Goal: Task Accomplishment & Management: Manage account settings

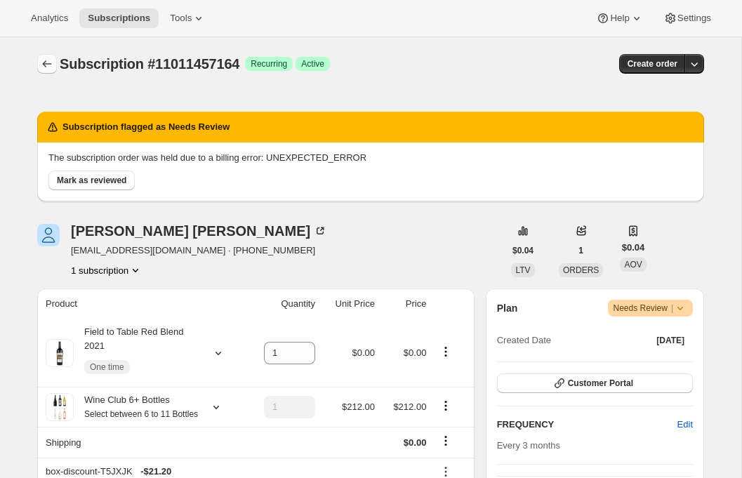
click at [38, 62] on button "Subscriptions" at bounding box center [47, 64] width 20 height 20
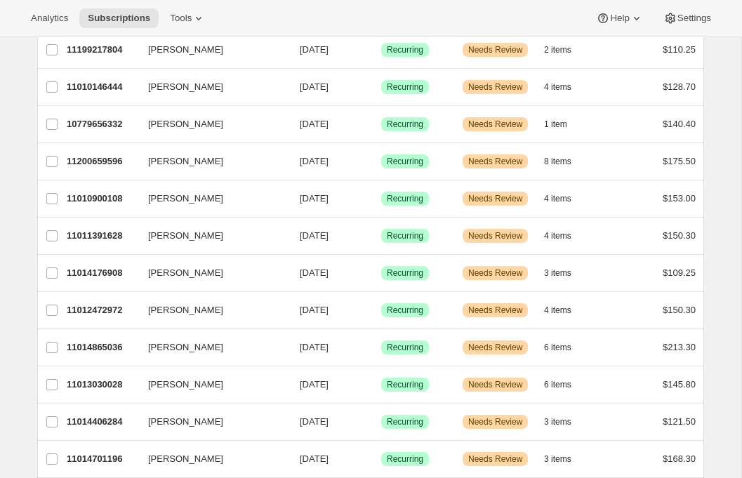
scroll to position [477, 0]
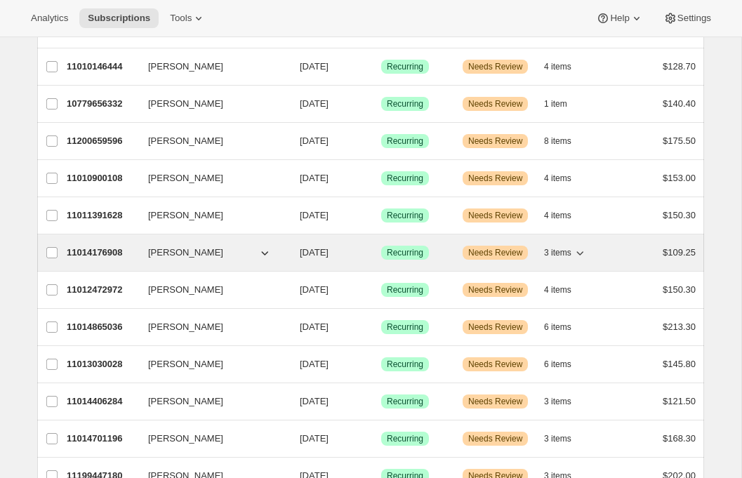
click at [79, 257] on p "11014176908" at bounding box center [102, 253] width 70 height 14
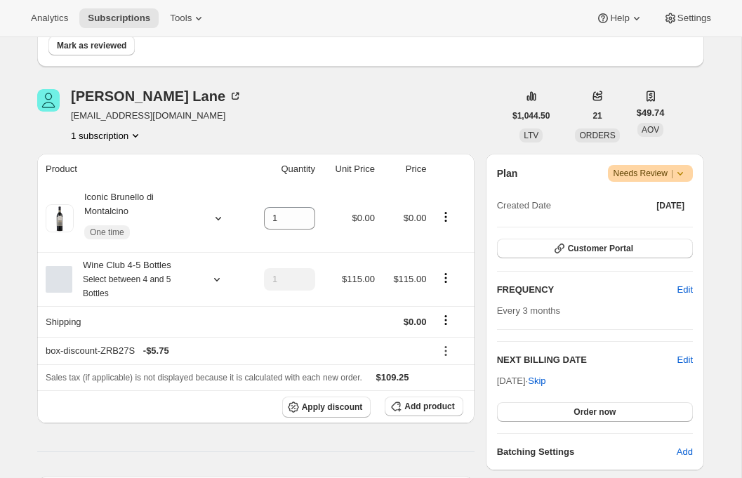
scroll to position [405, 0]
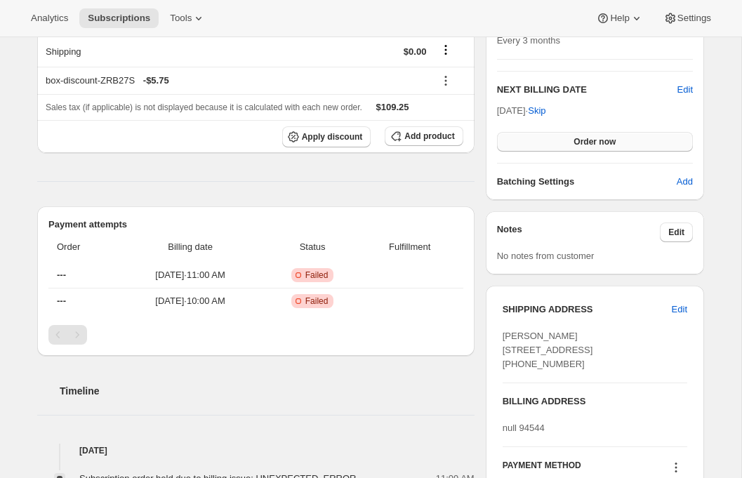
click at [590, 142] on span "Order now" at bounding box center [594, 141] width 42 height 11
click at [590, 142] on span "Click to confirm" at bounding box center [595, 141] width 64 height 11
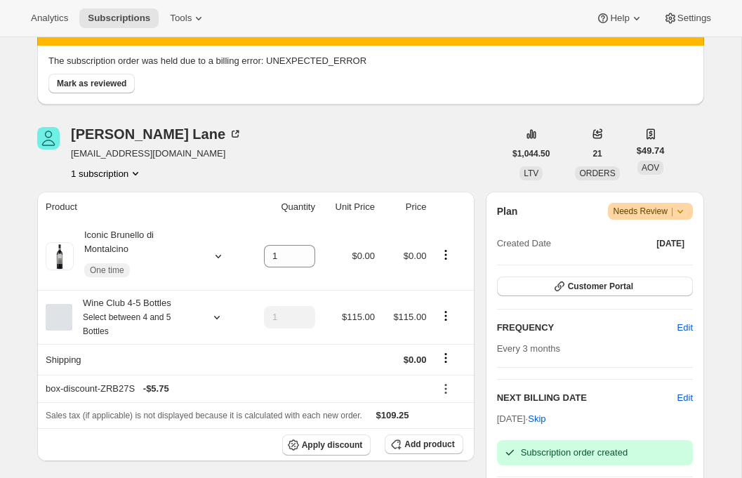
scroll to position [0, 0]
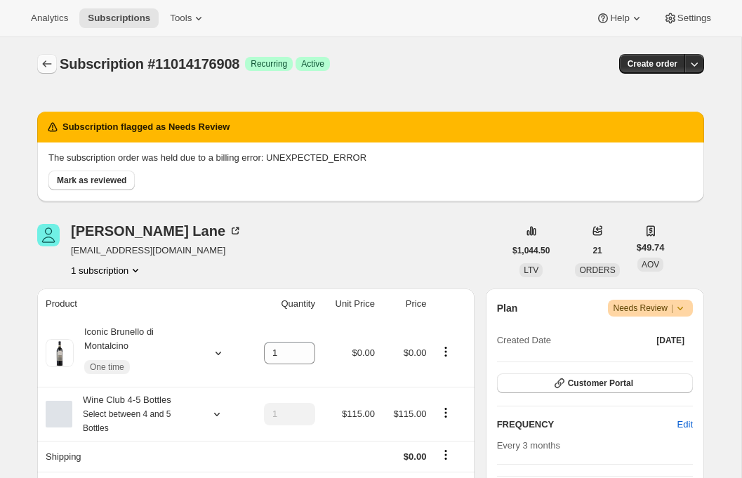
click at [53, 67] on icon "Subscriptions" at bounding box center [47, 64] width 14 height 14
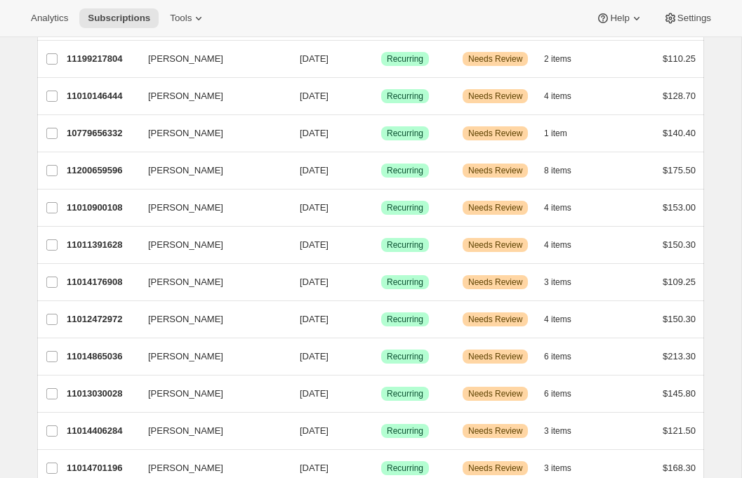
scroll to position [450, 0]
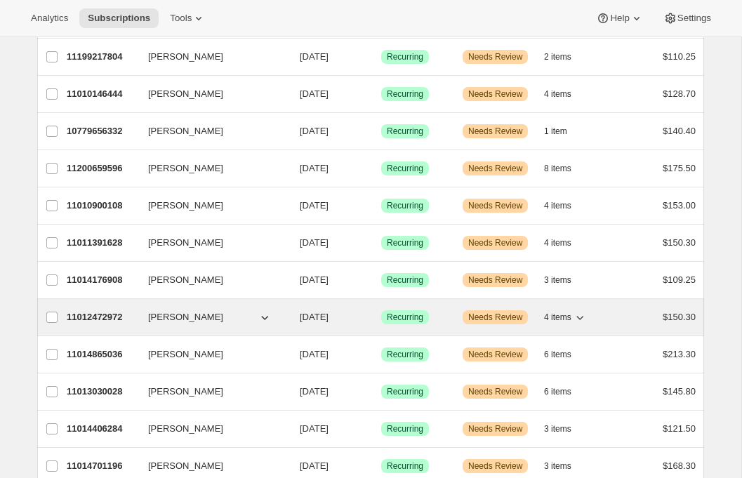
click at [91, 316] on p "11012472972" at bounding box center [102, 317] width 70 height 14
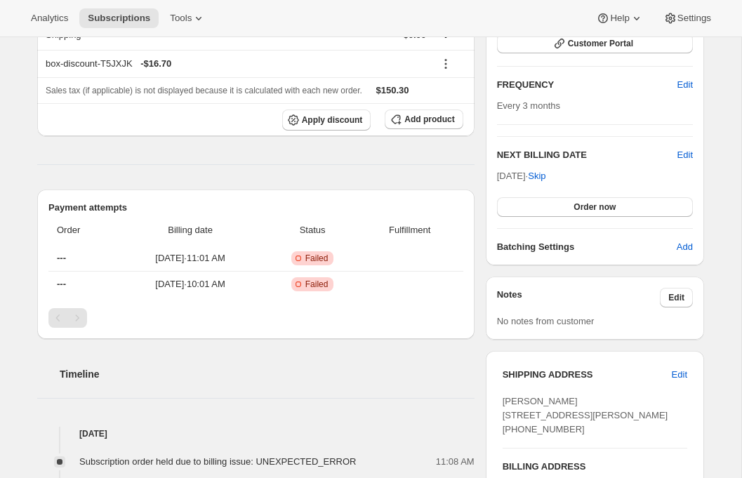
scroll to position [377, 0]
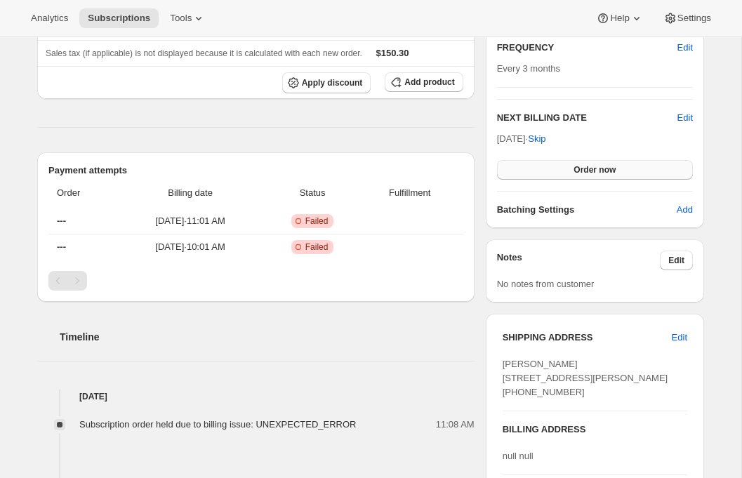
click at [531, 166] on button "Order now" at bounding box center [595, 170] width 196 height 20
click at [529, 176] on button "Click to confirm" at bounding box center [595, 170] width 196 height 20
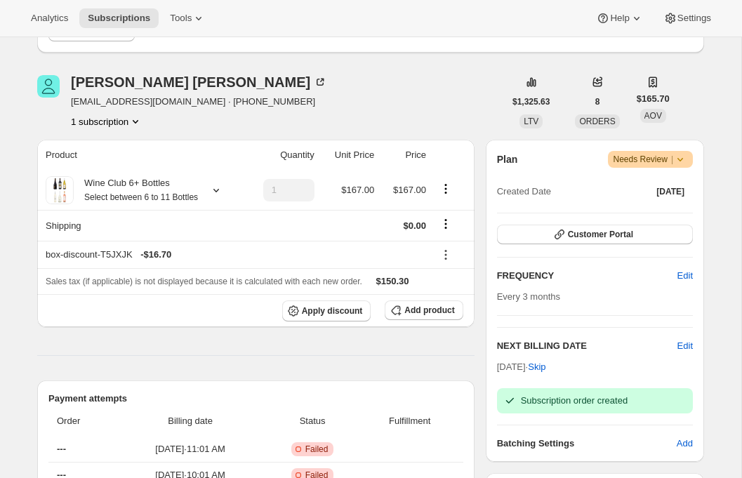
scroll to position [0, 0]
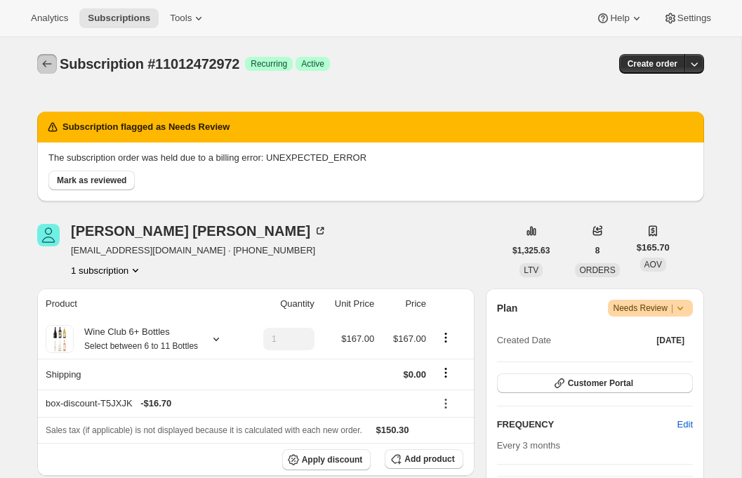
click at [44, 62] on icon "Subscriptions" at bounding box center [47, 63] width 9 height 7
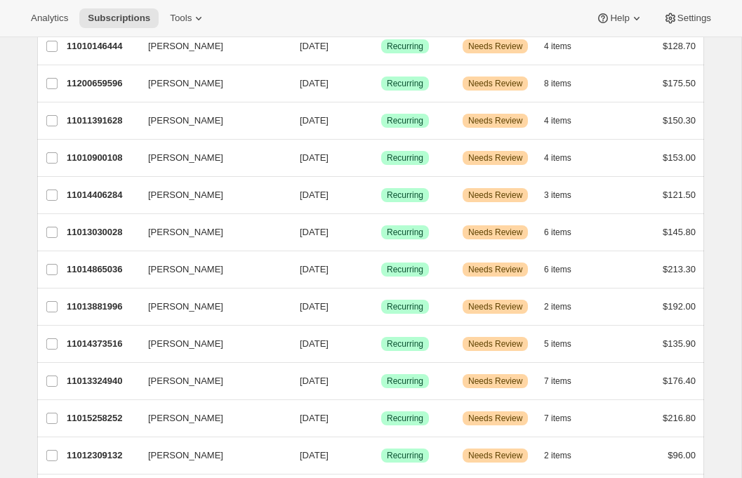
scroll to position [539, 0]
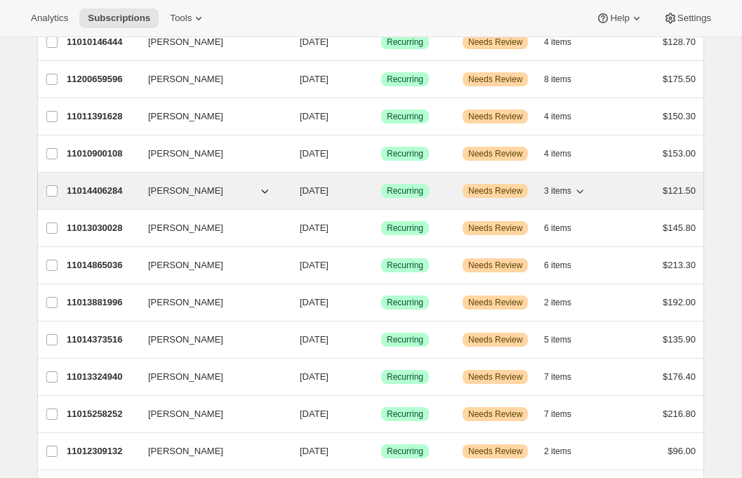
click at [89, 194] on p "11014406284" at bounding box center [102, 191] width 70 height 14
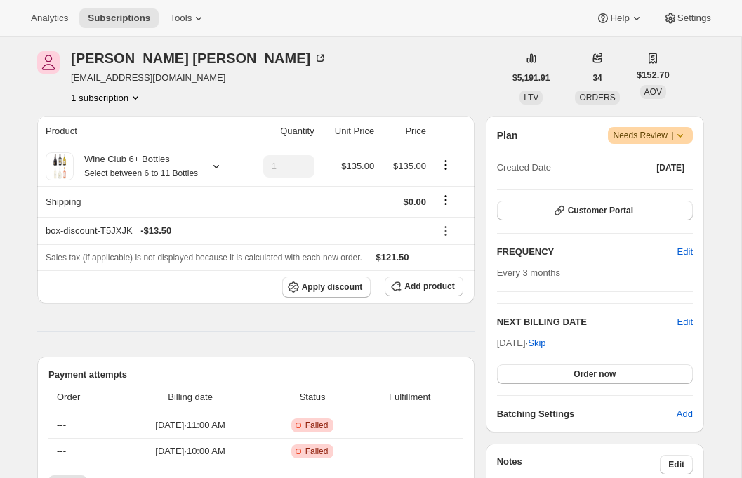
scroll to position [175, 0]
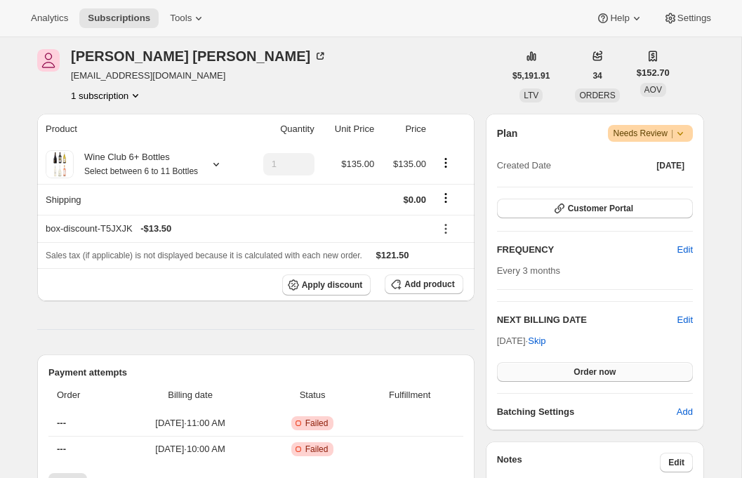
click at [607, 378] on button "Order now" at bounding box center [595, 372] width 196 height 20
click at [607, 378] on button "Click to confirm" at bounding box center [595, 372] width 196 height 20
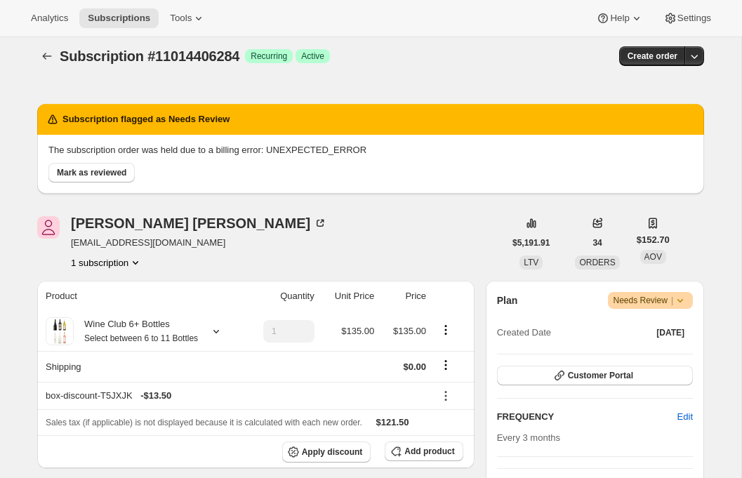
scroll to position [0, 0]
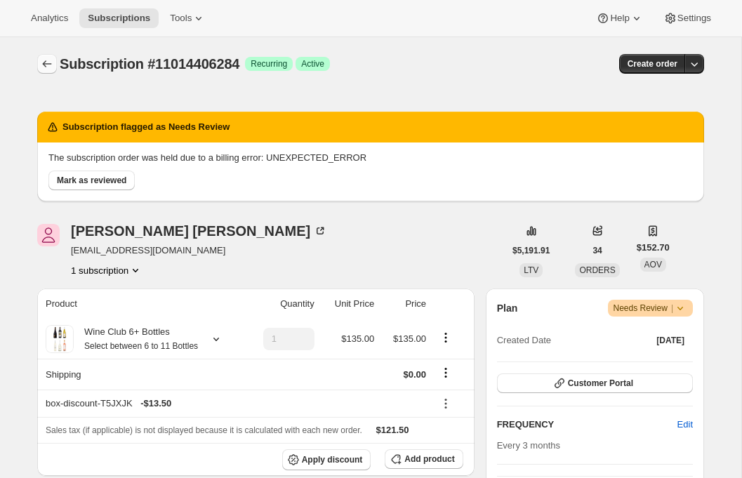
click at [46, 65] on icon "Subscriptions" at bounding box center [47, 64] width 14 height 14
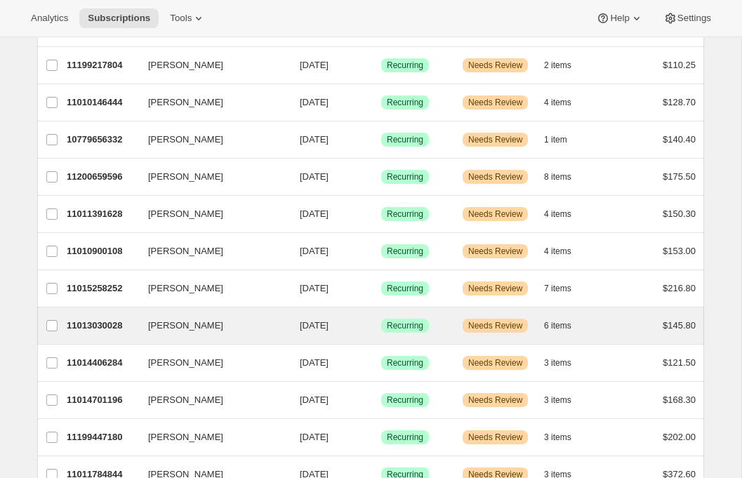
scroll to position [445, 0]
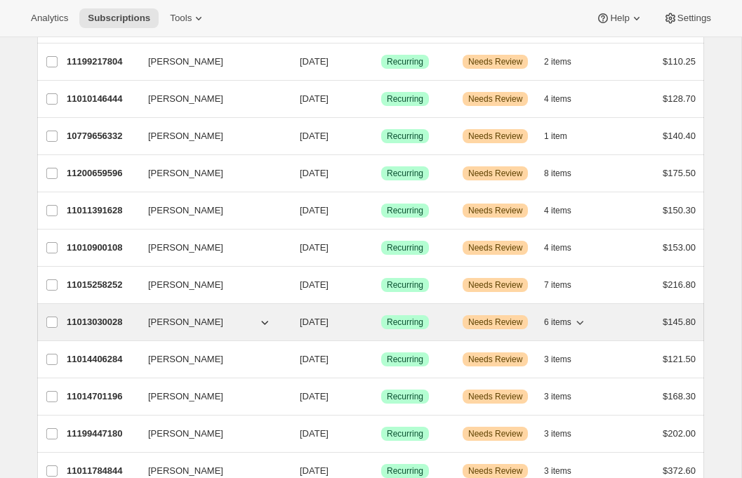
click at [102, 326] on p "11013030028" at bounding box center [102, 322] width 70 height 14
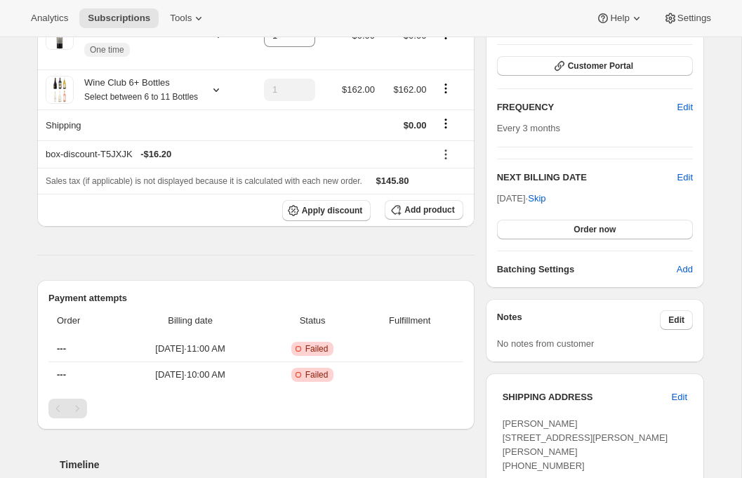
scroll to position [398, 0]
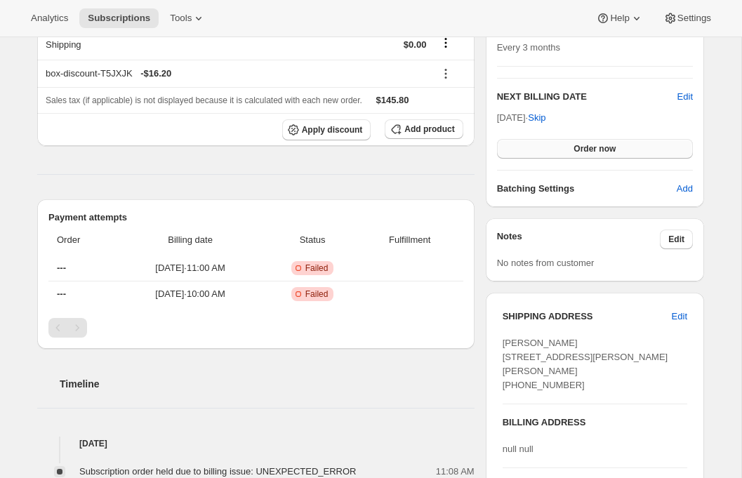
click at [594, 151] on span "Order now" at bounding box center [594, 148] width 42 height 11
click at [592, 147] on span "Click to confirm" at bounding box center [595, 148] width 64 height 11
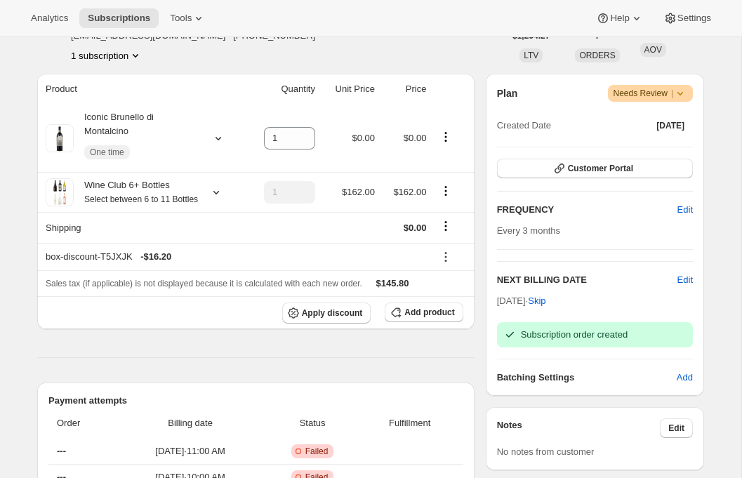
scroll to position [0, 0]
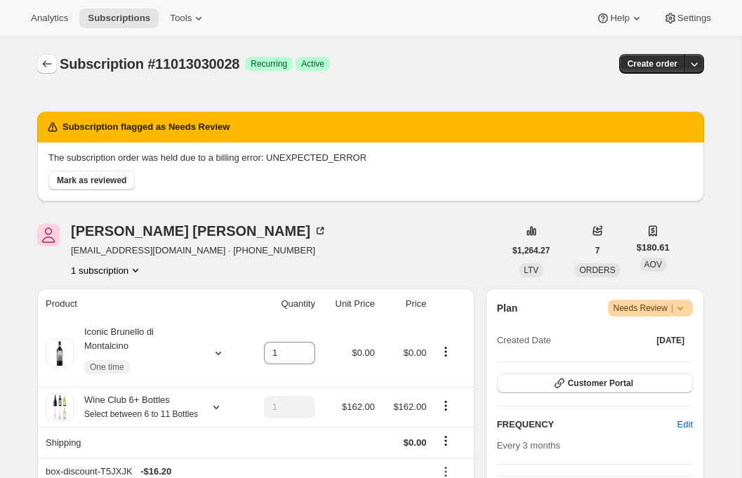
click at [42, 58] on icon "Subscriptions" at bounding box center [47, 64] width 14 height 14
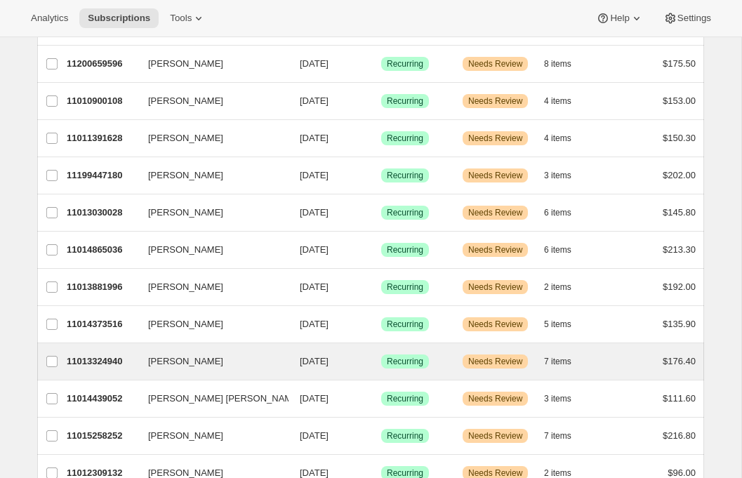
scroll to position [555, 0]
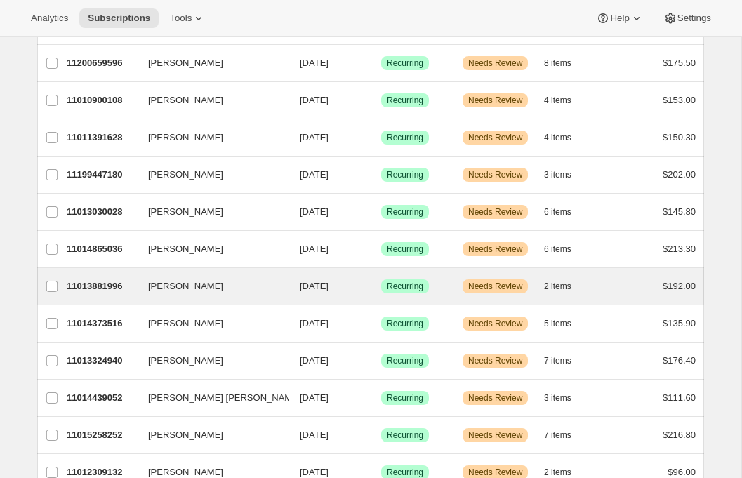
click at [85, 272] on div "Karla Roberson 11013881996 Karla Roberson 12/30/2025 Success Recurring Warning …" at bounding box center [370, 286] width 667 height 36
click at [86, 286] on p "11013881996" at bounding box center [102, 286] width 70 height 14
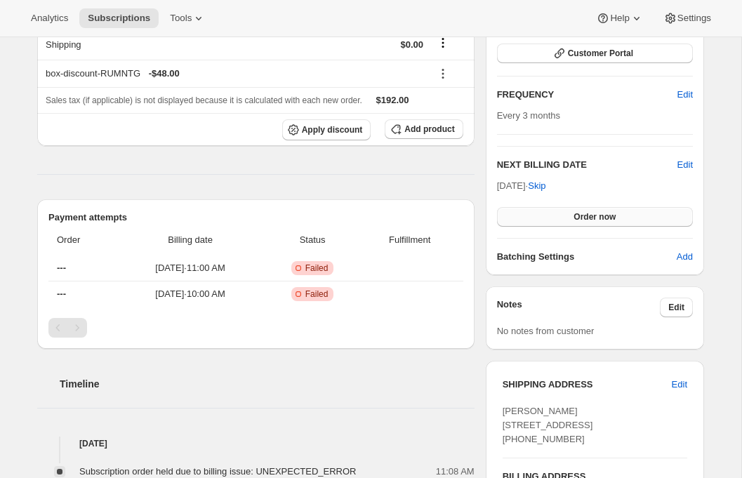
scroll to position [331, 0]
click at [562, 213] on button "Order now" at bounding box center [595, 216] width 196 height 20
click at [560, 220] on button "Click to confirm" at bounding box center [595, 216] width 196 height 20
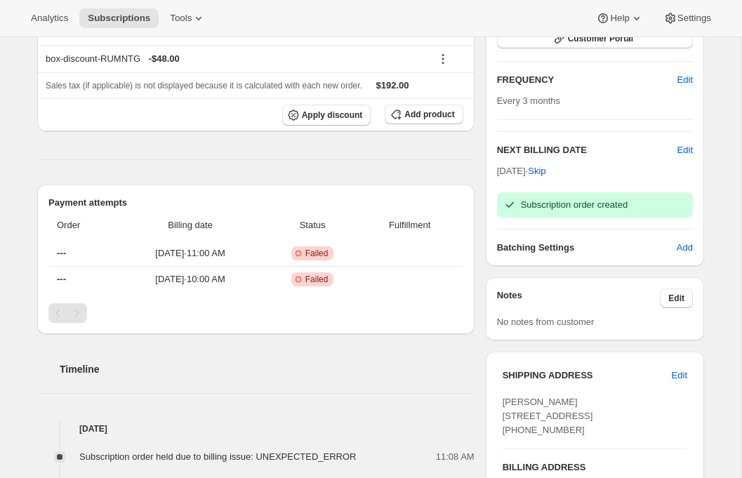
scroll to position [0, 0]
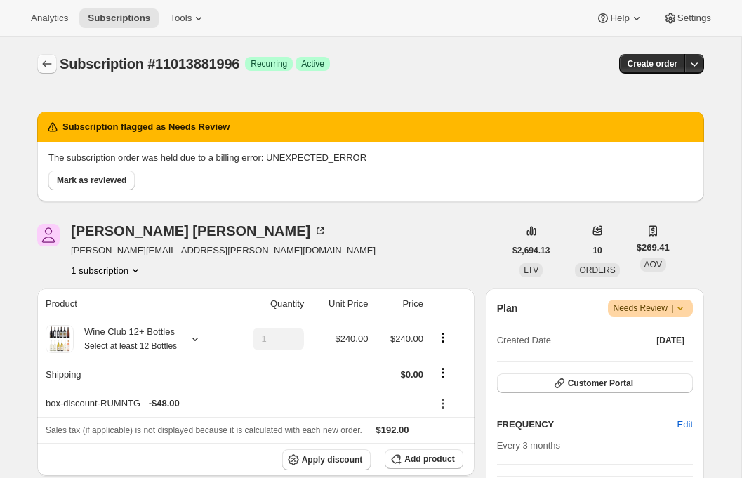
click at [48, 66] on icon "Subscriptions" at bounding box center [47, 64] width 14 height 14
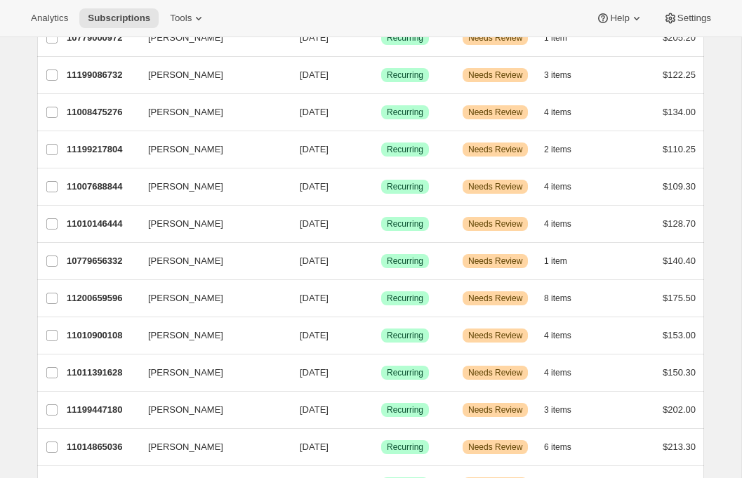
scroll to position [551, 0]
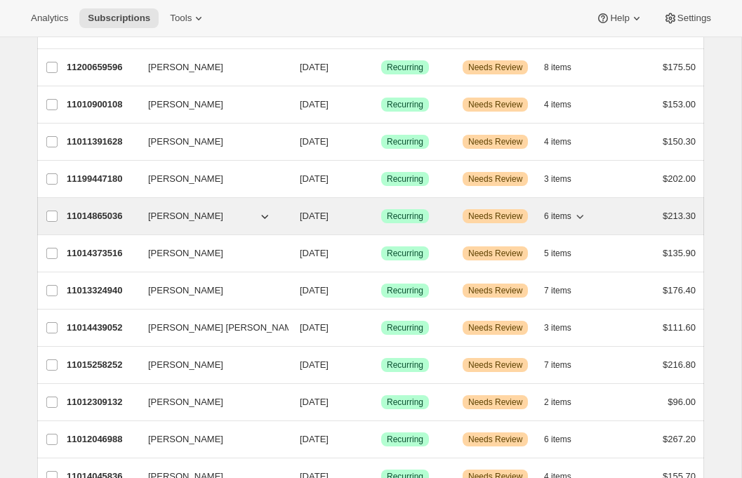
click at [101, 215] on p "11014865036" at bounding box center [102, 216] width 70 height 14
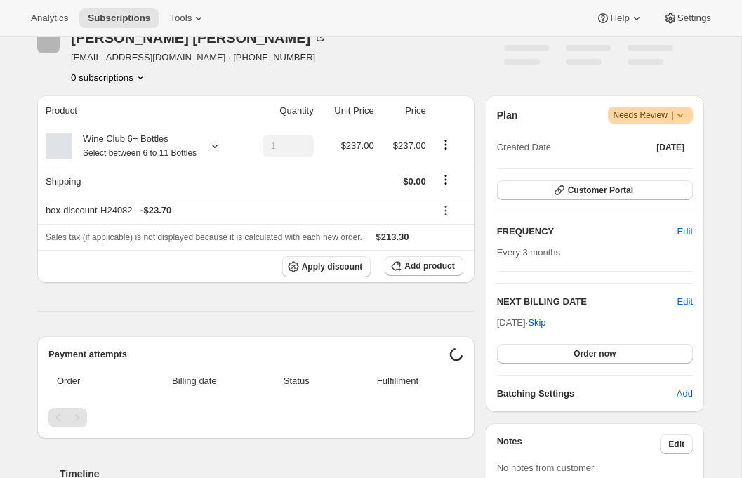
scroll to position [202, 0]
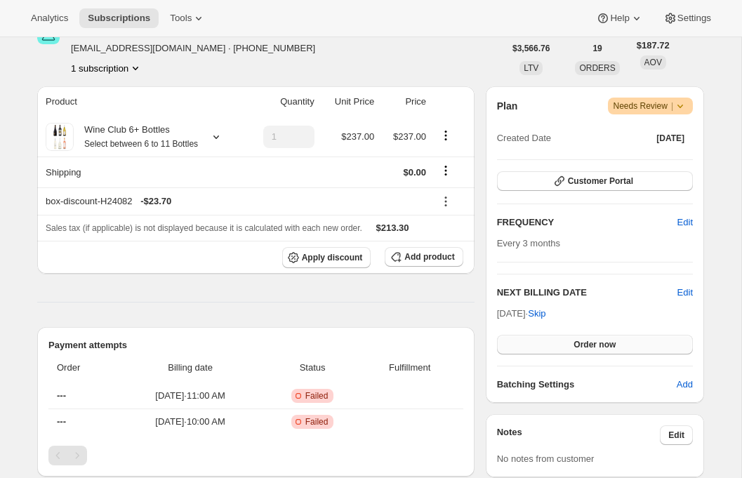
click at [595, 343] on span "Order now" at bounding box center [594, 344] width 42 height 11
click at [595, 343] on span "Click to confirm" at bounding box center [595, 344] width 64 height 11
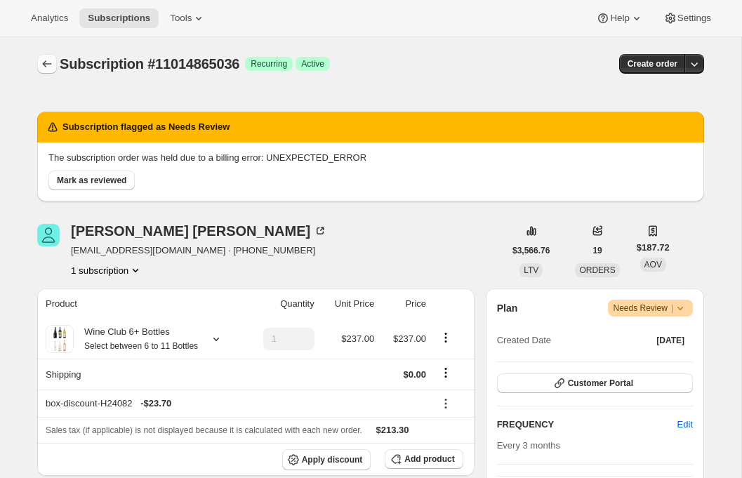
click at [42, 66] on icon "Subscriptions" at bounding box center [47, 64] width 14 height 14
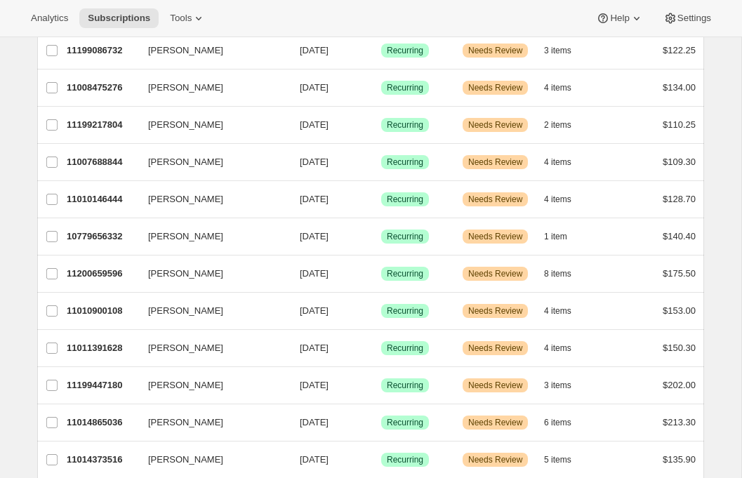
scroll to position [359, 0]
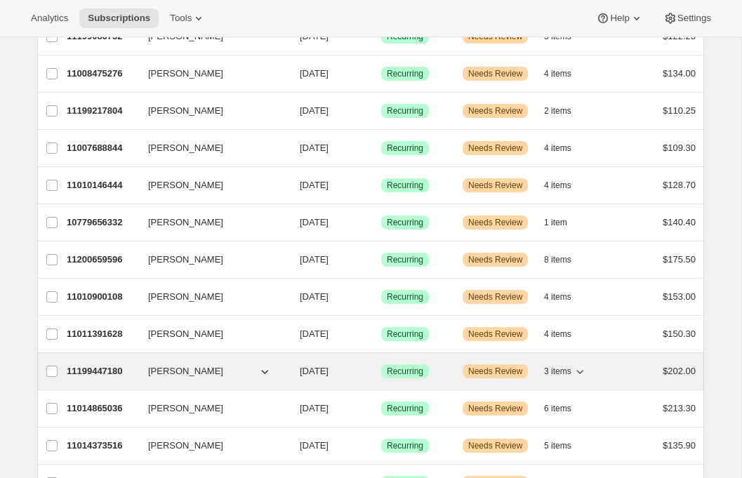
click at [81, 366] on p "11199447180" at bounding box center [102, 371] width 70 height 14
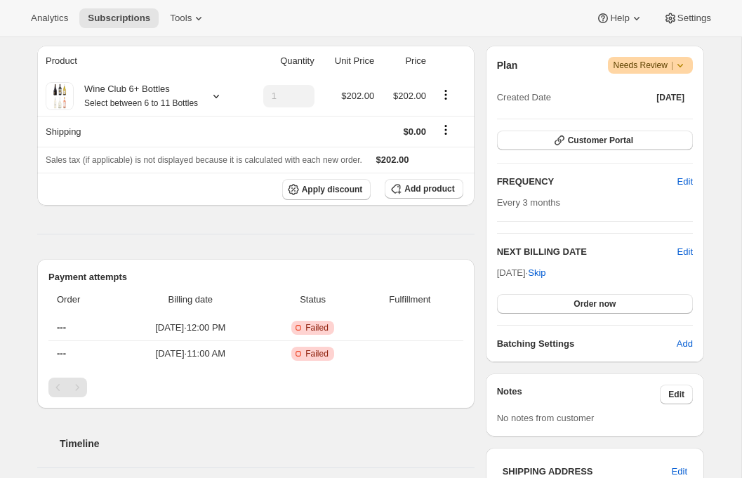
scroll to position [244, 0]
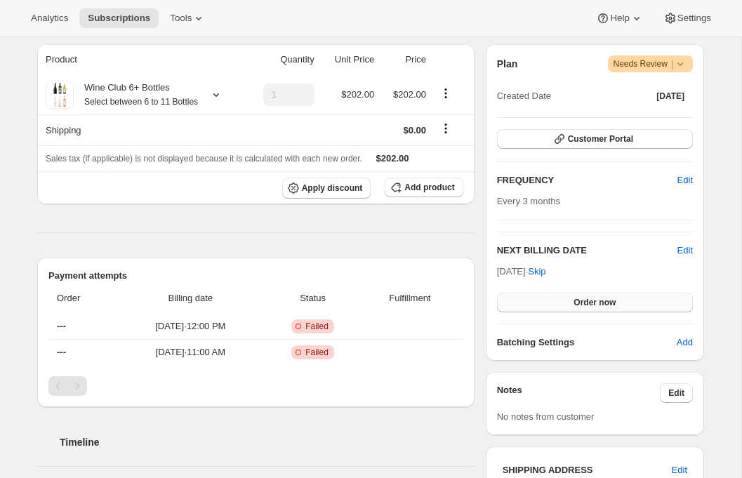
click at [540, 300] on button "Order now" at bounding box center [595, 303] width 196 height 20
click at [540, 300] on button "Click to confirm" at bounding box center [595, 303] width 196 height 20
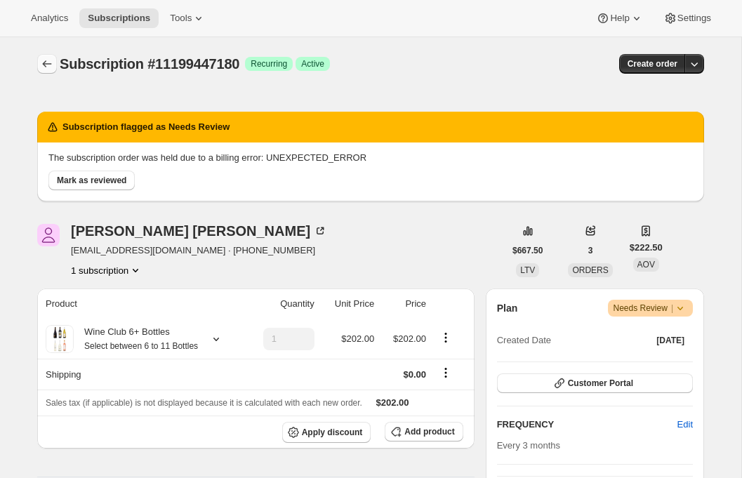
click at [41, 65] on icon "Subscriptions" at bounding box center [47, 64] width 14 height 14
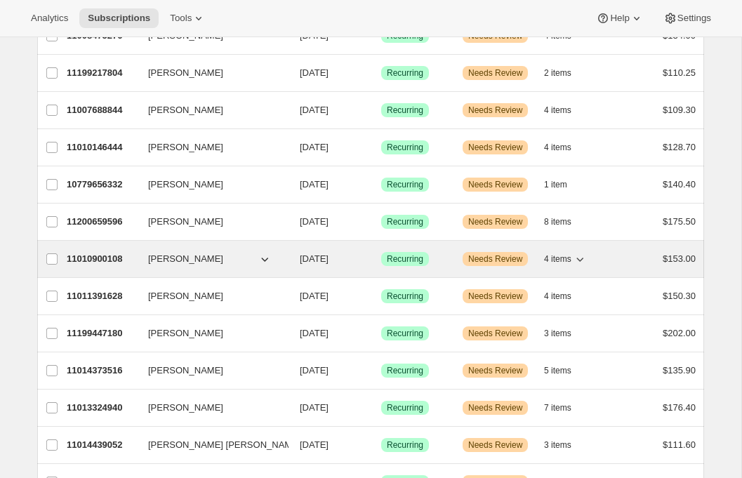
scroll to position [396, 0]
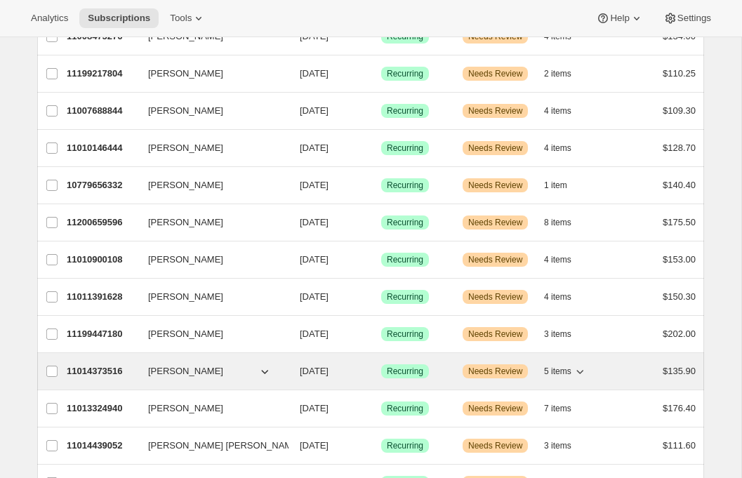
click at [84, 364] on p "11014373516" at bounding box center [102, 371] width 70 height 14
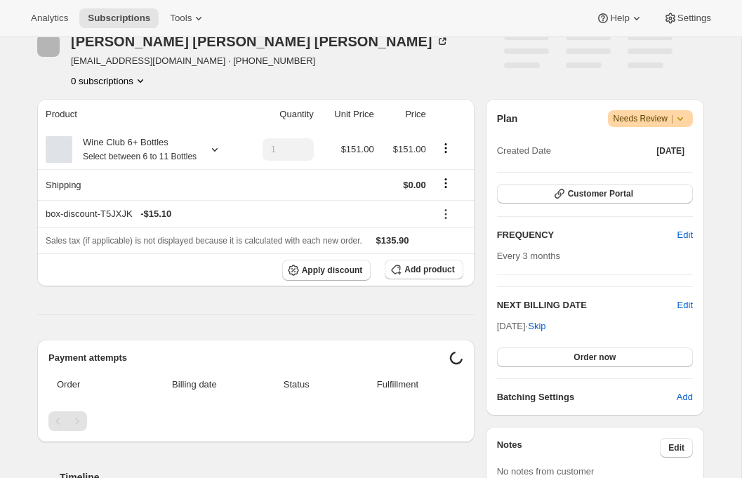
scroll to position [335, 0]
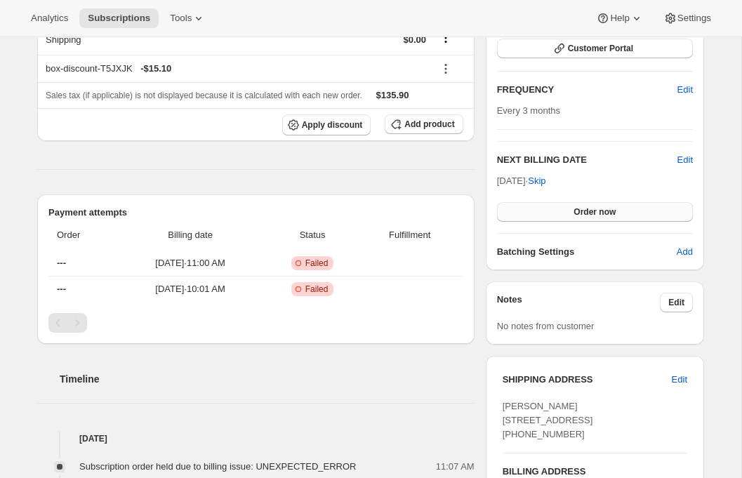
click at [552, 216] on button "Order now" at bounding box center [595, 212] width 196 height 20
click at [552, 216] on button "Click to confirm" at bounding box center [595, 212] width 196 height 20
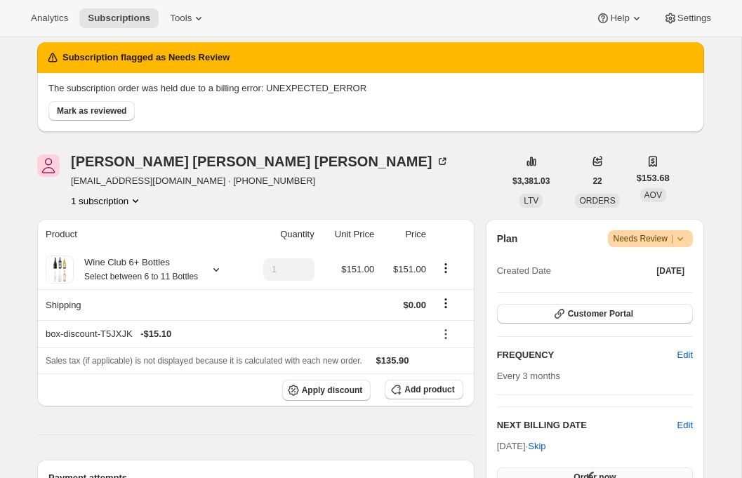
scroll to position [0, 0]
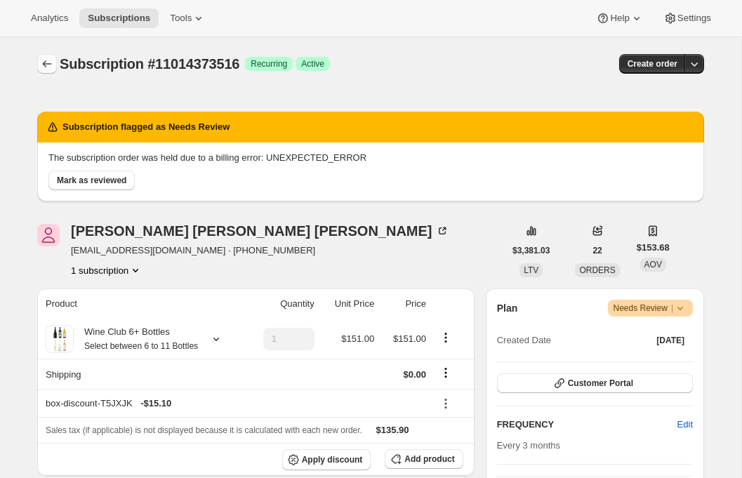
click at [44, 62] on icon "Subscriptions" at bounding box center [47, 63] width 9 height 7
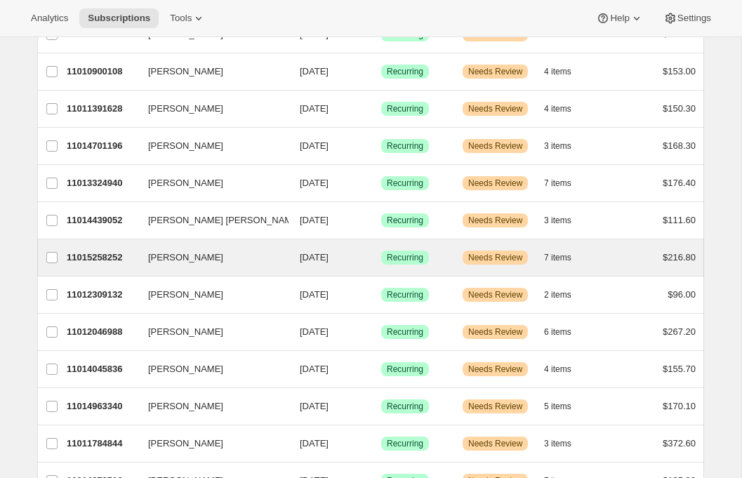
scroll to position [592, 0]
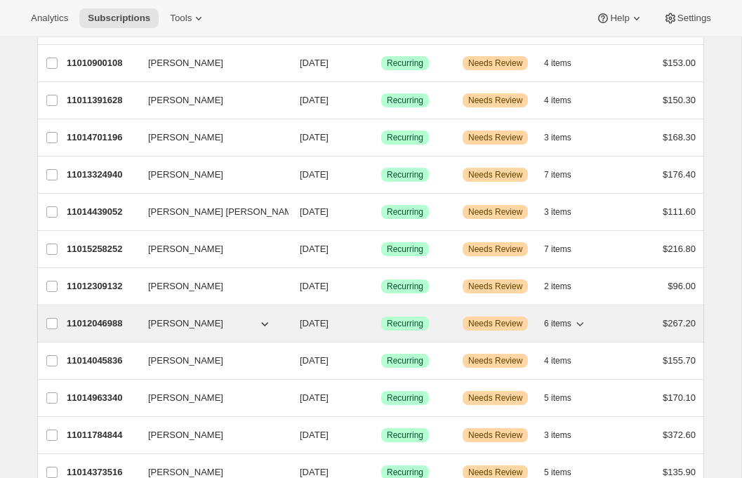
click at [104, 326] on p "11012046988" at bounding box center [102, 324] width 70 height 14
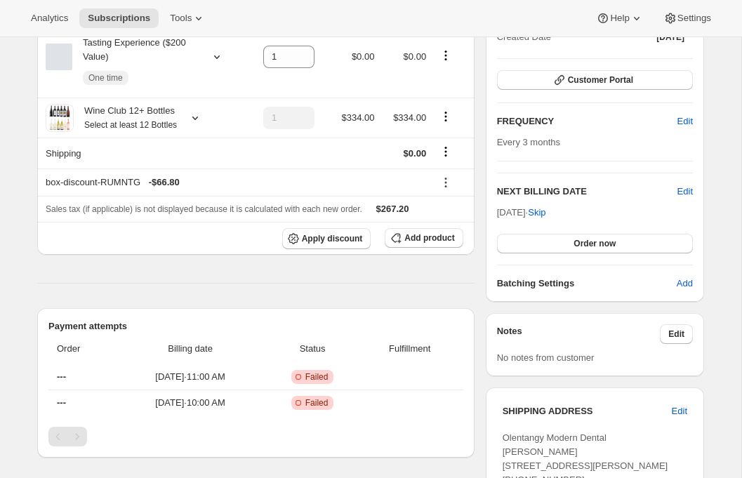
scroll to position [305, 0]
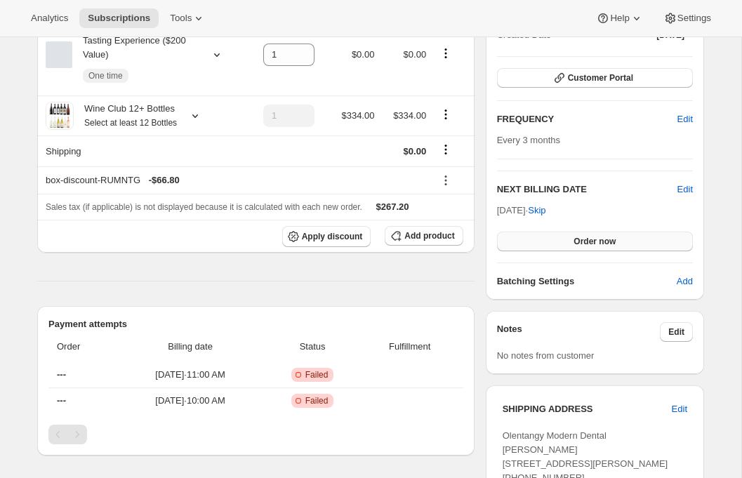
click at [606, 246] on span "Order now" at bounding box center [594, 241] width 42 height 11
click at [606, 246] on span "Click to confirm" at bounding box center [595, 241] width 64 height 11
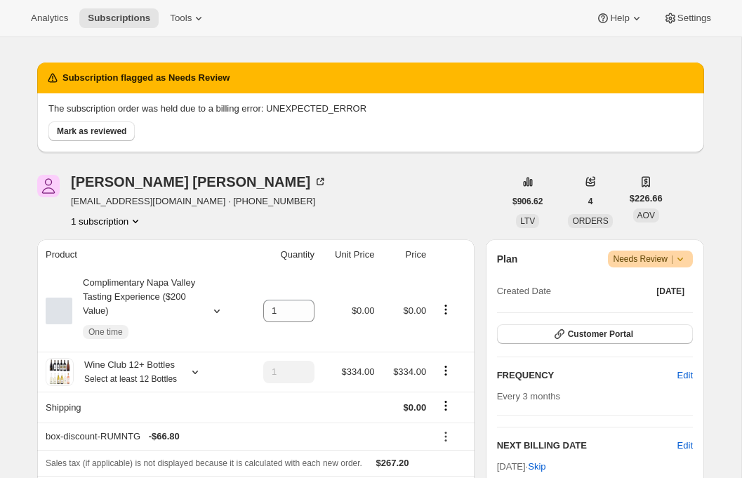
scroll to position [0, 0]
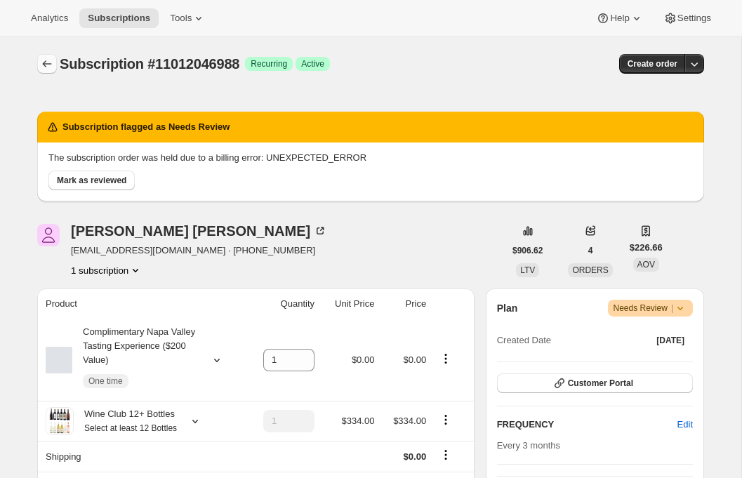
click at [48, 58] on icon "Subscriptions" at bounding box center [47, 64] width 14 height 14
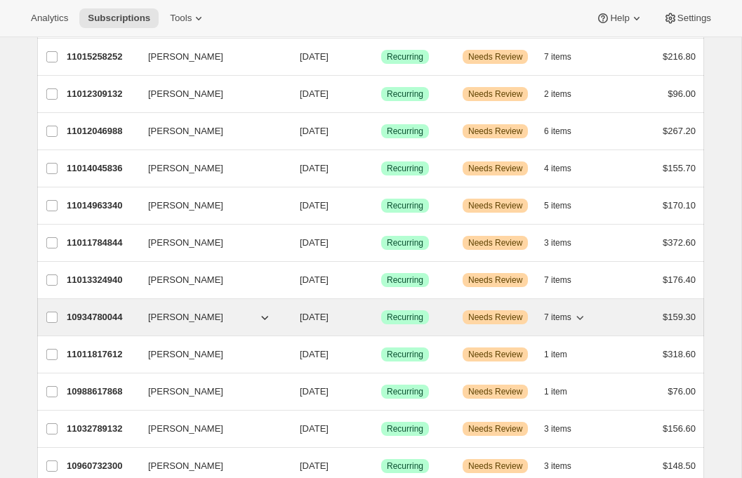
scroll to position [744, 0]
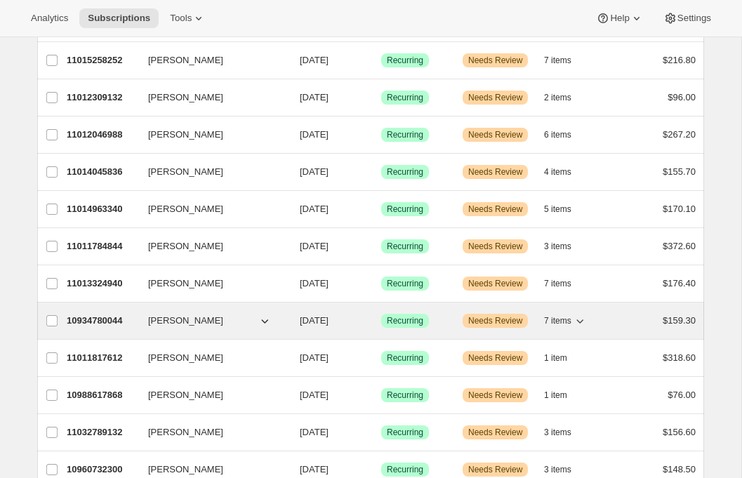
click at [96, 314] on p "10934780044" at bounding box center [102, 321] width 70 height 14
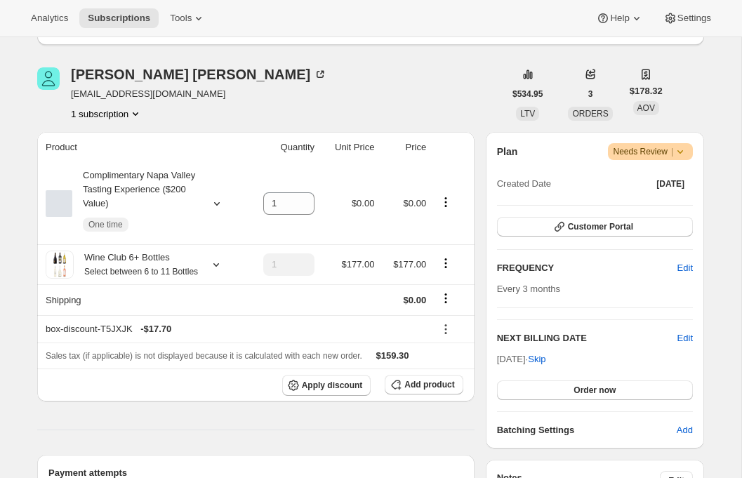
scroll to position [441, 0]
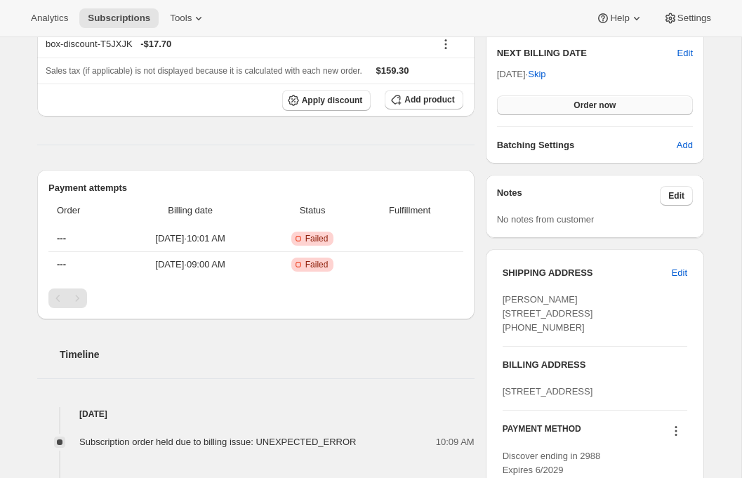
click at [578, 98] on button "Order now" at bounding box center [595, 105] width 196 height 20
click at [578, 98] on button "Click to confirm" at bounding box center [595, 105] width 196 height 20
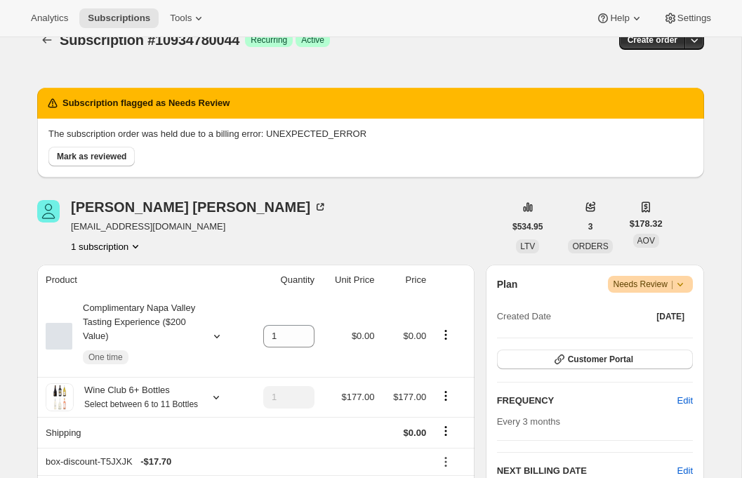
scroll to position [0, 0]
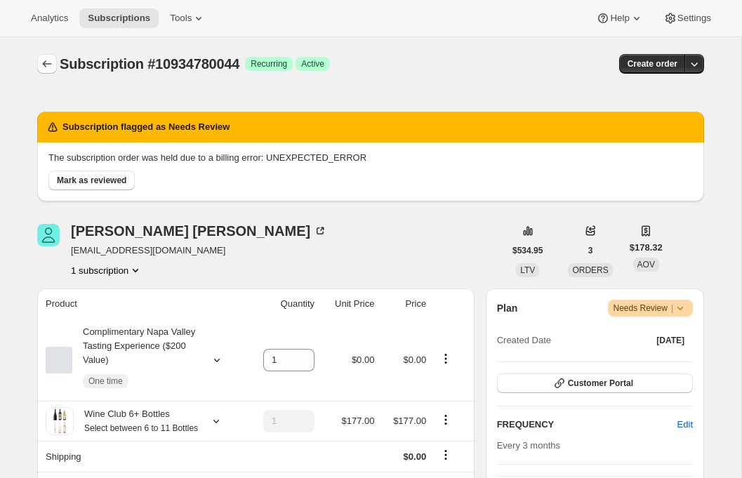
click at [49, 56] on button "Subscriptions" at bounding box center [47, 64] width 20 height 20
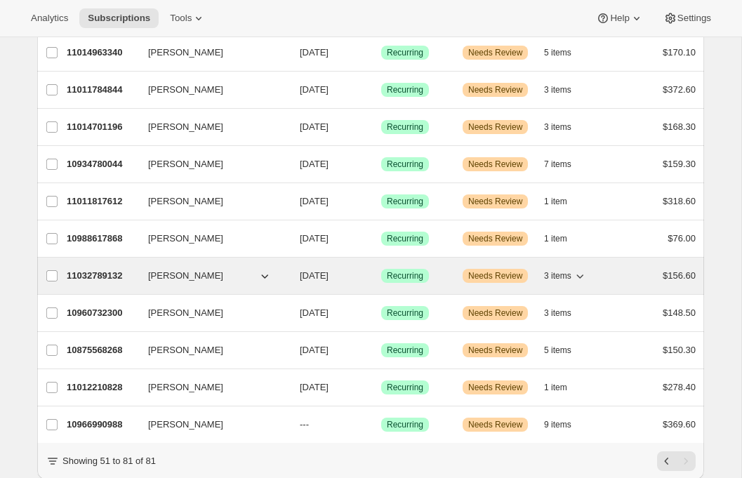
scroll to position [857, 0]
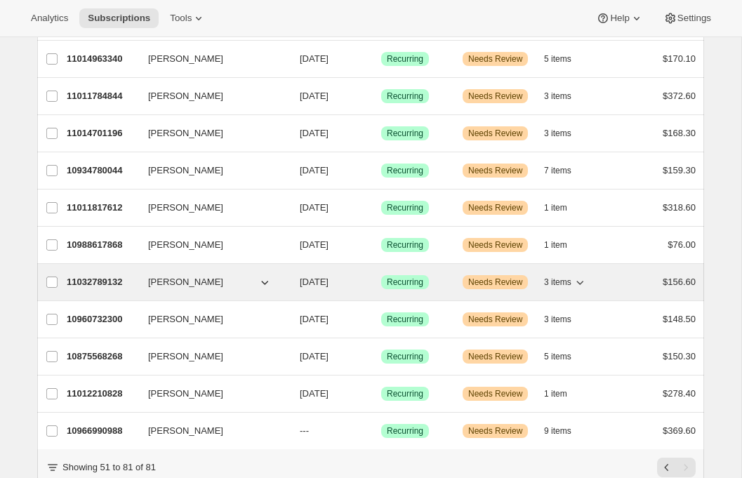
click at [84, 286] on p "11032789132" at bounding box center [102, 282] width 70 height 14
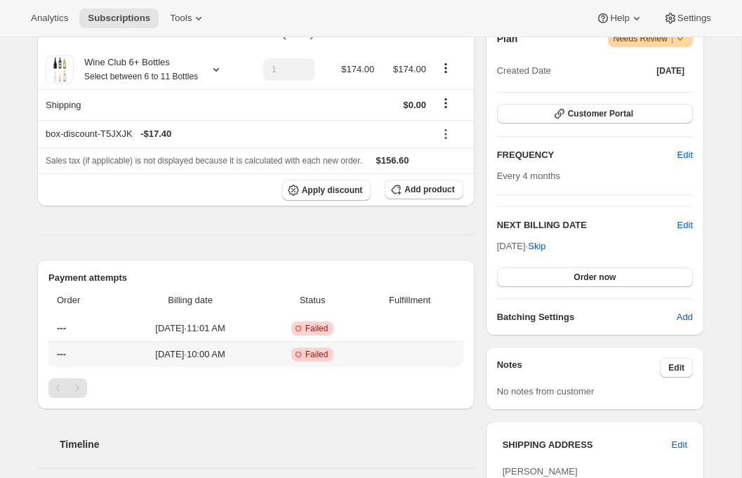
scroll to position [294, 0]
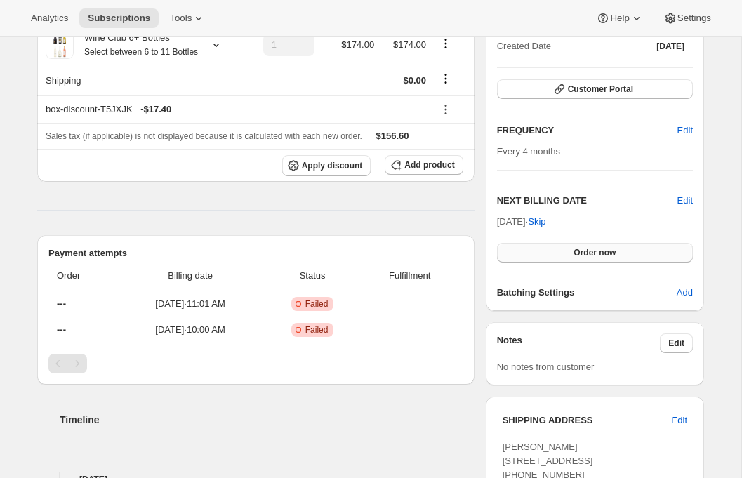
click at [576, 250] on span "Order now" at bounding box center [594, 252] width 42 height 11
click at [576, 250] on span "Click to confirm" at bounding box center [595, 252] width 64 height 11
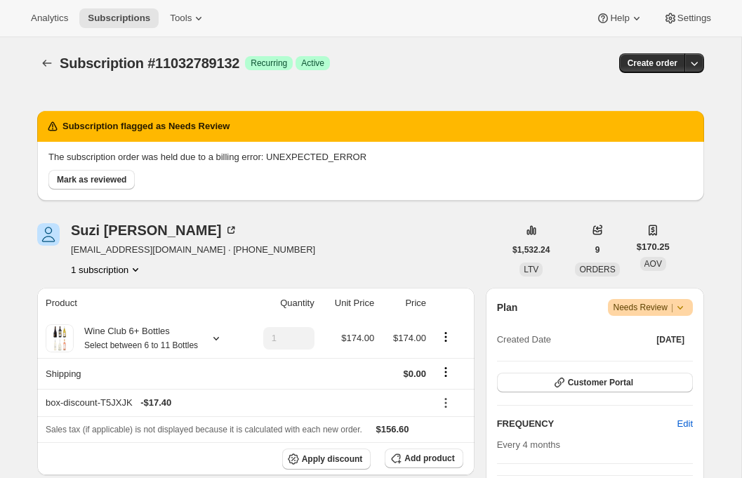
scroll to position [0, 0]
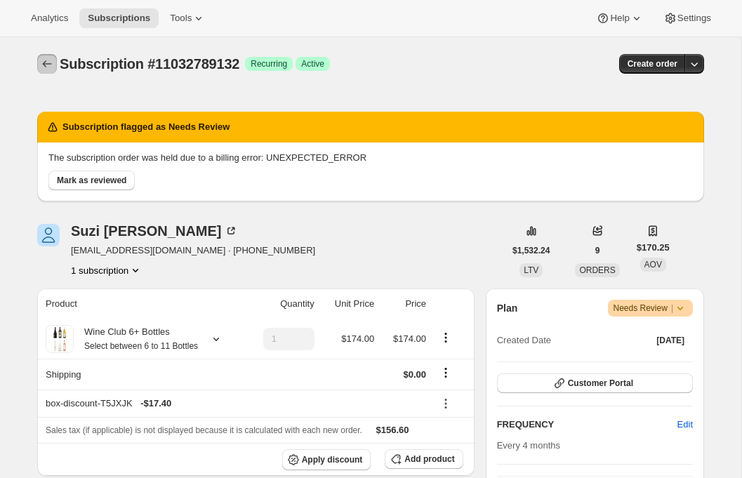
click at [43, 63] on icon "Subscriptions" at bounding box center [47, 63] width 9 height 7
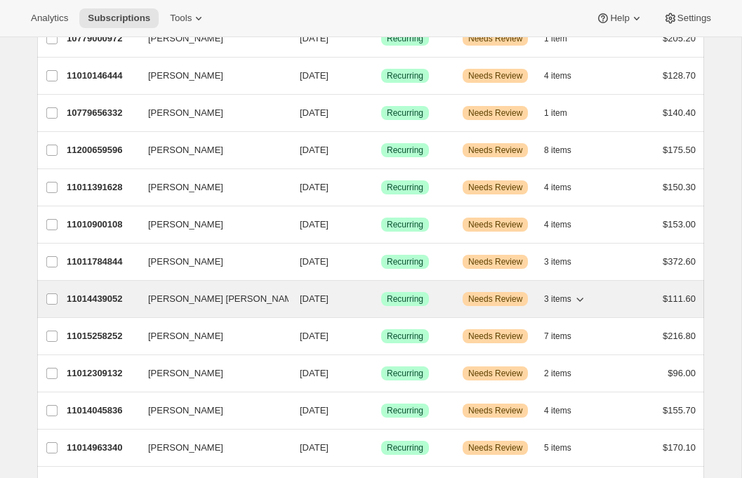
click at [116, 295] on p "11014439052" at bounding box center [102, 299] width 70 height 14
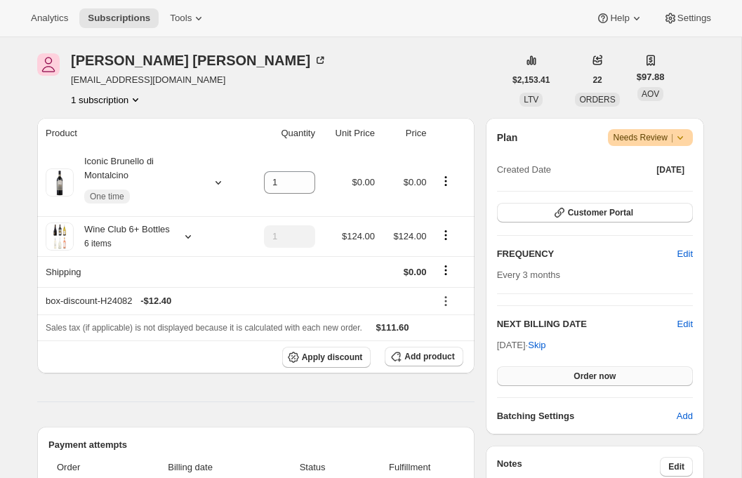
click at [553, 366] on button "Order now" at bounding box center [595, 376] width 196 height 20
click at [547, 375] on button "Click to confirm" at bounding box center [595, 376] width 196 height 20
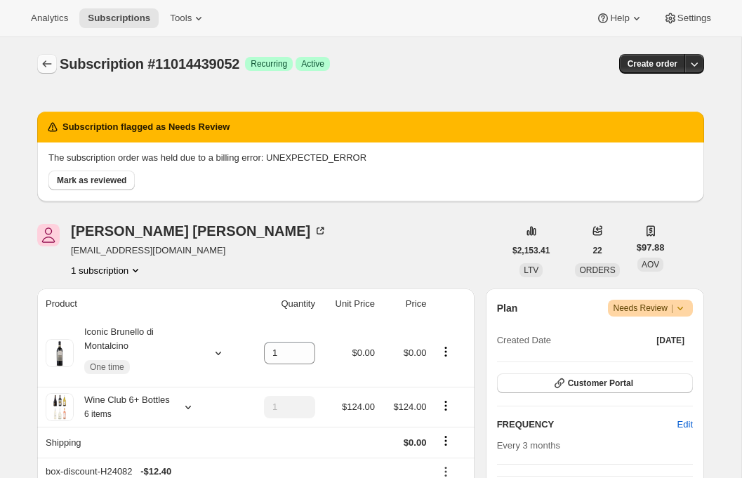
click at [45, 58] on icon "Subscriptions" at bounding box center [47, 64] width 14 height 14
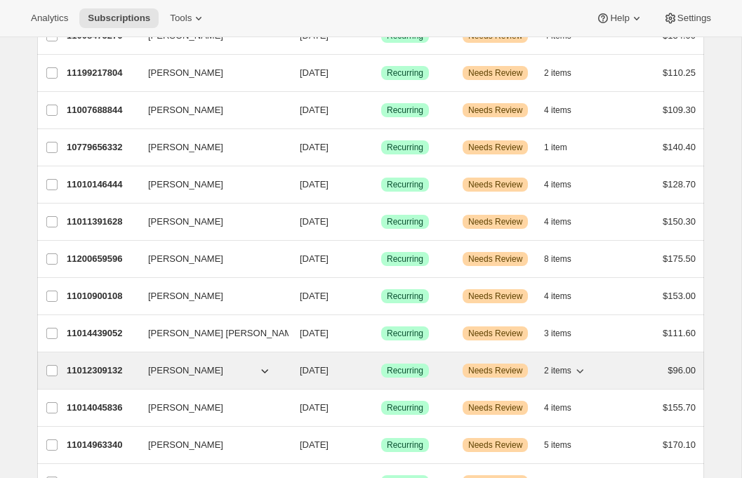
click at [82, 371] on p "11012309132" at bounding box center [102, 371] width 70 height 14
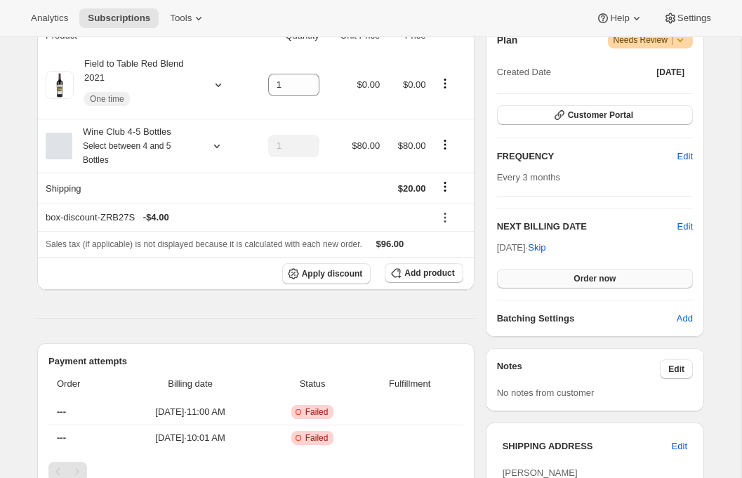
click at [557, 281] on button "Order now" at bounding box center [595, 279] width 196 height 20
click at [559, 277] on button "Click to confirm" at bounding box center [595, 279] width 196 height 20
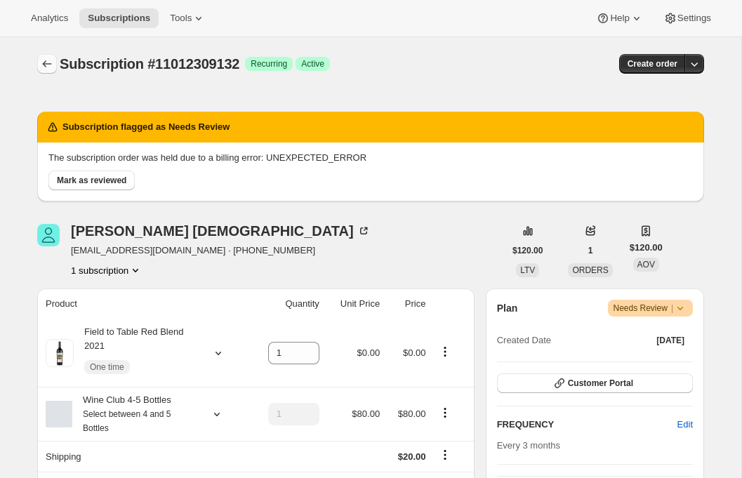
click at [44, 67] on icon "Subscriptions" at bounding box center [47, 64] width 14 height 14
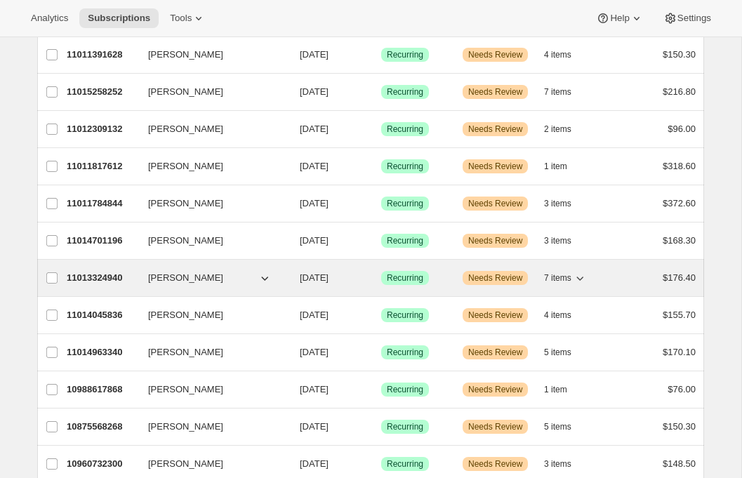
click at [109, 276] on p "11013324940" at bounding box center [102, 278] width 70 height 14
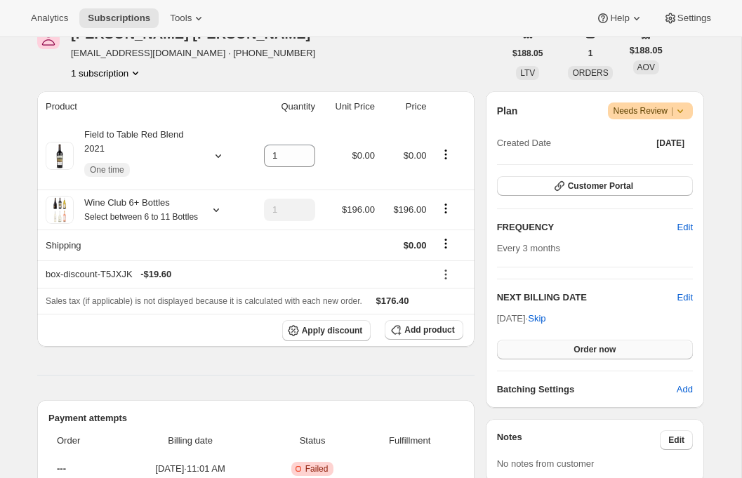
click at [518, 350] on button "Order now" at bounding box center [595, 350] width 196 height 20
click at [518, 350] on button "Click to confirm" at bounding box center [595, 350] width 196 height 20
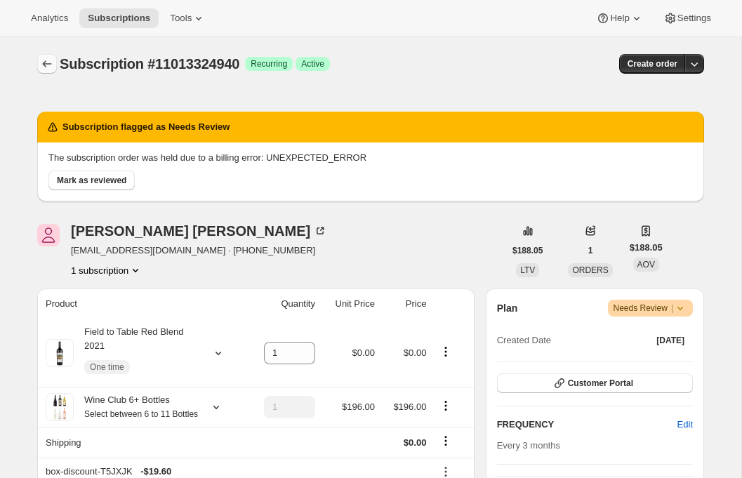
click at [46, 60] on icon "Subscriptions" at bounding box center [47, 64] width 14 height 14
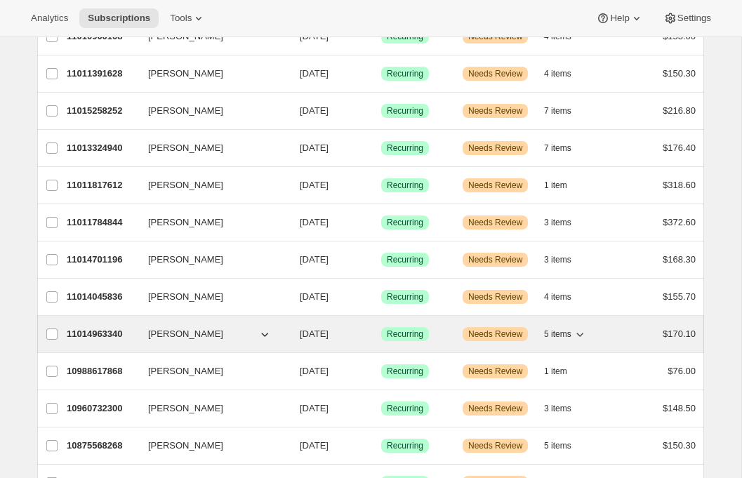
click at [94, 328] on p "11014963340" at bounding box center [102, 334] width 70 height 14
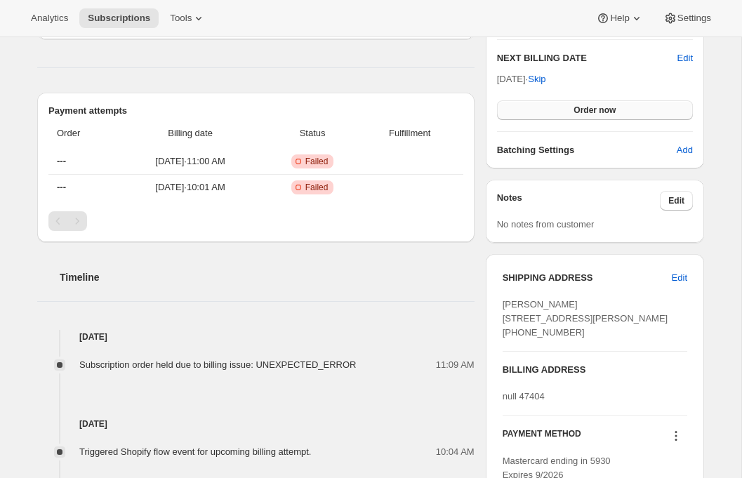
click at [599, 110] on span "Order now" at bounding box center [594, 110] width 42 height 11
click at [599, 109] on span "Click to confirm" at bounding box center [595, 110] width 64 height 11
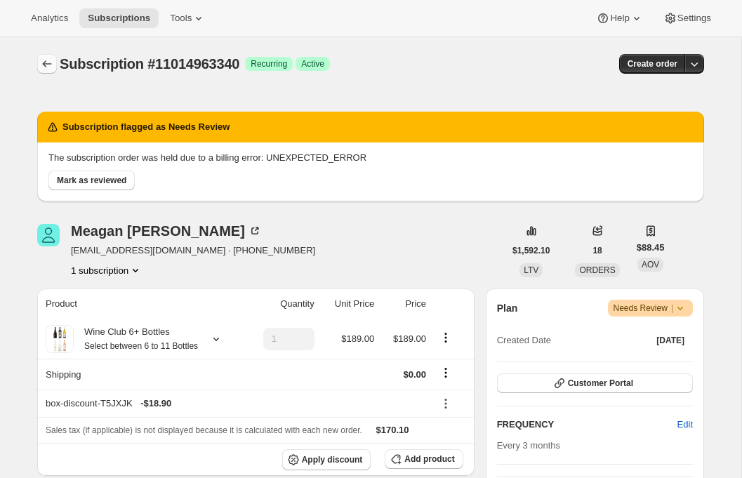
click at [46, 57] on icon "Subscriptions" at bounding box center [47, 64] width 14 height 14
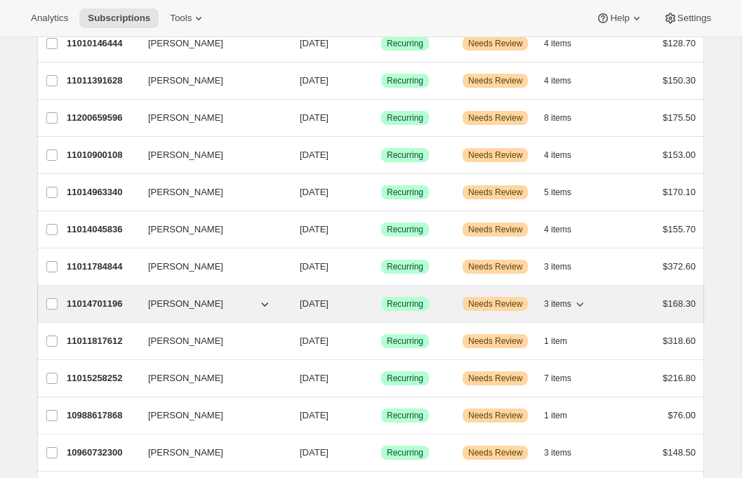
click at [97, 300] on p "11014701196" at bounding box center [102, 304] width 70 height 14
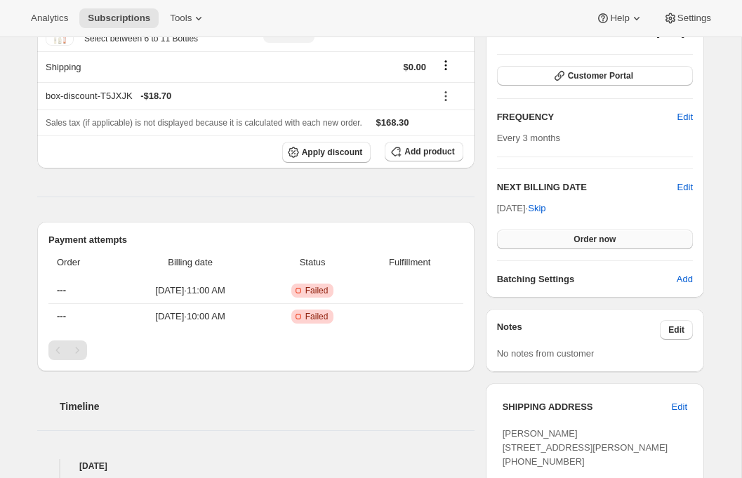
click at [573, 237] on span "Order now" at bounding box center [594, 239] width 42 height 11
click at [573, 237] on span "Click to confirm" at bounding box center [595, 239] width 64 height 11
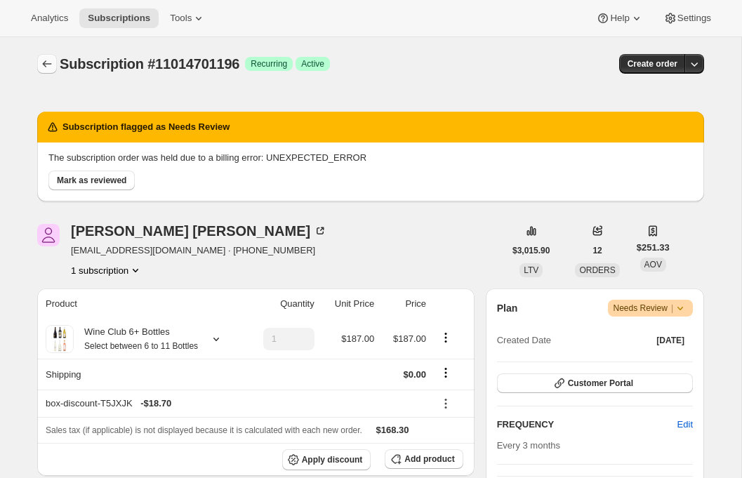
click at [49, 65] on icon "Subscriptions" at bounding box center [47, 64] width 14 height 14
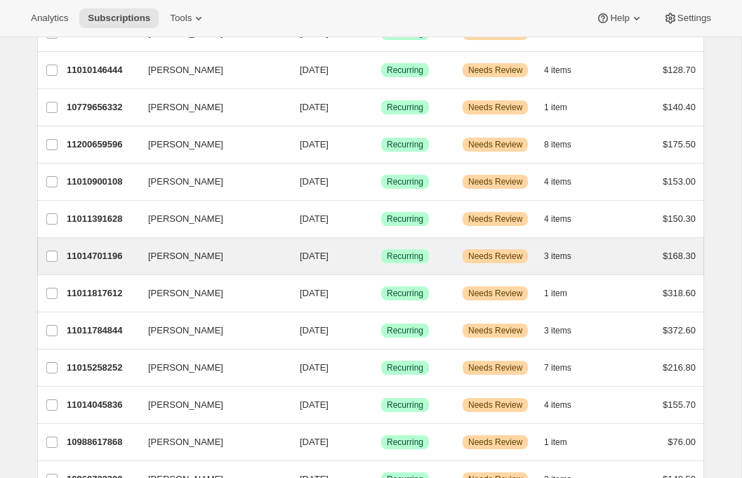
click at [88, 242] on div "[PERSON_NAME] 11014701196 [PERSON_NAME] [DATE] Success Recurring Warning Needs …" at bounding box center [370, 256] width 667 height 36
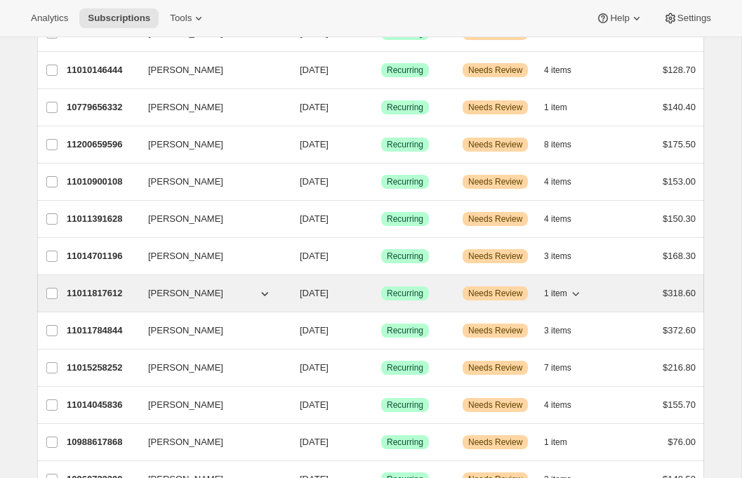
click at [95, 291] on p "11011817612" at bounding box center [102, 293] width 70 height 14
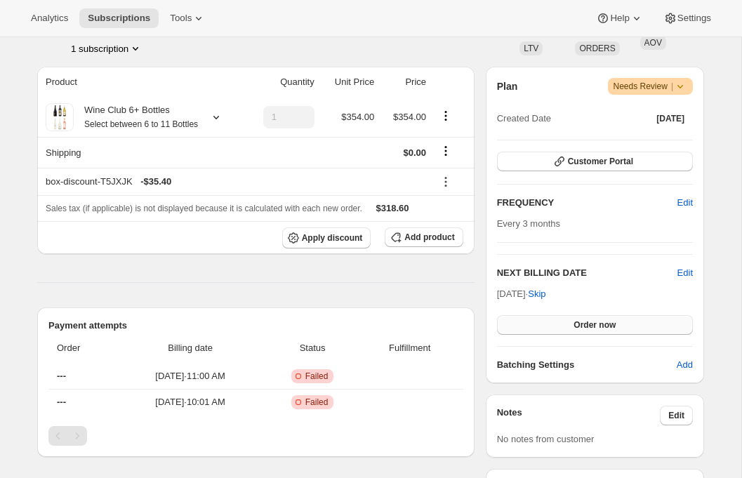
click at [578, 320] on span "Order now" at bounding box center [594, 324] width 42 height 11
click at [578, 321] on span "Click to confirm" at bounding box center [595, 324] width 64 height 11
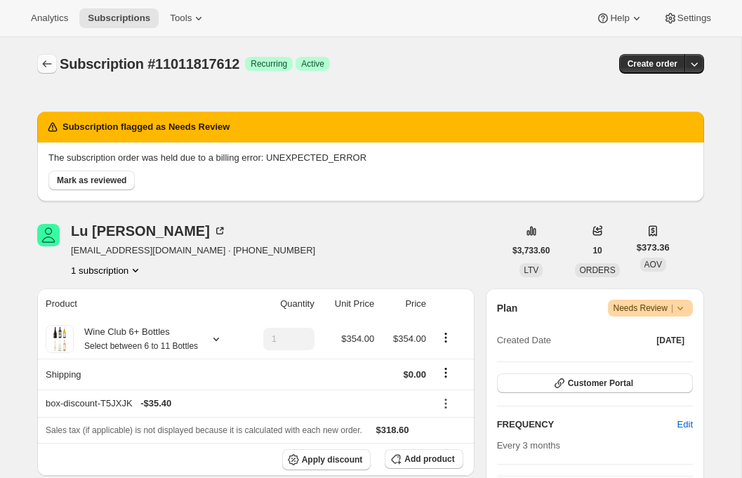
click at [43, 62] on icon "Subscriptions" at bounding box center [47, 64] width 14 height 14
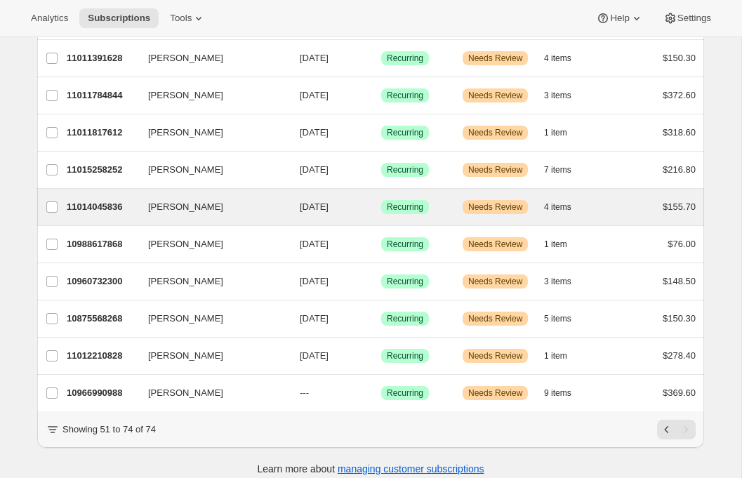
click at [103, 197] on div "[PERSON_NAME] 11014045836 [PERSON_NAME] [DATE] Success Recurring Warning Needs …" at bounding box center [370, 207] width 667 height 36
click at [135, 204] on p "11014045836" at bounding box center [102, 207] width 70 height 14
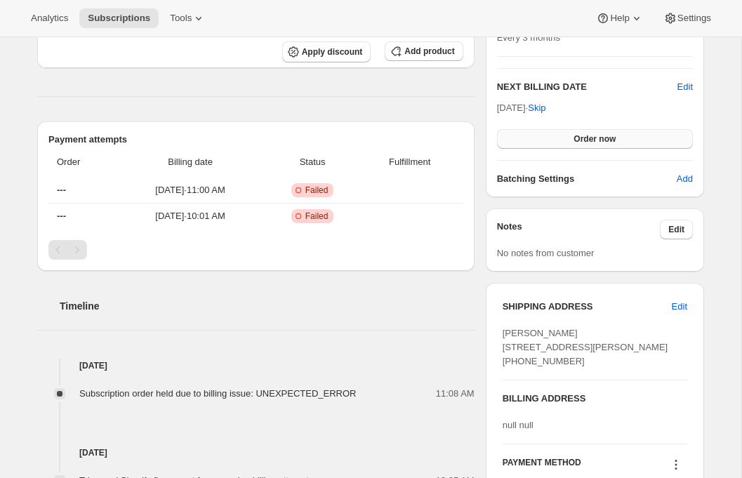
click at [599, 143] on span "Order now" at bounding box center [594, 138] width 42 height 11
click at [599, 143] on span "Click to confirm" at bounding box center [595, 138] width 64 height 11
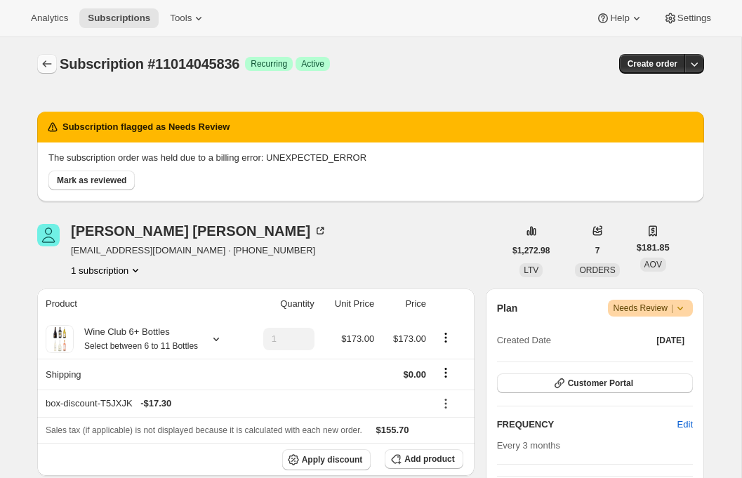
click at [45, 56] on button "Subscriptions" at bounding box center [47, 64] width 20 height 20
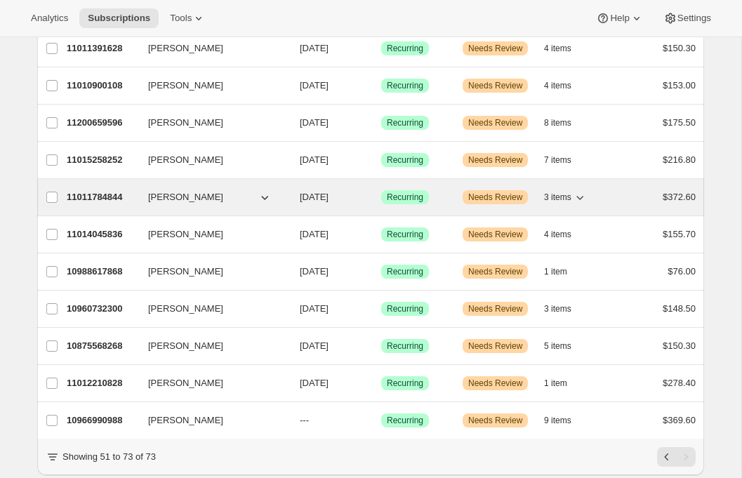
click at [97, 193] on p "11011784844" at bounding box center [102, 197] width 70 height 14
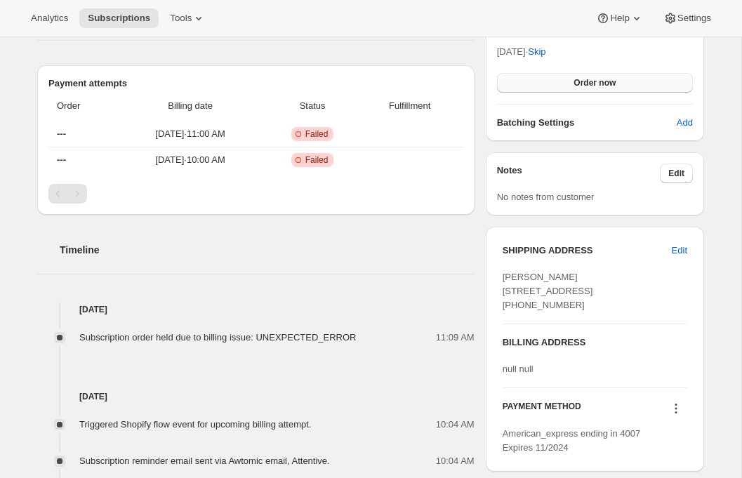
click at [578, 76] on button "Order now" at bounding box center [595, 83] width 196 height 20
click at [575, 81] on span "Click to confirm" at bounding box center [595, 82] width 64 height 11
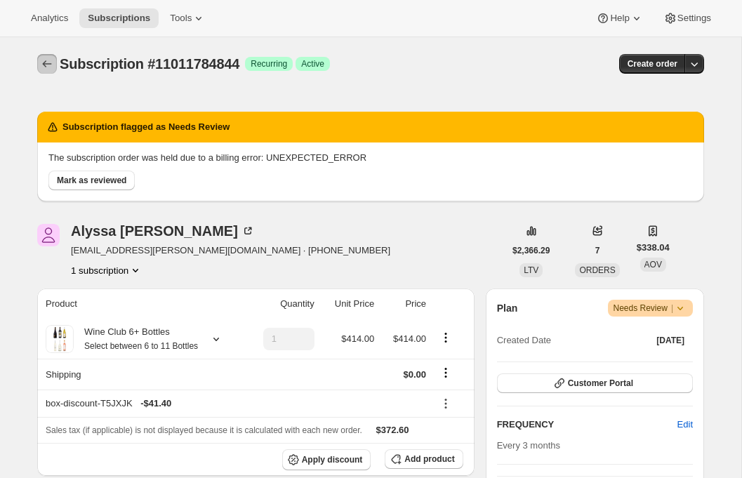
click at [51, 62] on icon "Subscriptions" at bounding box center [47, 64] width 14 height 14
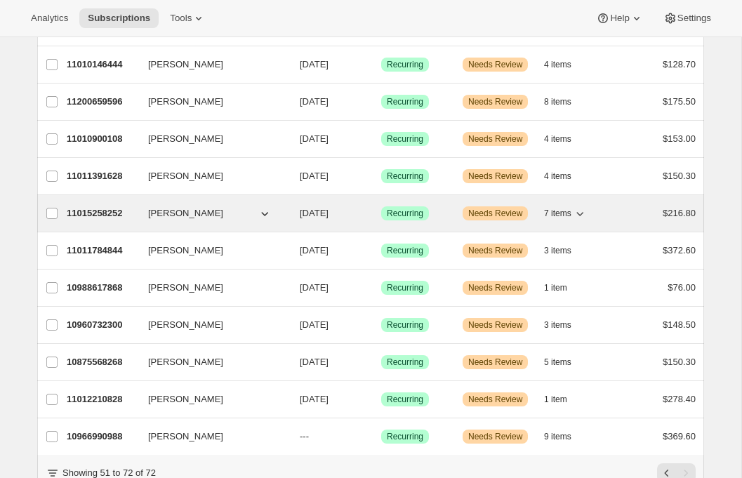
click at [101, 215] on p "11015258252" at bounding box center [102, 213] width 70 height 14
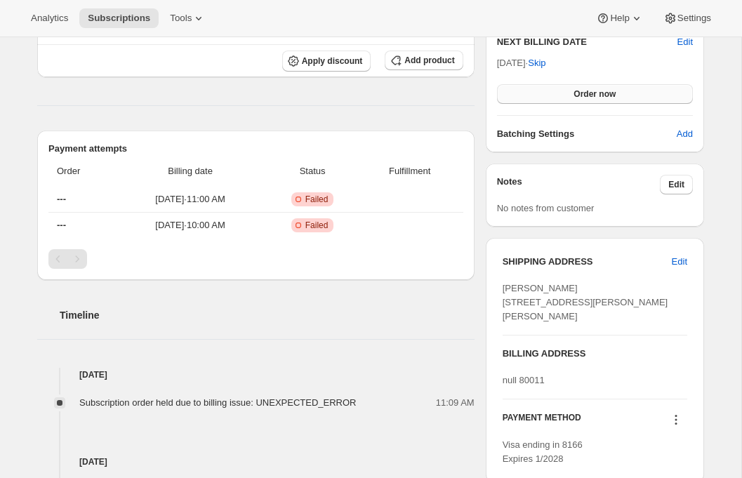
click at [595, 93] on span "Order now" at bounding box center [594, 93] width 42 height 11
click at [590, 95] on span "Click to confirm" at bounding box center [595, 93] width 64 height 11
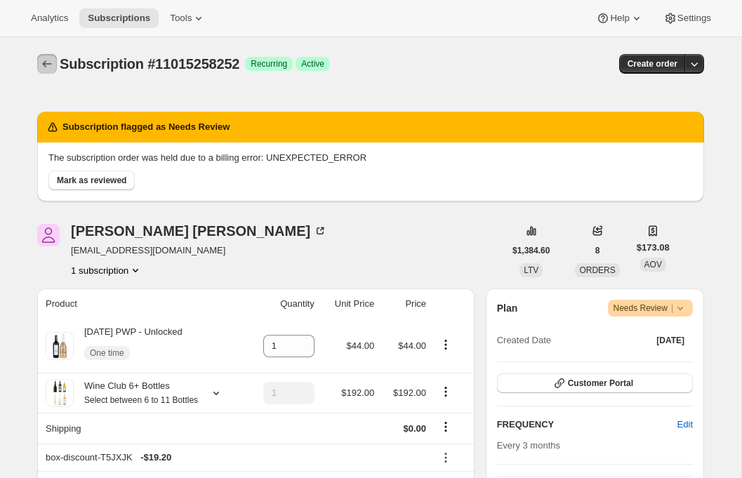
click at [49, 58] on icon "Subscriptions" at bounding box center [47, 64] width 14 height 14
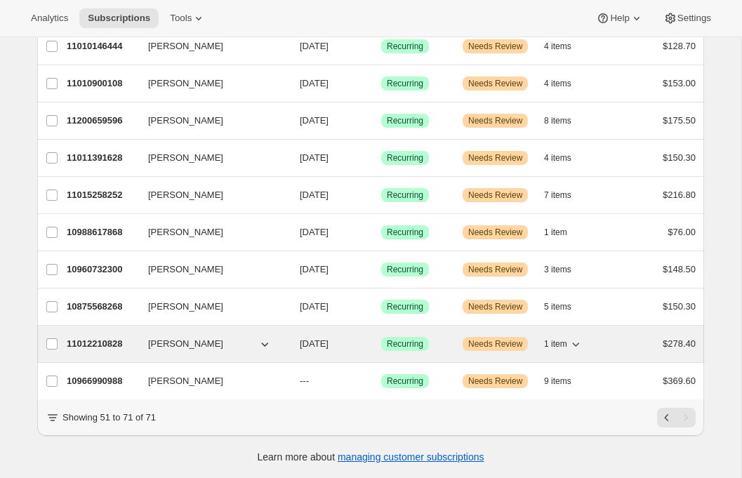
click at [102, 339] on p "11012210828" at bounding box center [102, 344] width 70 height 14
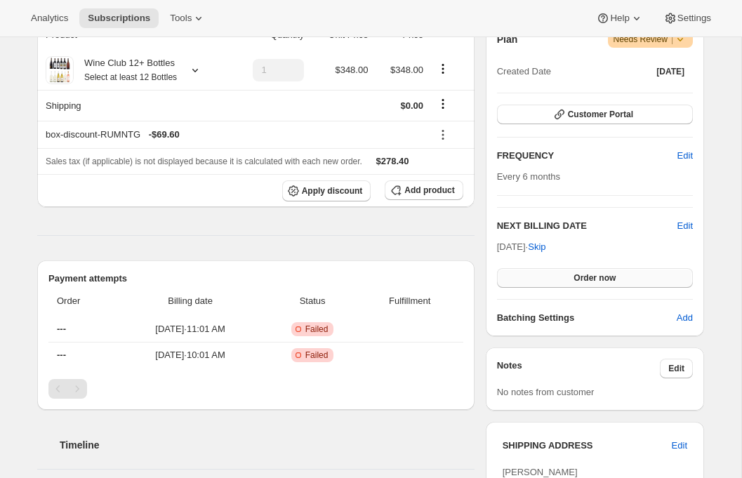
click at [554, 277] on button "Order now" at bounding box center [595, 278] width 196 height 20
click at [550, 281] on button "Click to confirm" at bounding box center [595, 278] width 196 height 20
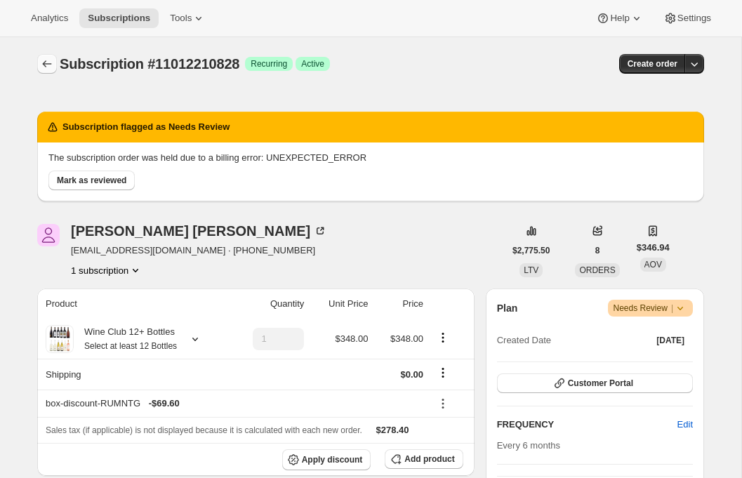
click at [46, 62] on icon "Subscriptions" at bounding box center [47, 64] width 14 height 14
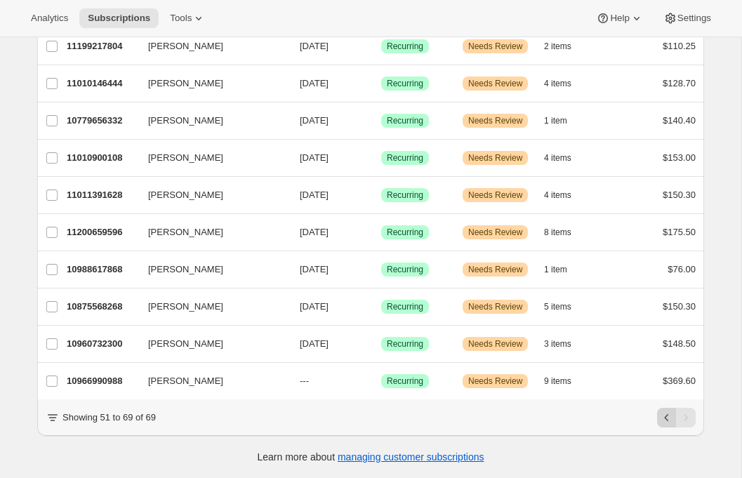
click at [660, 411] on icon "Previous" at bounding box center [667, 418] width 14 height 14
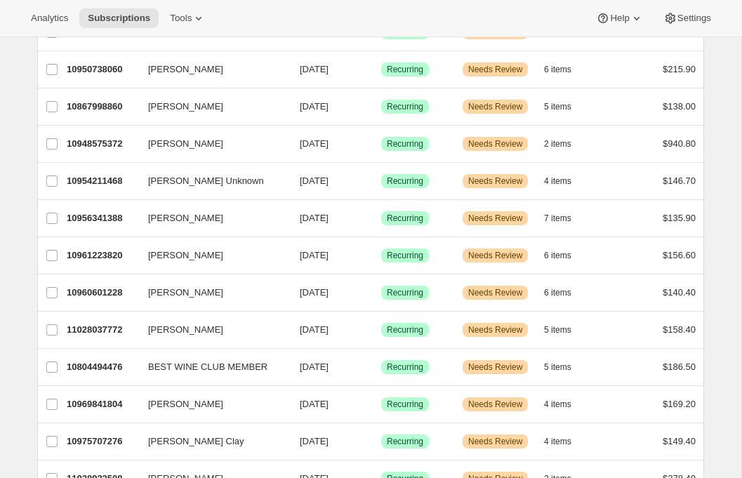
scroll to position [847, 0]
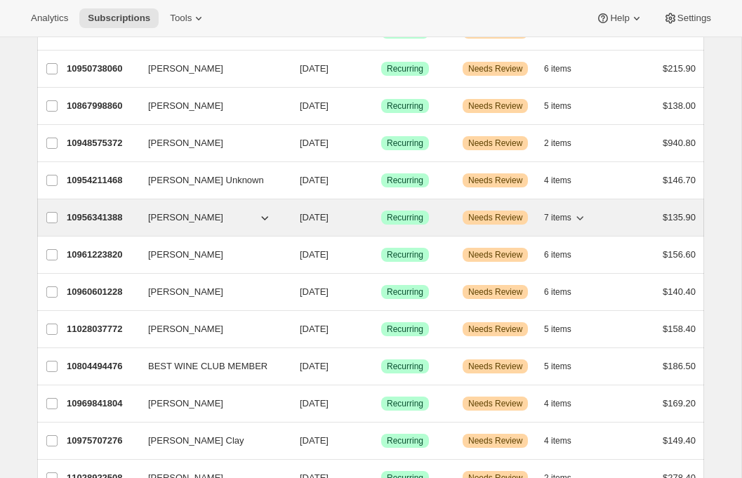
click at [100, 220] on p "10956341388" at bounding box center [102, 218] width 70 height 14
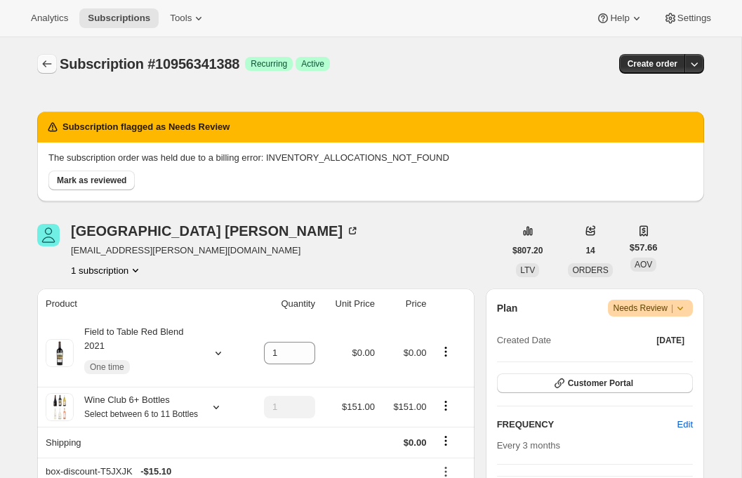
click at [47, 67] on icon "Subscriptions" at bounding box center [47, 64] width 14 height 14
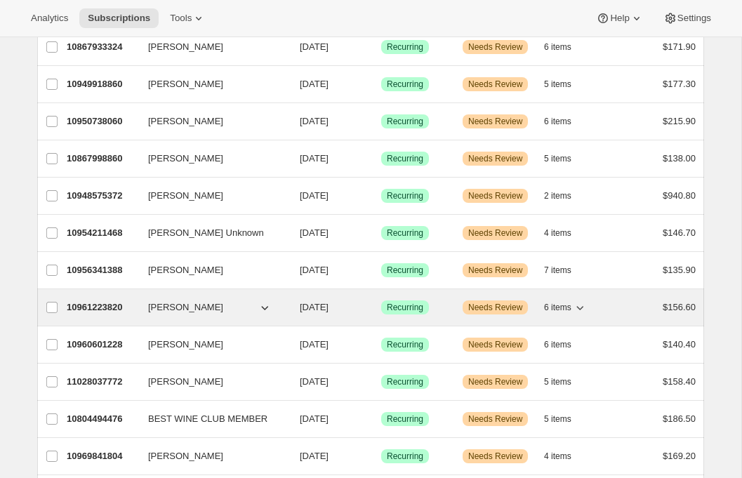
scroll to position [793, 0]
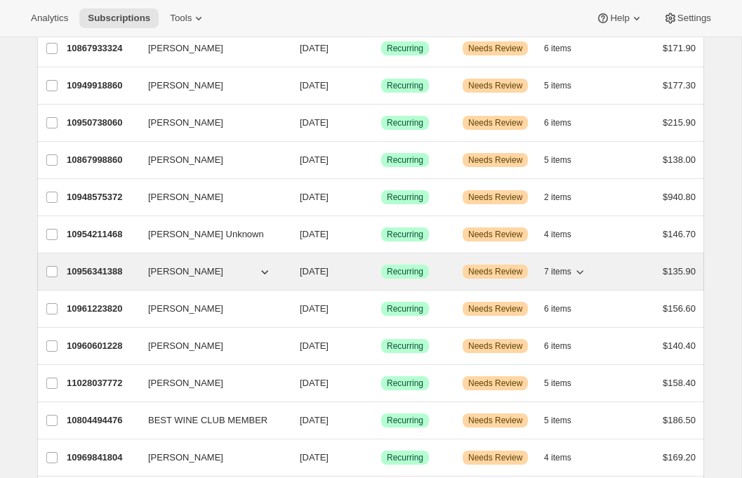
click at [193, 270] on span "[PERSON_NAME]" at bounding box center [185, 272] width 75 height 14
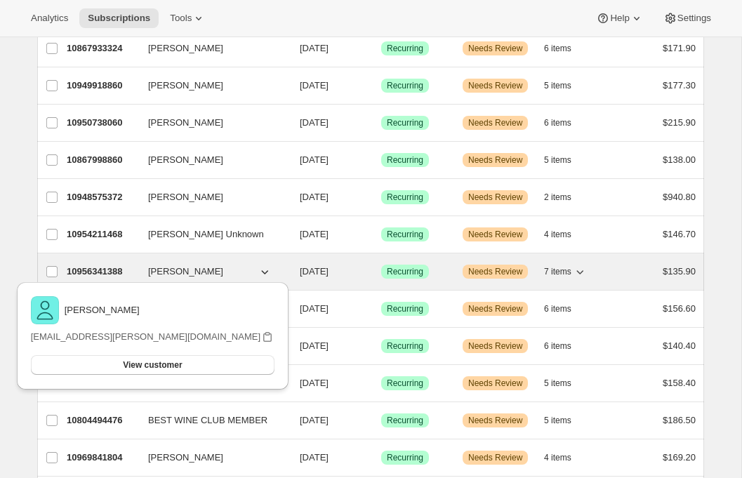
click at [328, 271] on span "[DATE]" at bounding box center [314, 271] width 29 height 11
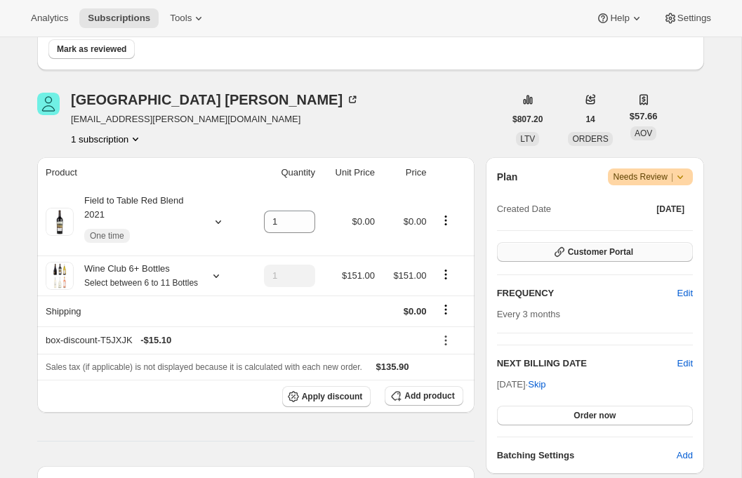
scroll to position [13, 0]
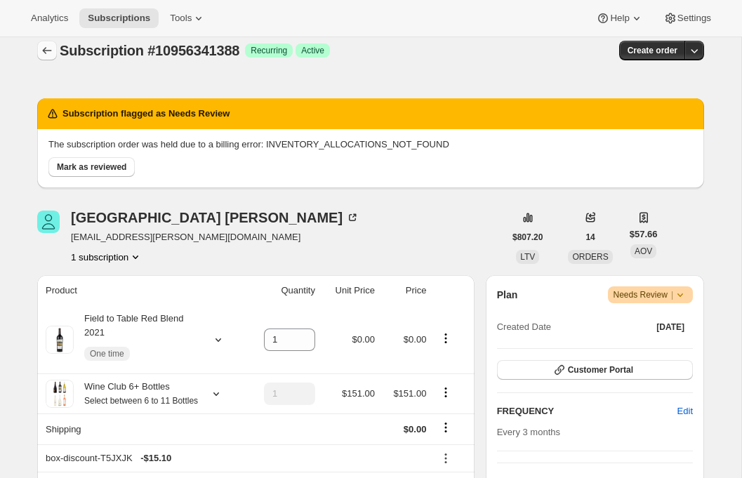
click at [51, 46] on icon "Subscriptions" at bounding box center [47, 51] width 14 height 14
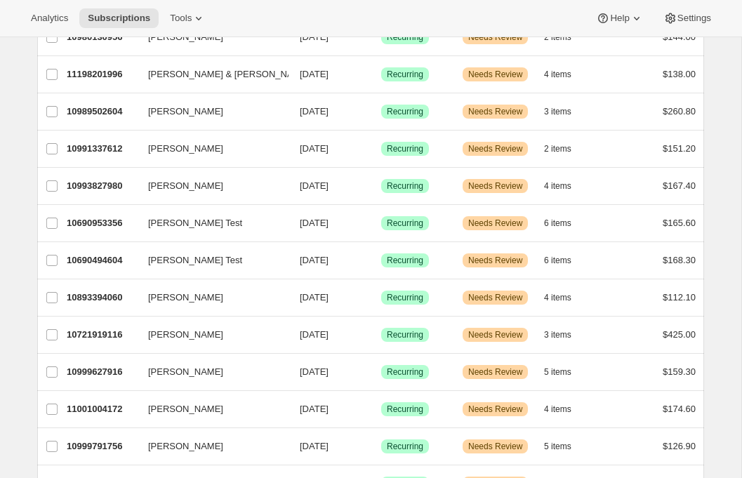
scroll to position [1613, 0]
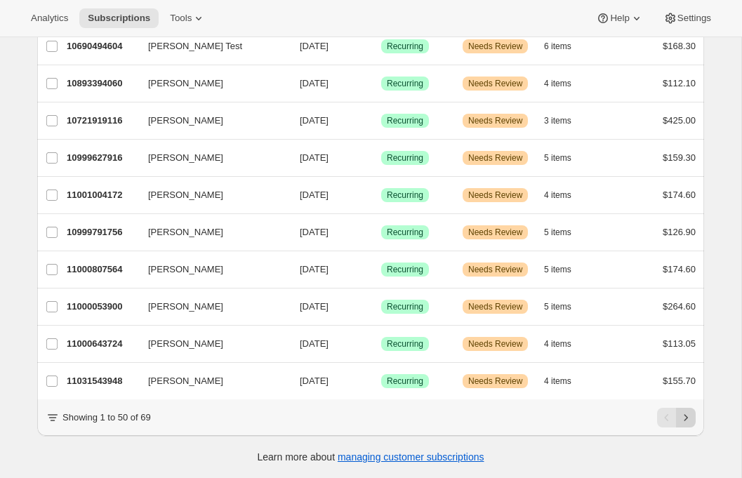
click at [689, 420] on icon "Next" at bounding box center [686, 418] width 14 height 14
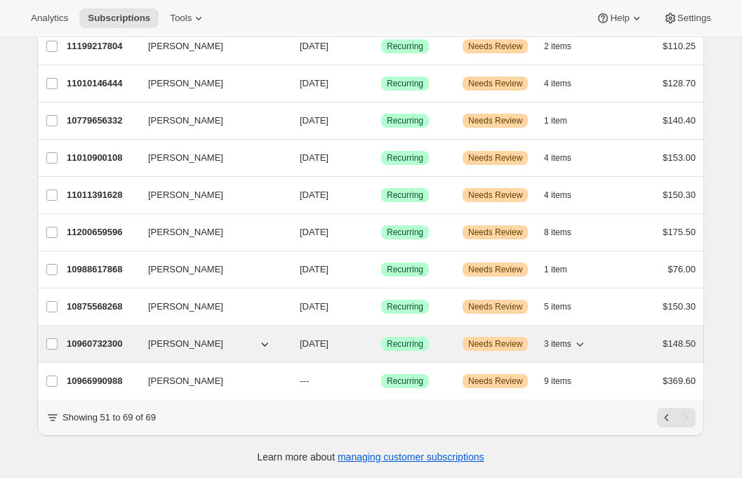
click at [92, 344] on p "10960732300" at bounding box center [102, 344] width 70 height 14
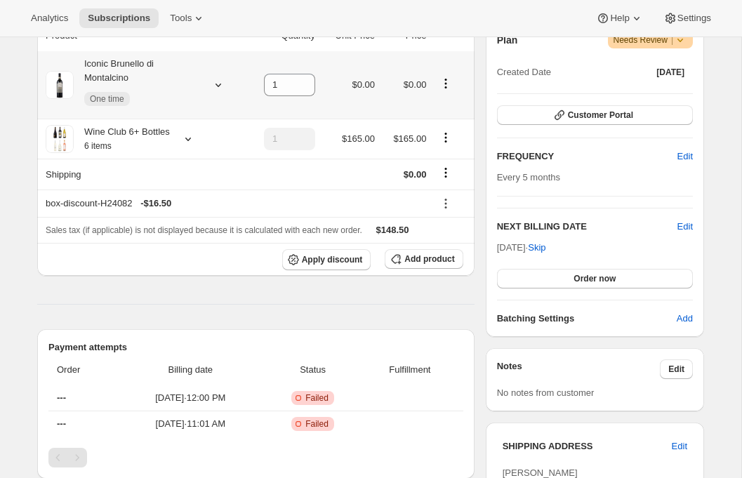
scroll to position [275, 0]
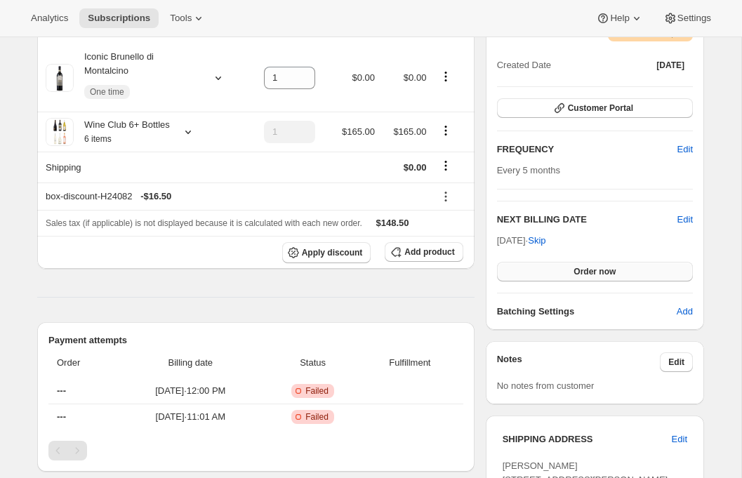
click at [570, 271] on button "Order now" at bounding box center [595, 272] width 196 height 20
click at [570, 271] on span "Click to confirm" at bounding box center [595, 271] width 64 height 11
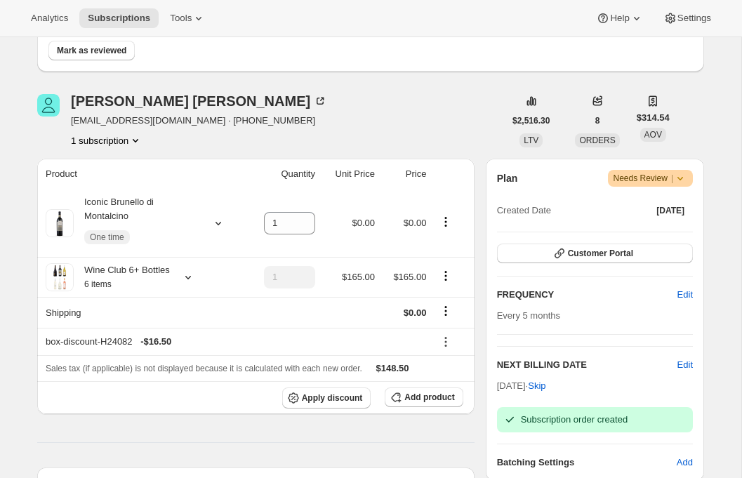
scroll to position [0, 0]
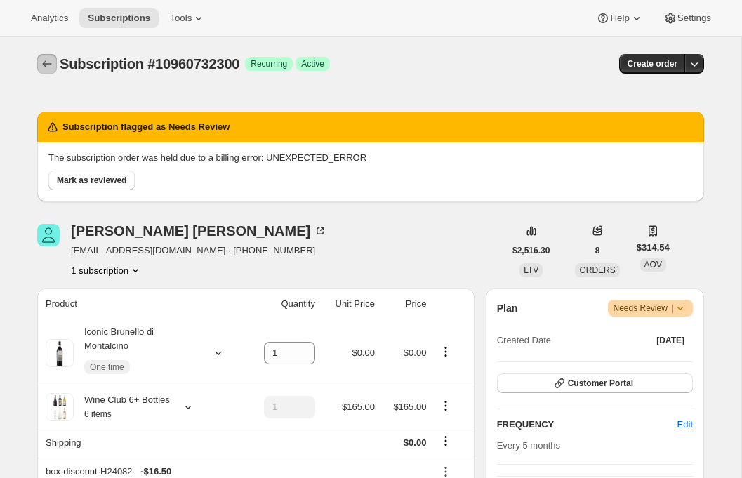
click at [44, 58] on icon "Subscriptions" at bounding box center [47, 64] width 14 height 14
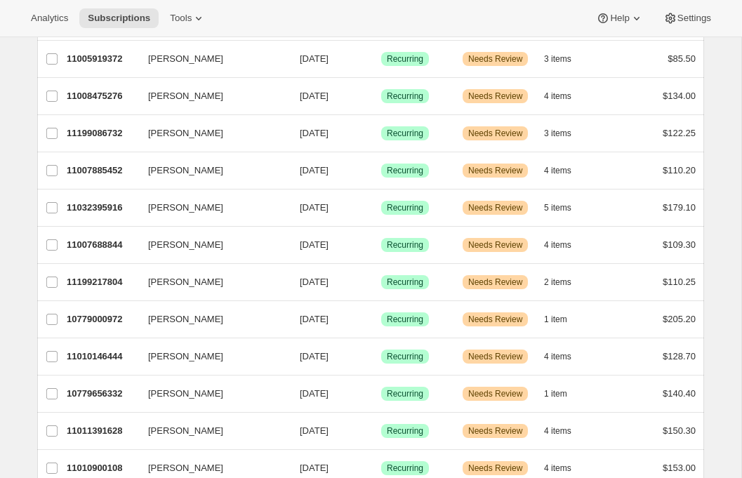
scroll to position [460, 0]
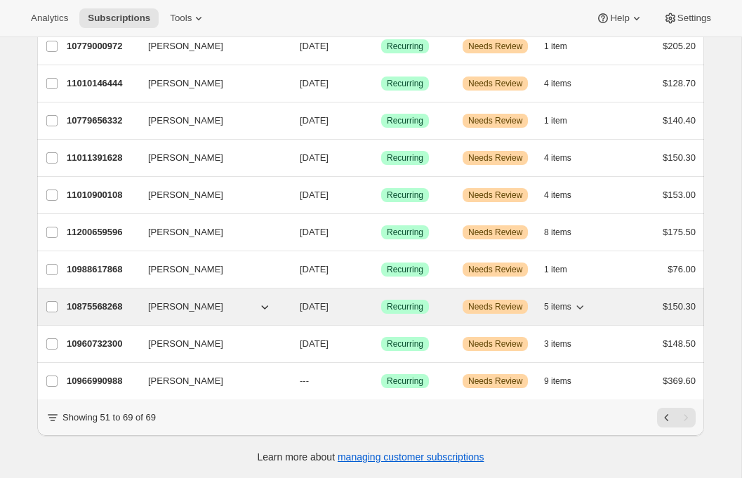
click at [112, 313] on p "10875568268" at bounding box center [102, 307] width 70 height 14
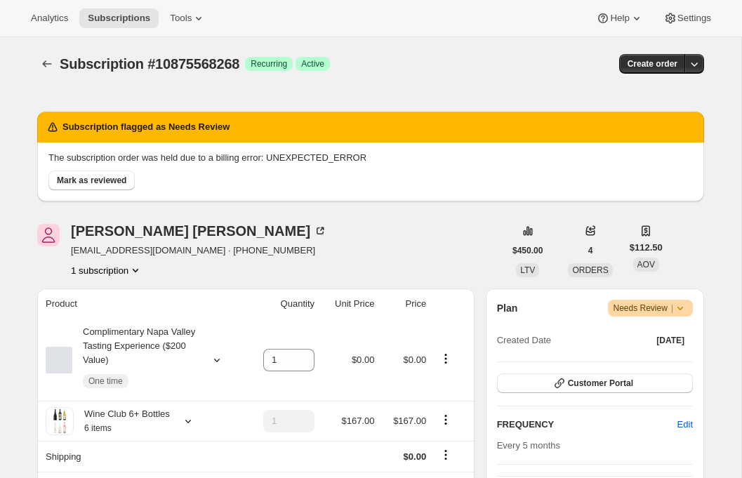
scroll to position [403, 0]
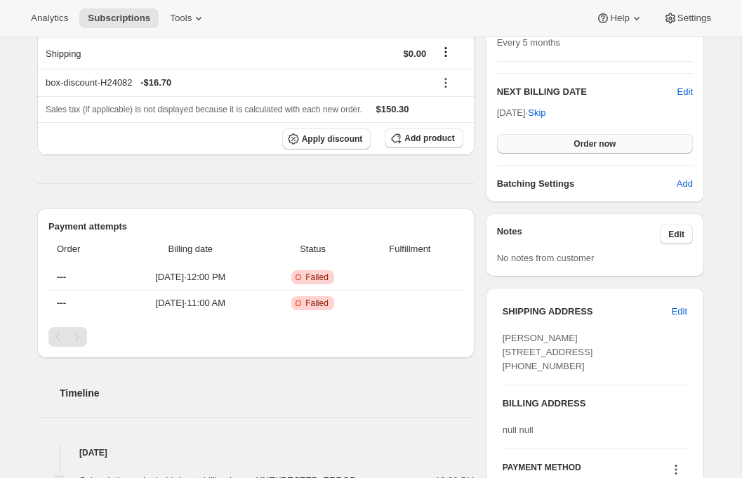
click at [553, 142] on button "Order now" at bounding box center [595, 144] width 196 height 20
click at [553, 142] on button "Click to confirm" at bounding box center [595, 144] width 196 height 20
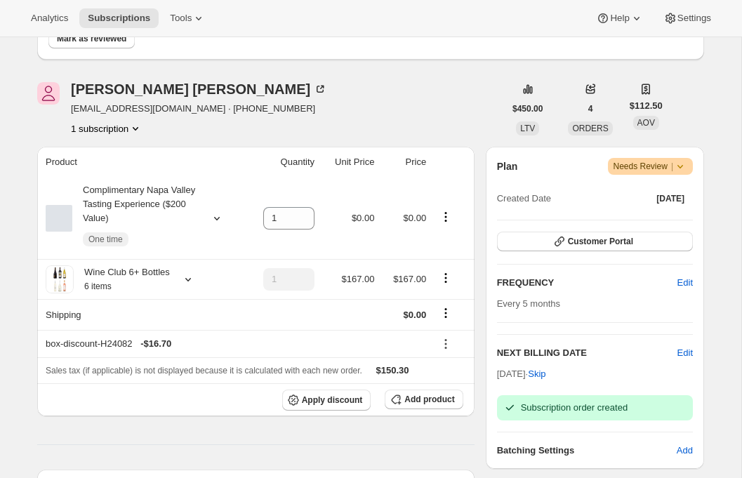
scroll to position [0, 0]
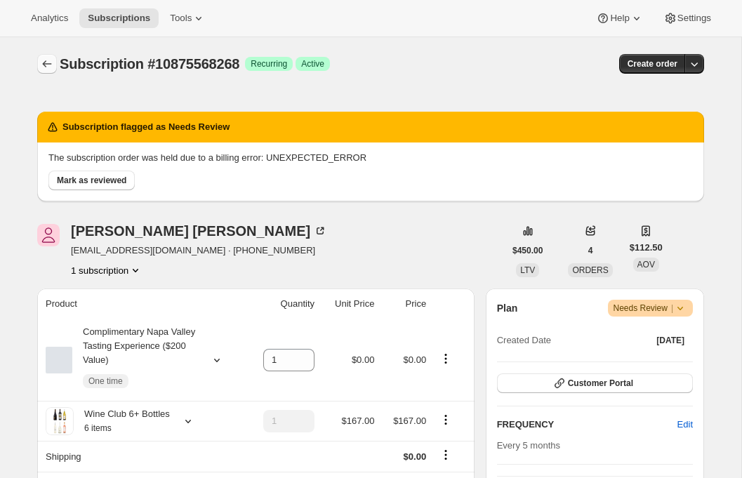
click at [39, 62] on button "Subscriptions" at bounding box center [47, 64] width 20 height 20
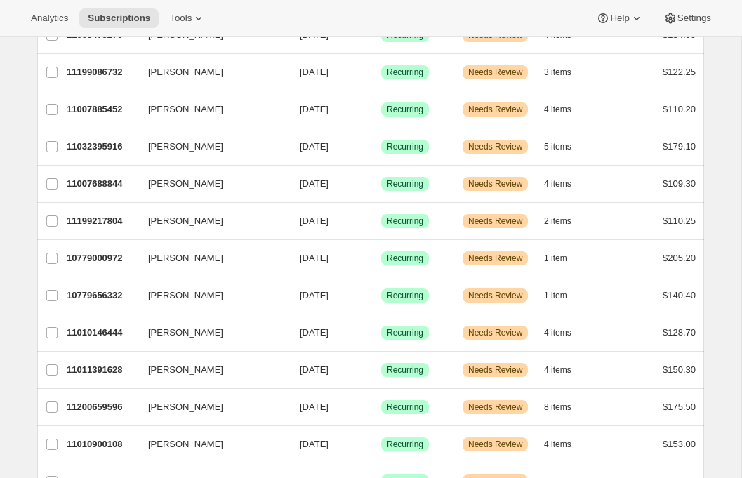
scroll to position [423, 0]
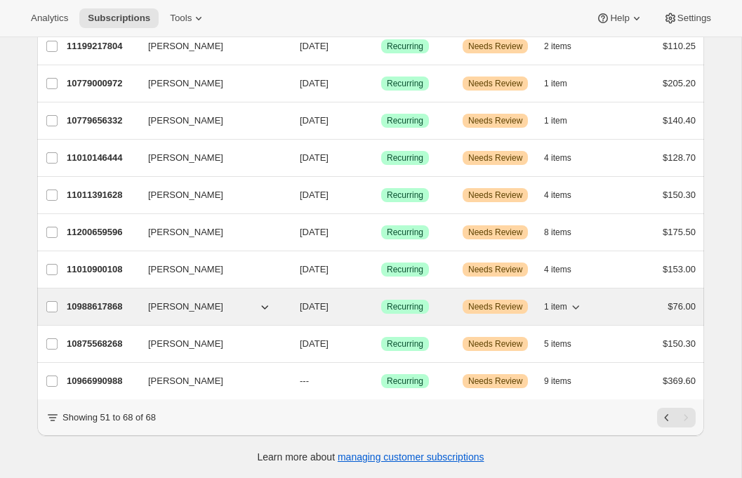
click at [109, 307] on p "10988617868" at bounding box center [102, 307] width 70 height 14
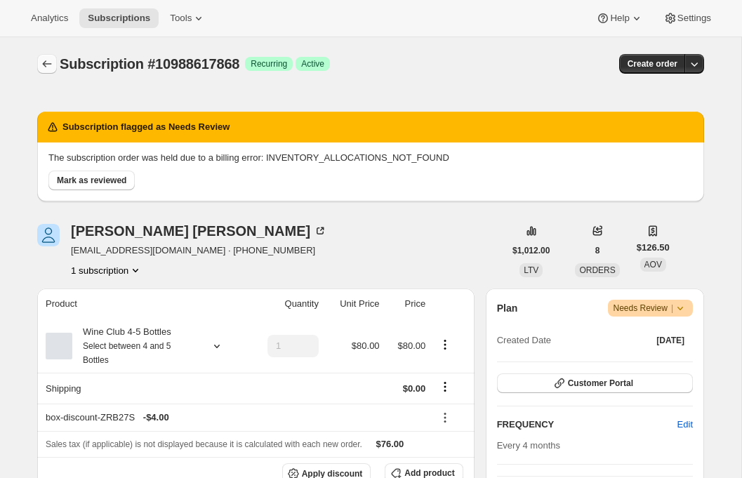
click at [47, 65] on icon "Subscriptions" at bounding box center [47, 64] width 14 height 14
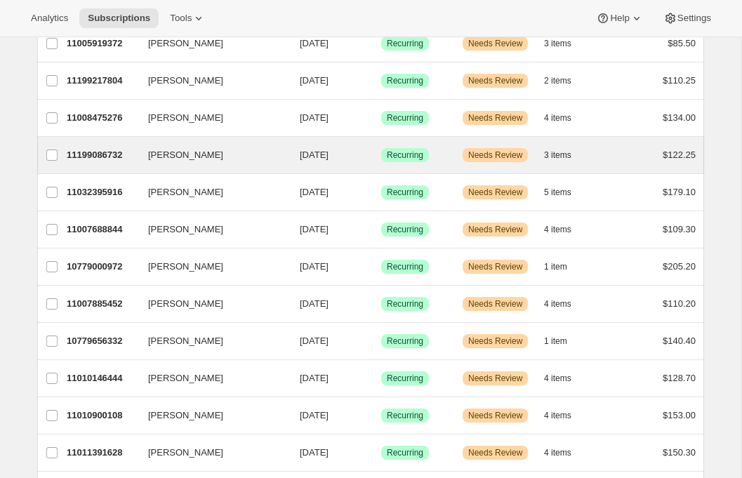
scroll to position [386, 0]
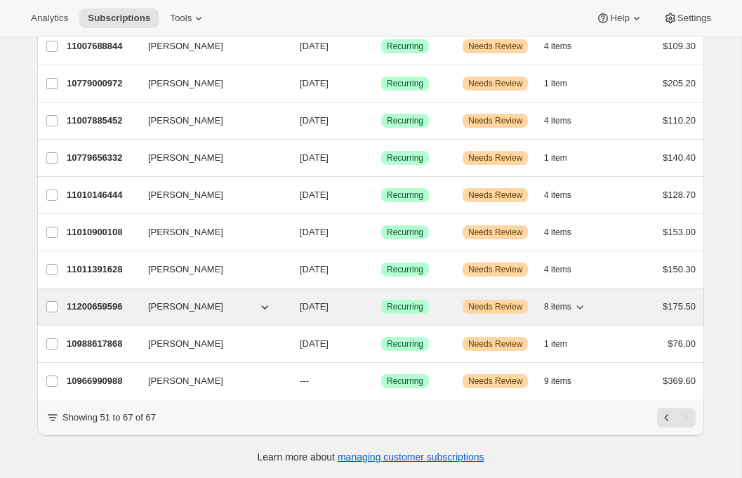
click at [100, 301] on p "11200659596" at bounding box center [102, 307] width 70 height 14
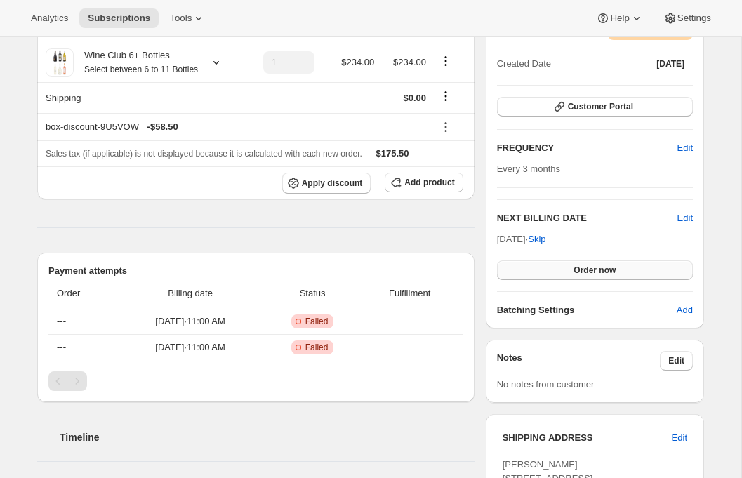
click at [541, 264] on button "Order now" at bounding box center [595, 270] width 196 height 20
click at [540, 269] on button "Click to confirm" at bounding box center [595, 270] width 196 height 20
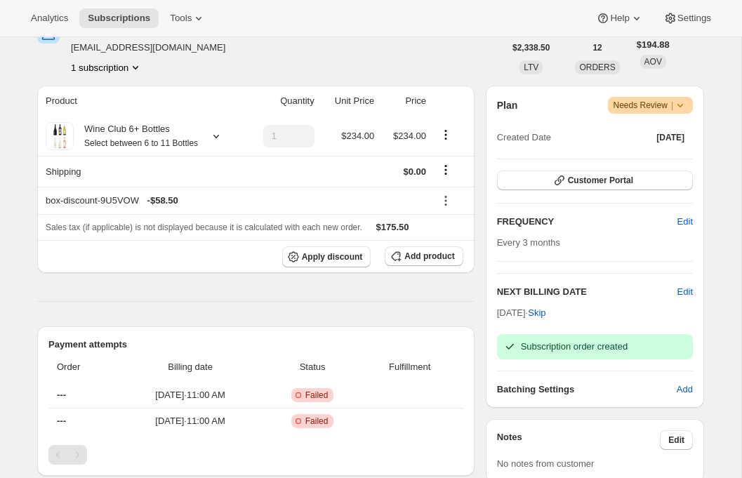
scroll to position [34, 0]
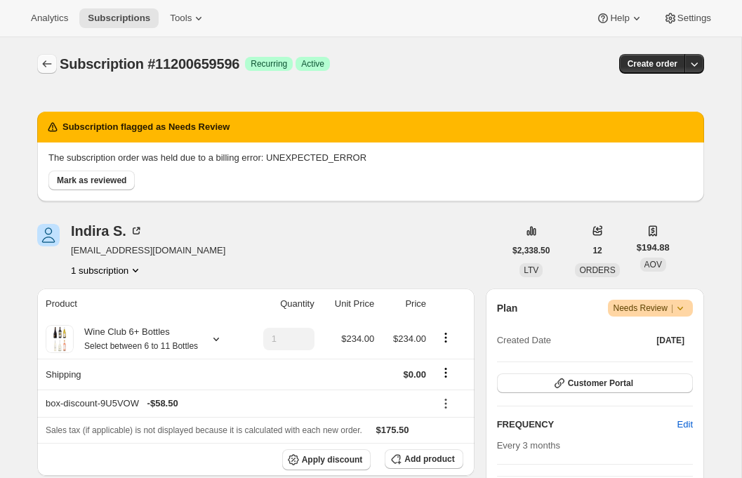
click at [51, 65] on icon "Subscriptions" at bounding box center [47, 64] width 14 height 14
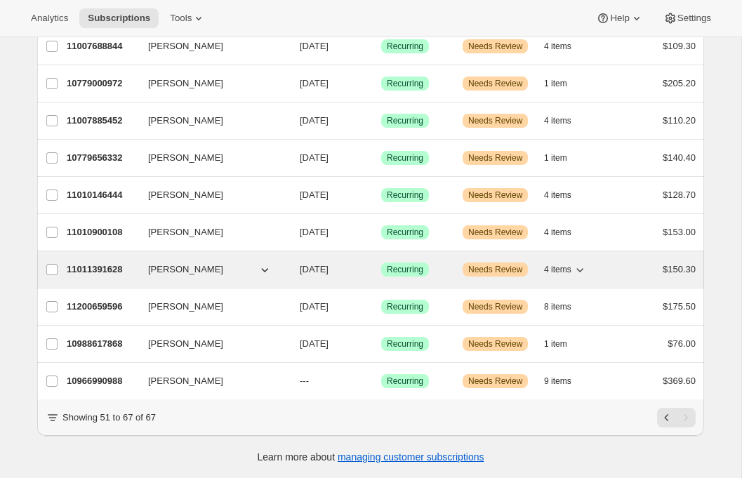
click at [97, 273] on p "11011391628" at bounding box center [102, 269] width 70 height 14
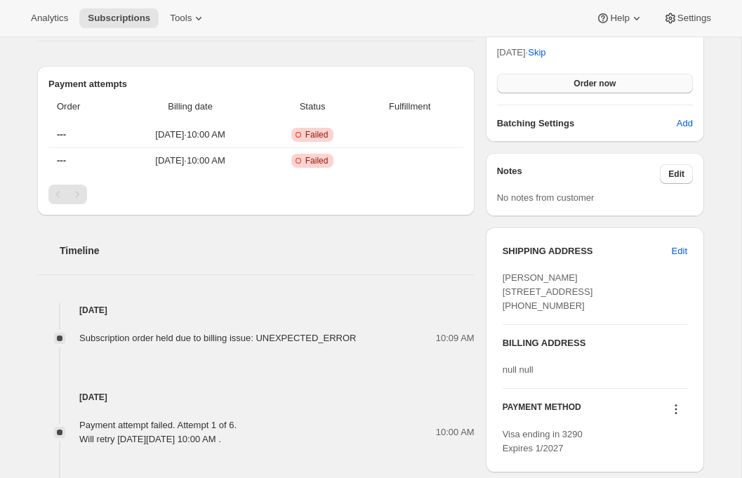
click at [580, 87] on span "Order now" at bounding box center [594, 83] width 42 height 11
click at [587, 83] on span "Click to confirm" at bounding box center [595, 83] width 64 height 11
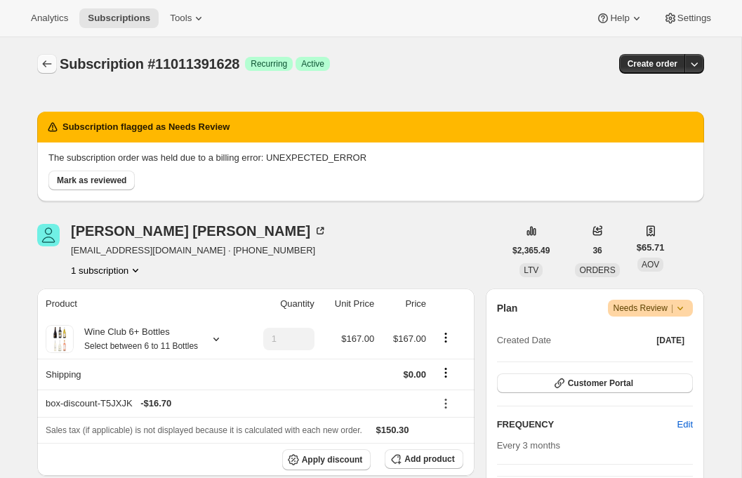
click at [49, 60] on icon "Subscriptions" at bounding box center [47, 64] width 14 height 14
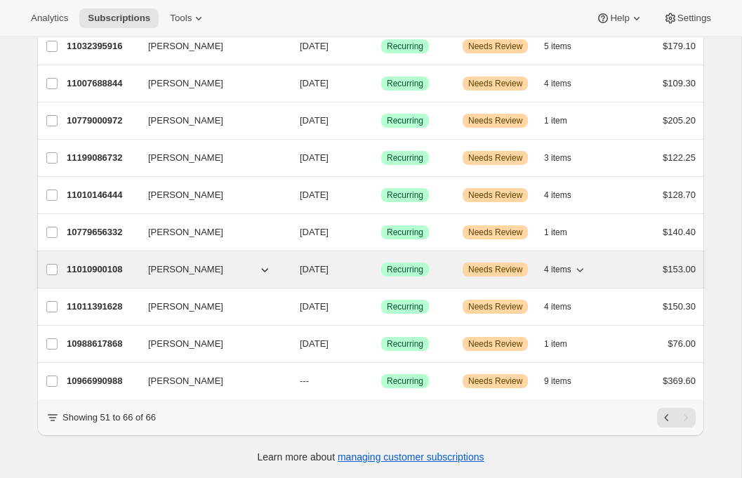
click at [93, 268] on p "11010900108" at bounding box center [102, 269] width 70 height 14
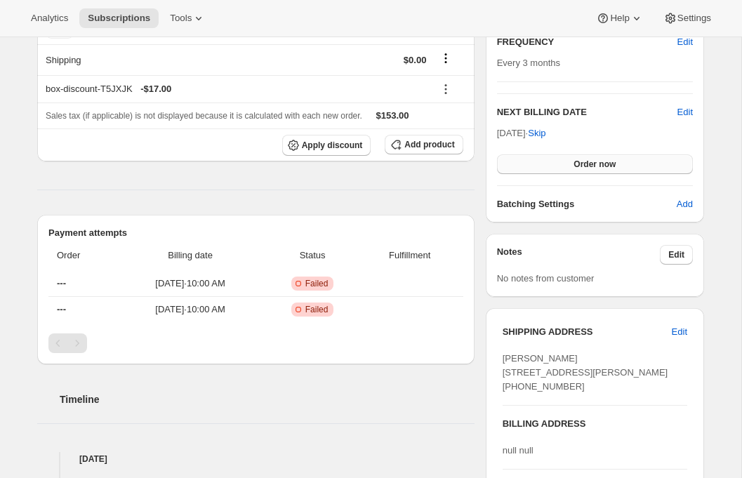
click at [554, 157] on button "Order now" at bounding box center [595, 164] width 196 height 20
click at [552, 161] on button "Click to confirm" at bounding box center [595, 164] width 196 height 20
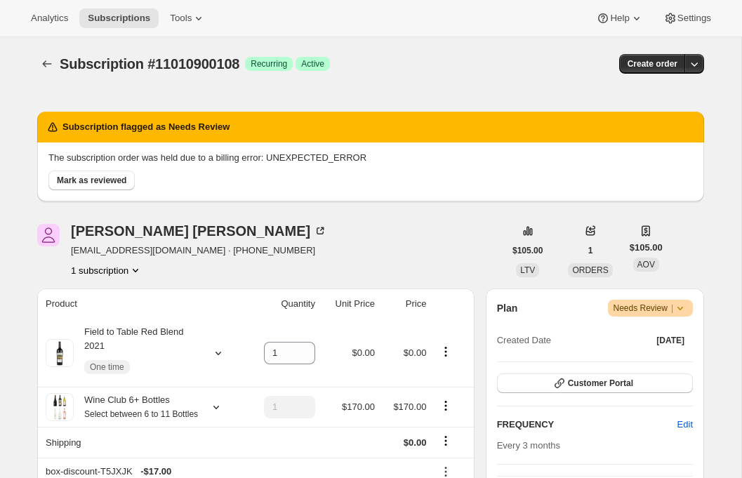
click at [43, 51] on div "Subscription #11010900108. This page is ready Subscription #11010900108 Success…" at bounding box center [370, 63] width 667 height 53
click at [48, 62] on icon "Subscriptions" at bounding box center [47, 64] width 14 height 14
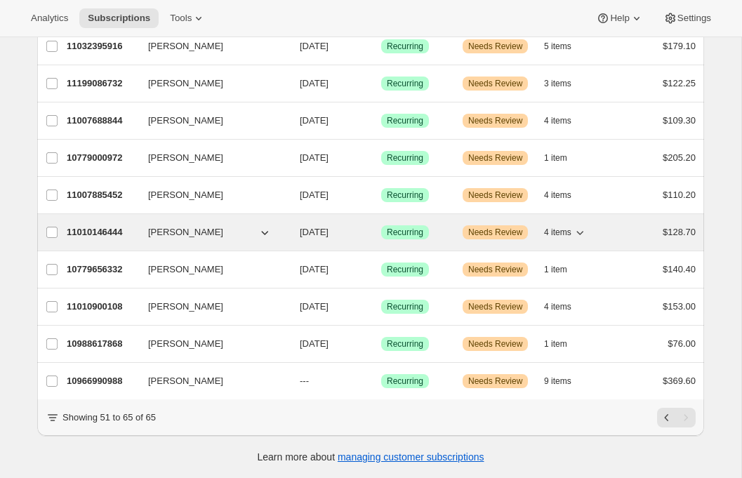
click at [99, 230] on p "11010146444" at bounding box center [102, 232] width 70 height 14
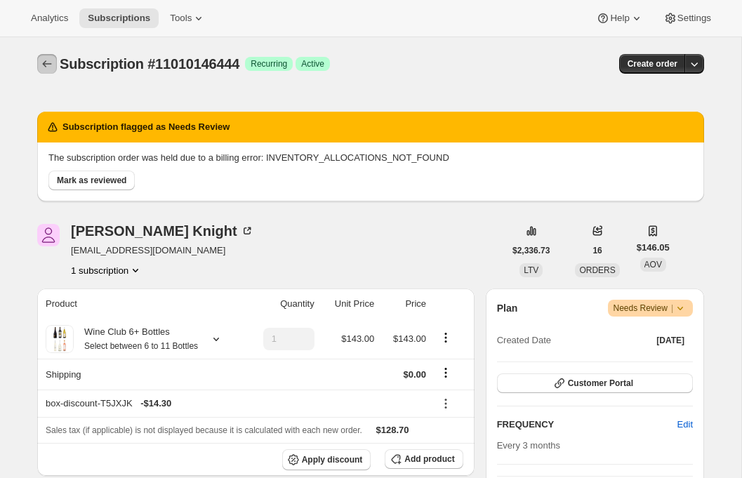
click at [44, 65] on icon "Subscriptions" at bounding box center [47, 63] width 9 height 7
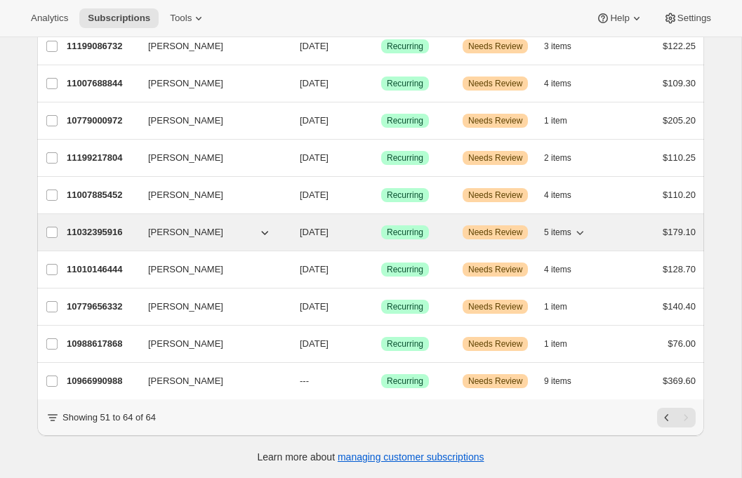
click at [91, 229] on p "11032395916" at bounding box center [102, 232] width 70 height 14
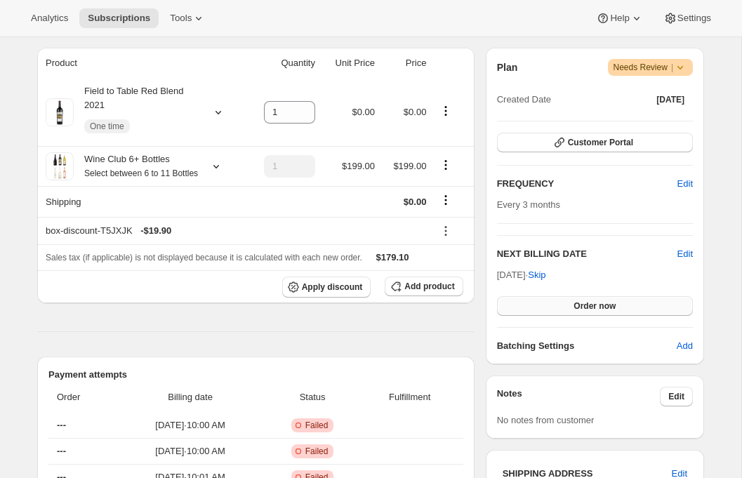
click at [543, 314] on button "Order now" at bounding box center [595, 306] width 196 height 20
click at [543, 314] on button "Click to confirm" at bounding box center [595, 306] width 196 height 20
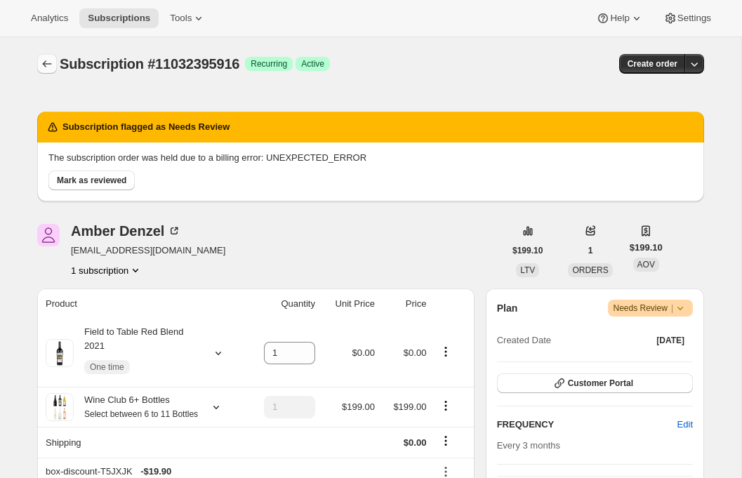
click at [41, 60] on icon "Subscriptions" at bounding box center [47, 64] width 14 height 14
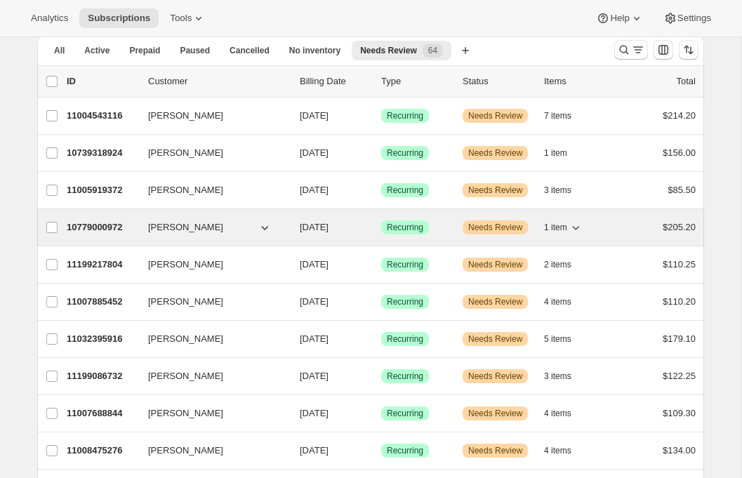
click at [103, 225] on p "10779000972" at bounding box center [102, 227] width 70 height 14
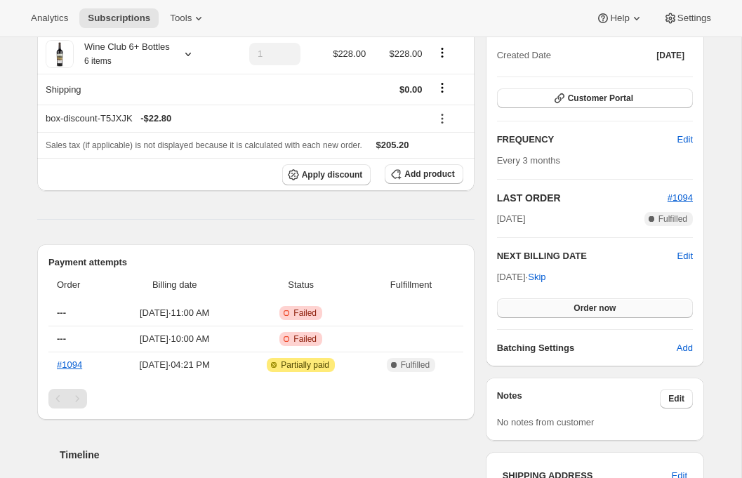
click at [519, 309] on button "Order now" at bounding box center [595, 308] width 196 height 20
click at [519, 309] on button "Click to confirm" at bounding box center [595, 308] width 196 height 20
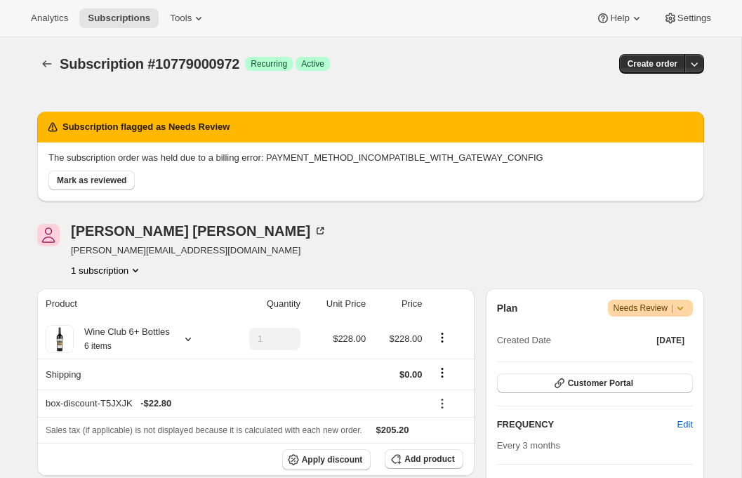
click at [43, 53] on div "Subscription #10779000972. This page is ready Subscription #10779000972 Success…" at bounding box center [370, 63] width 667 height 53
click at [43, 60] on icon "Subscriptions" at bounding box center [47, 64] width 14 height 14
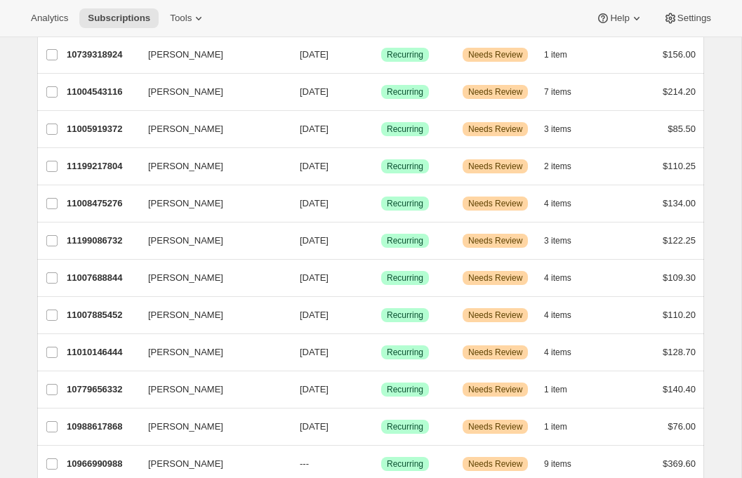
scroll to position [107, 0]
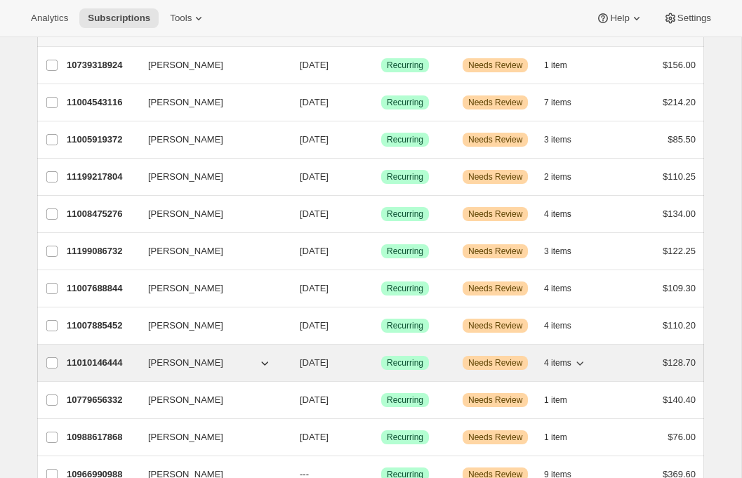
click at [98, 359] on p "11010146444" at bounding box center [102, 363] width 70 height 14
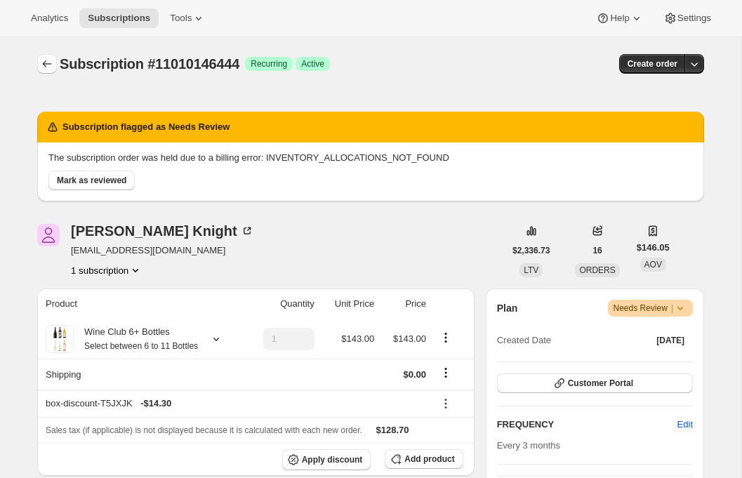
click at [46, 69] on icon "Subscriptions" at bounding box center [47, 64] width 14 height 14
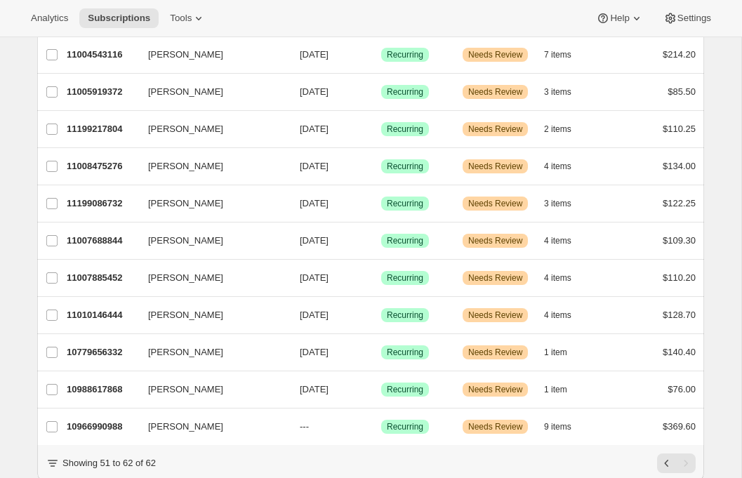
scroll to position [155, 0]
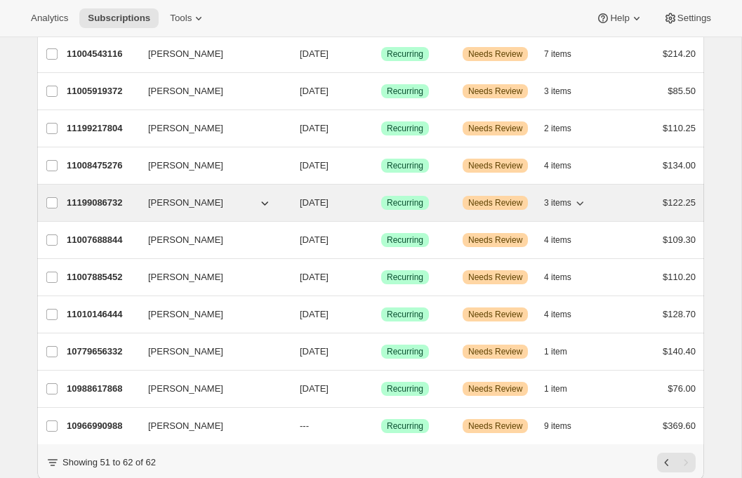
click at [96, 211] on div "11199086732 [PERSON_NAME] [DATE] Success Recurring Warning Needs Review 3 items…" at bounding box center [381, 203] width 629 height 20
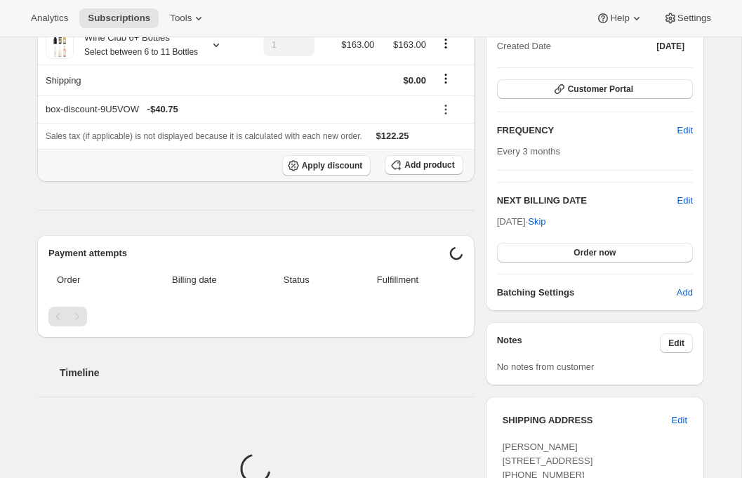
scroll to position [361, 0]
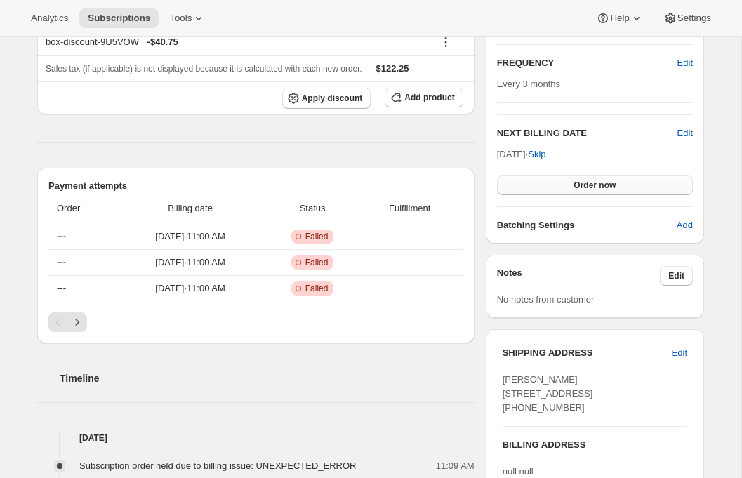
click at [597, 180] on span "Order now" at bounding box center [594, 185] width 42 height 11
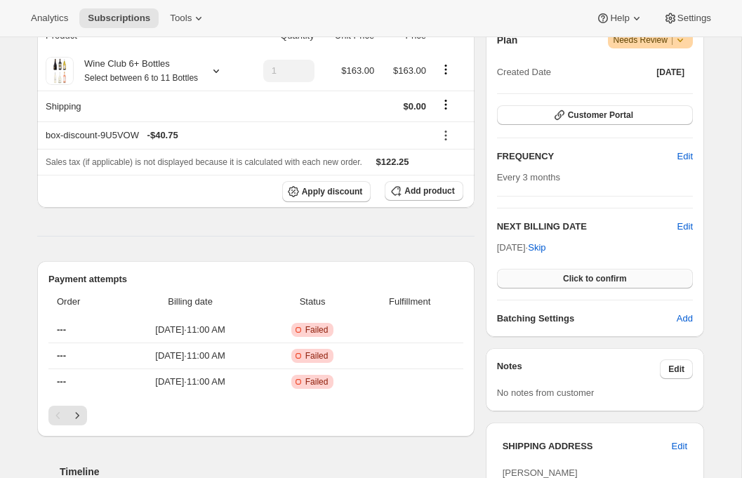
scroll to position [354, 0]
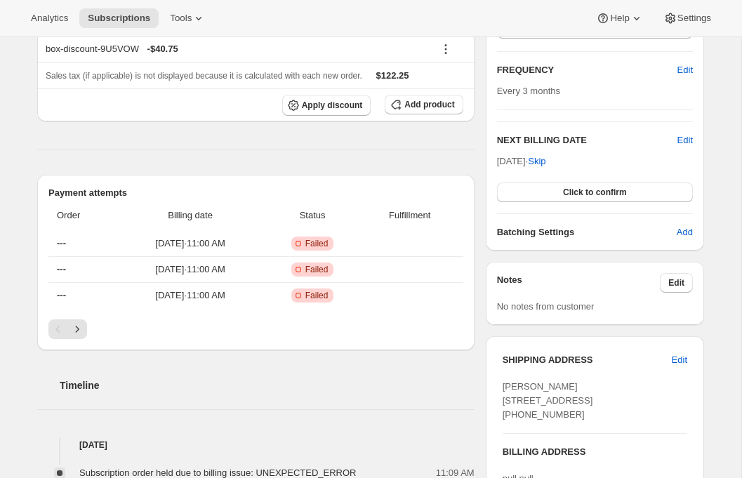
click at [577, 203] on div "Plan Warning Needs Review | Created Date [DATE] Customer Portal FREQUENCY Edit …" at bounding box center [595, 92] width 196 height 294
click at [577, 199] on button "Click to confirm" at bounding box center [595, 192] width 196 height 20
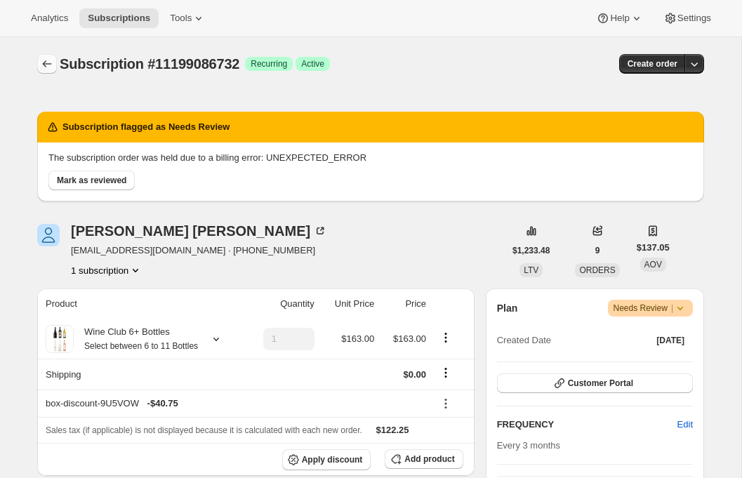
click at [43, 60] on icon "Subscriptions" at bounding box center [47, 64] width 14 height 14
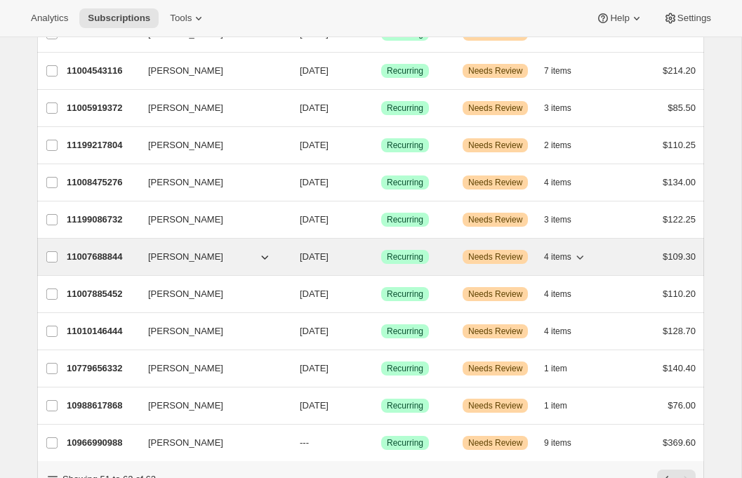
click at [105, 252] on p "11007688844" at bounding box center [102, 257] width 70 height 14
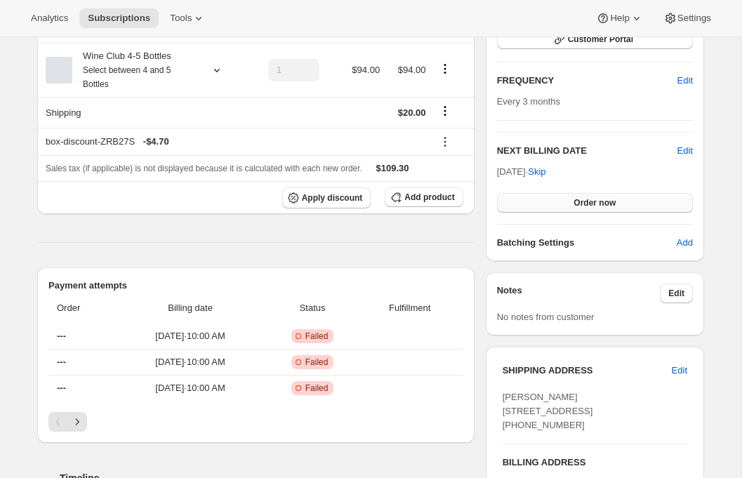
click at [533, 206] on button "Order now" at bounding box center [595, 203] width 196 height 20
click at [533, 206] on button "Click to confirm" at bounding box center [595, 203] width 196 height 20
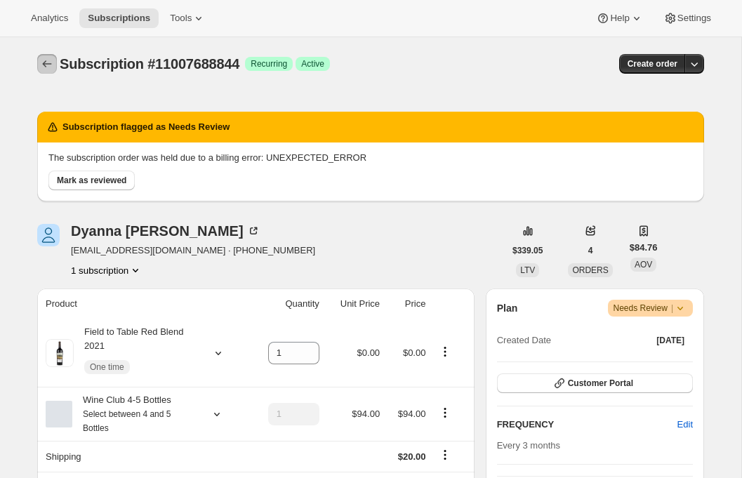
click at [46, 58] on icon "Subscriptions" at bounding box center [47, 64] width 14 height 14
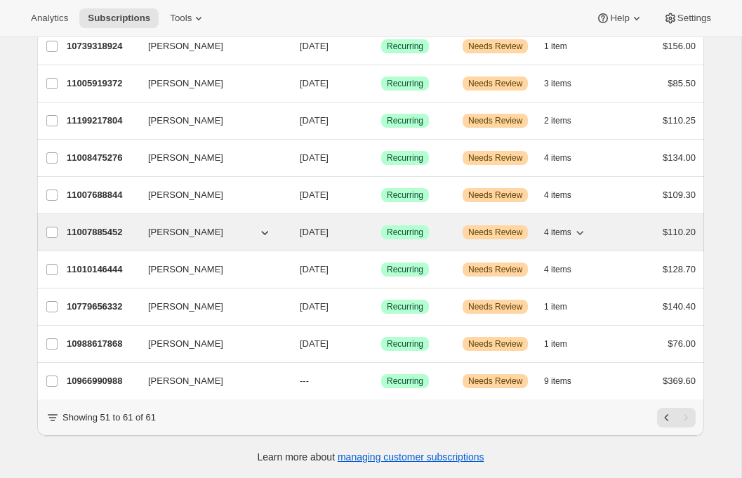
click at [88, 229] on p "11007885452" at bounding box center [102, 232] width 70 height 14
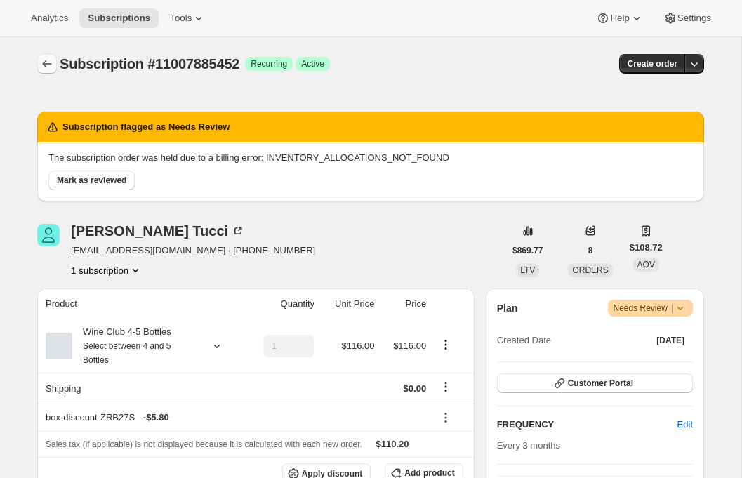
click at [41, 62] on icon "Subscriptions" at bounding box center [47, 64] width 14 height 14
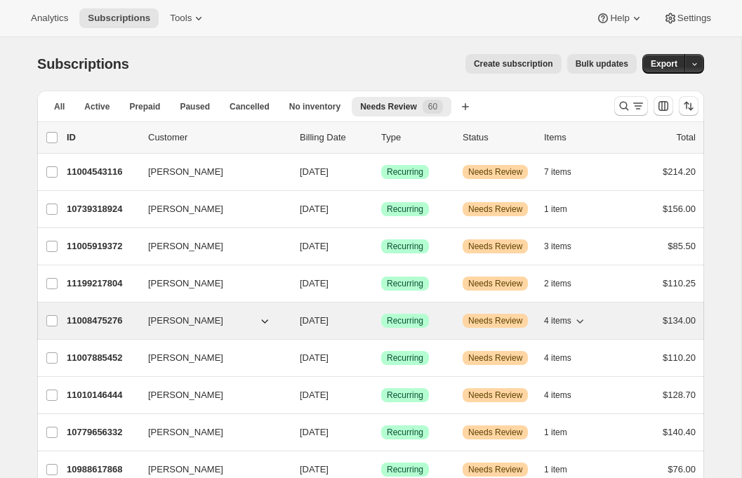
click at [102, 314] on p "11008475276" at bounding box center [102, 321] width 70 height 14
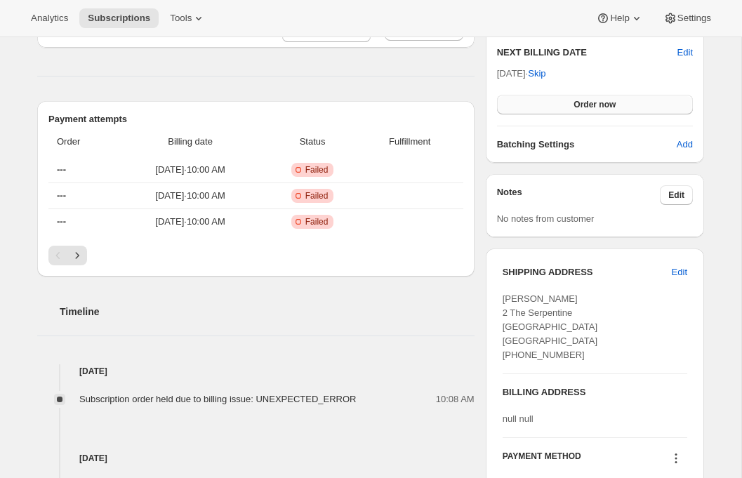
click at [551, 107] on button "Order now" at bounding box center [595, 105] width 196 height 20
click at [551, 107] on button "Click to confirm" at bounding box center [595, 105] width 196 height 20
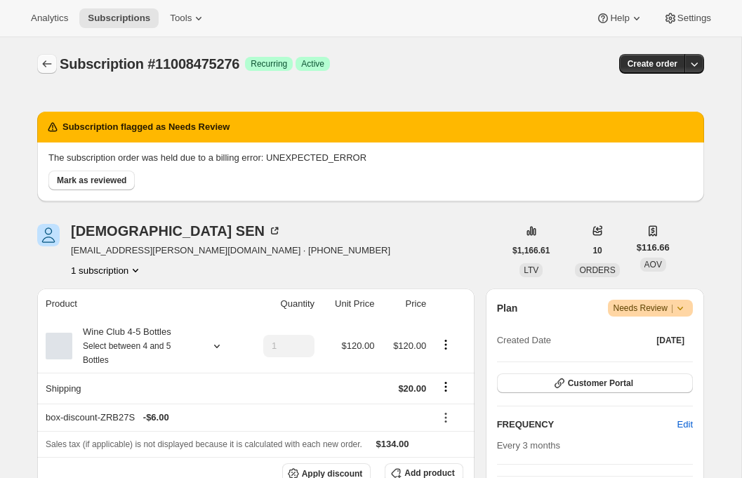
click at [45, 62] on icon "Subscriptions" at bounding box center [47, 64] width 14 height 14
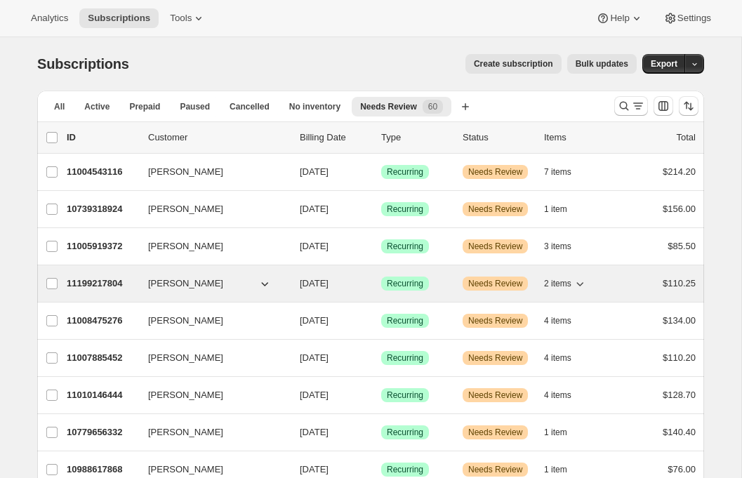
click at [106, 284] on p "11199217804" at bounding box center [102, 284] width 70 height 14
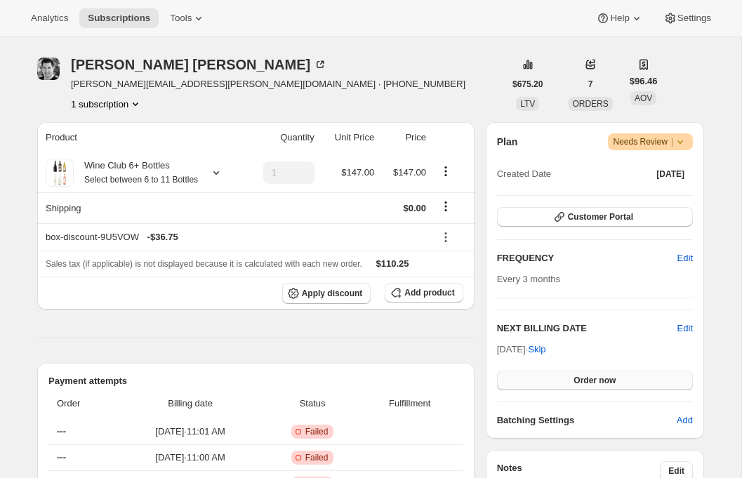
click at [546, 375] on button "Order now" at bounding box center [595, 381] width 196 height 20
click at [546, 378] on button "Click to confirm" at bounding box center [595, 381] width 196 height 20
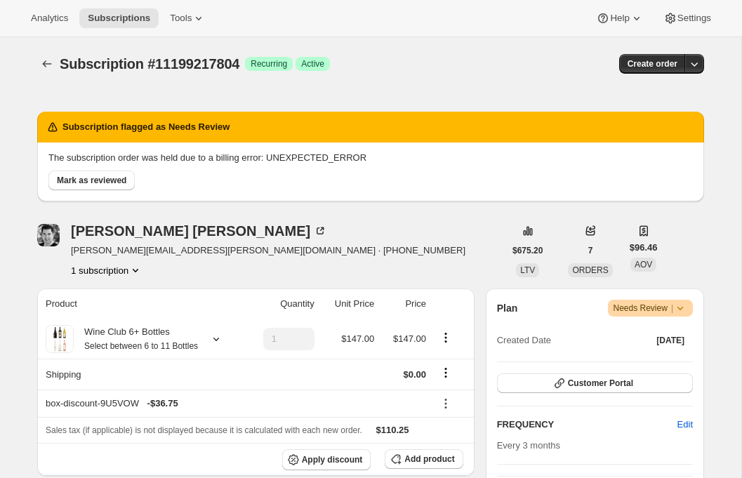
click at [39, 46] on div "Subscription #11199217804. This page is ready Subscription #11199217804 Success…" at bounding box center [370, 63] width 667 height 53
click at [42, 57] on icon "Subscriptions" at bounding box center [47, 64] width 14 height 14
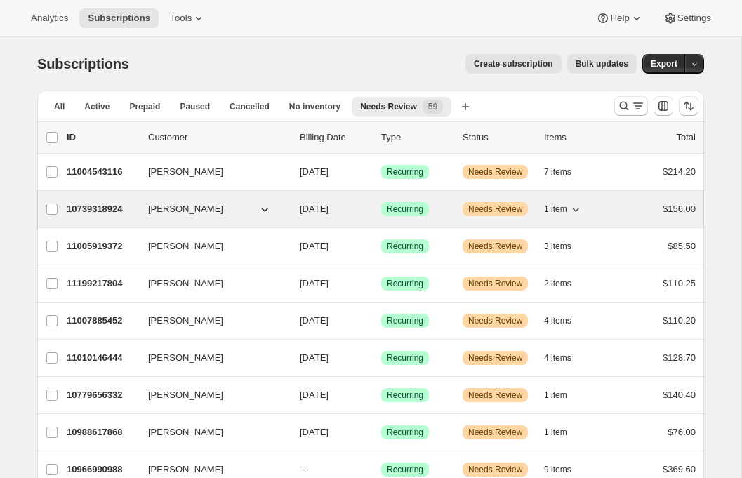
click at [88, 206] on p "10739318924" at bounding box center [102, 209] width 70 height 14
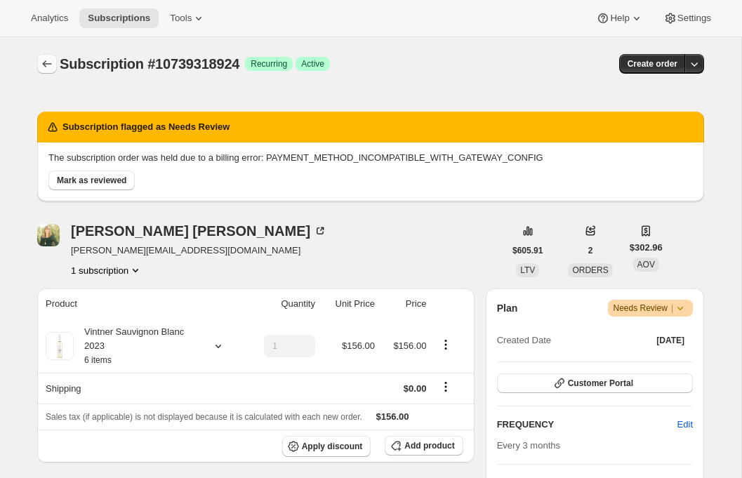
click at [47, 60] on icon "Subscriptions" at bounding box center [47, 64] width 14 height 14
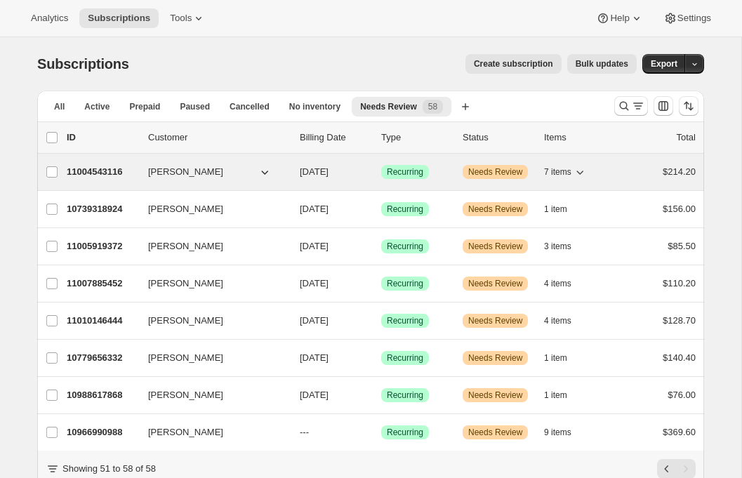
click at [98, 174] on p "11004543116" at bounding box center [102, 172] width 70 height 14
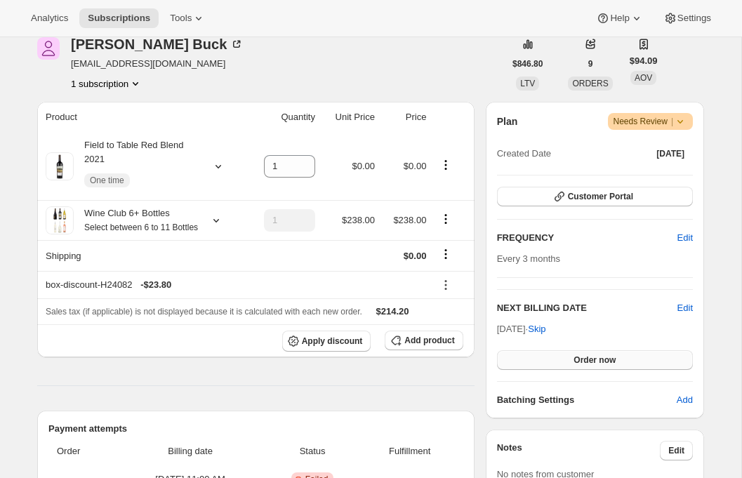
click at [528, 358] on button "Order now" at bounding box center [595, 360] width 196 height 20
click at [528, 358] on button "Click to confirm" at bounding box center [595, 360] width 196 height 20
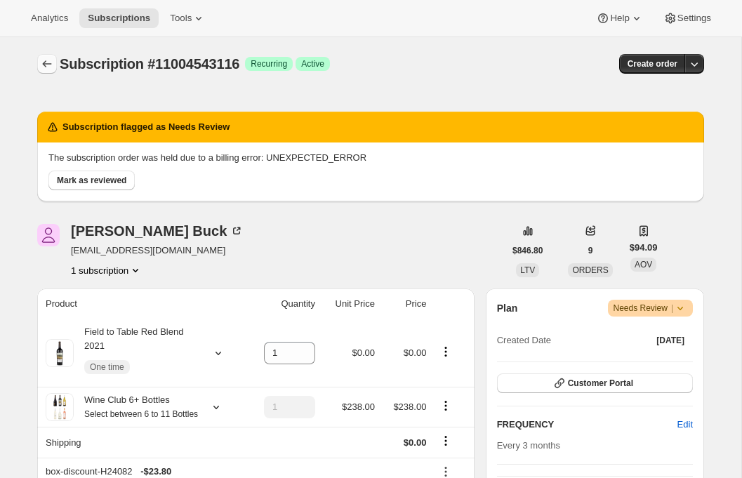
click at [41, 62] on icon "Subscriptions" at bounding box center [47, 64] width 14 height 14
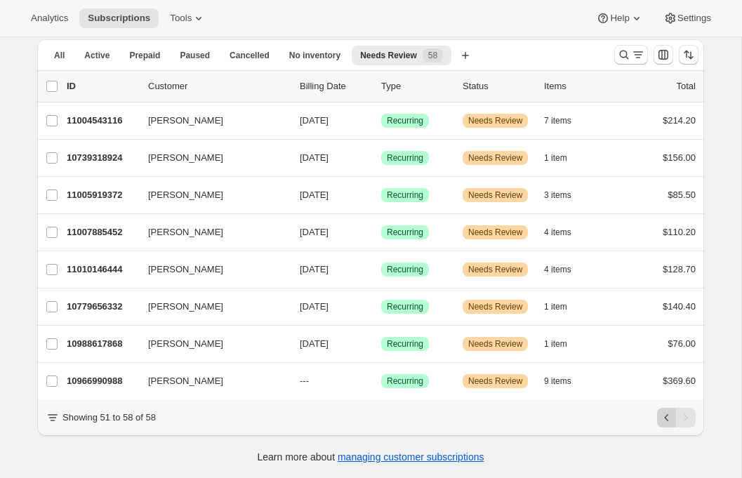
click at [660, 410] on button "Previous" at bounding box center [667, 418] width 20 height 20
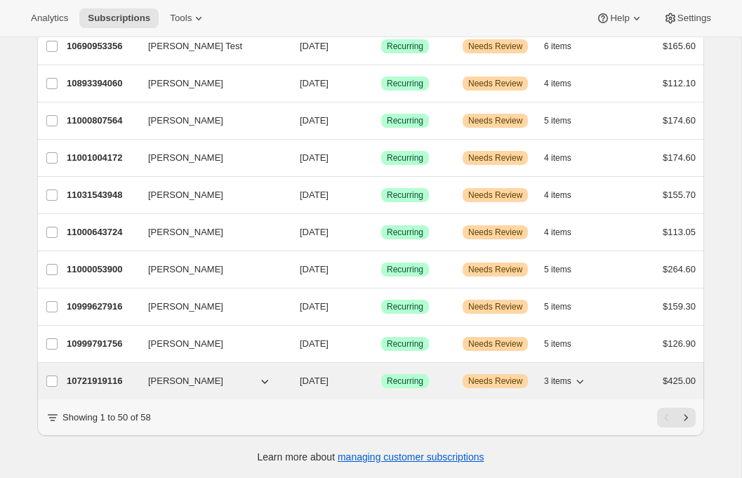
click at [81, 378] on p "10721919116" at bounding box center [102, 381] width 70 height 14
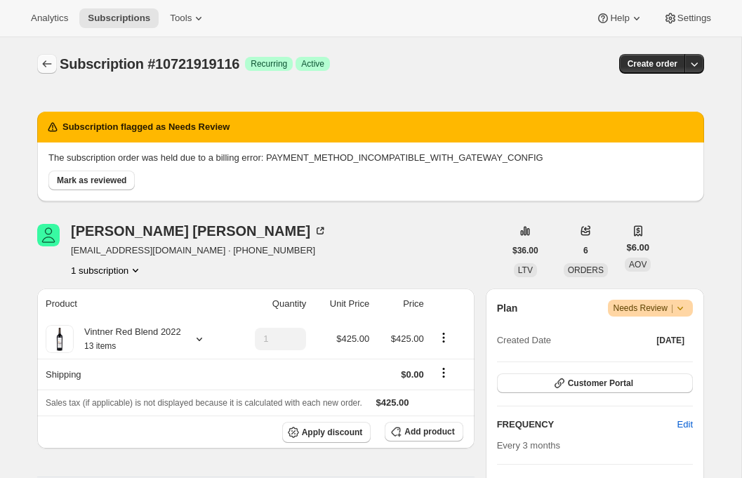
click at [44, 60] on icon "Subscriptions" at bounding box center [47, 64] width 14 height 14
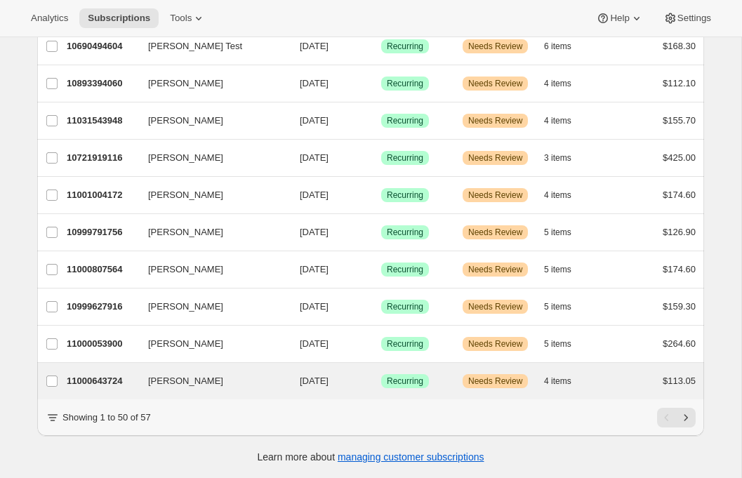
click at [92, 368] on div "[PERSON_NAME] 11000643724 [PERSON_NAME] [DATE] Success Recurring Warning Needs …" at bounding box center [370, 381] width 667 height 36
click at [93, 375] on p "11000643724" at bounding box center [102, 381] width 70 height 14
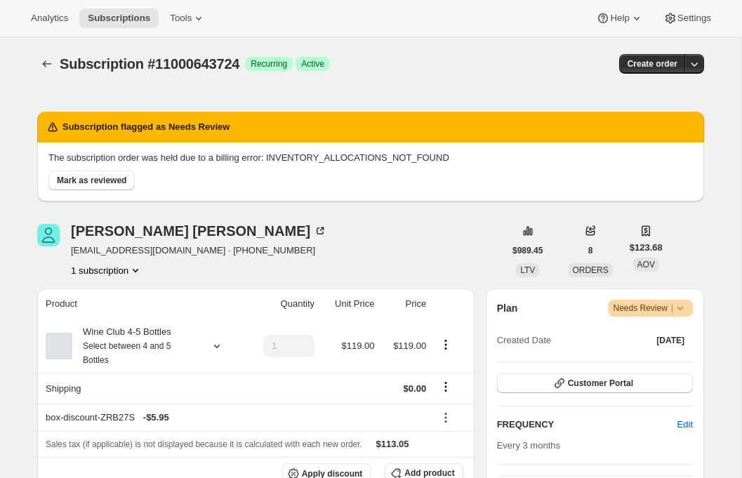
click at [44, 66] on icon "Subscriptions" at bounding box center [47, 64] width 14 height 14
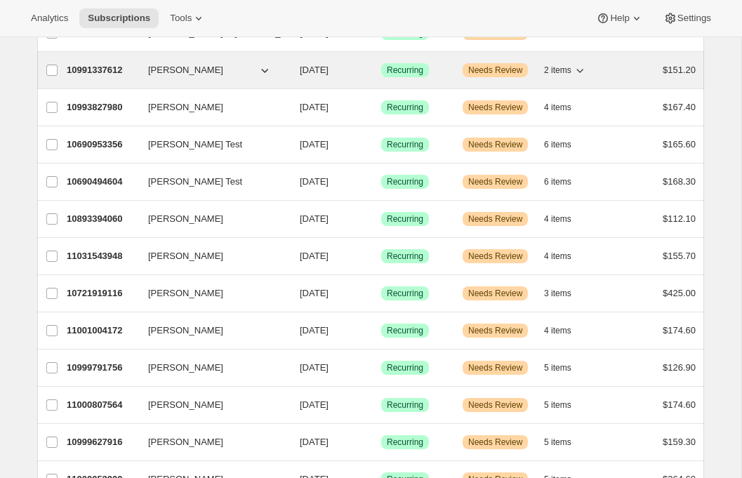
scroll to position [1613, 0]
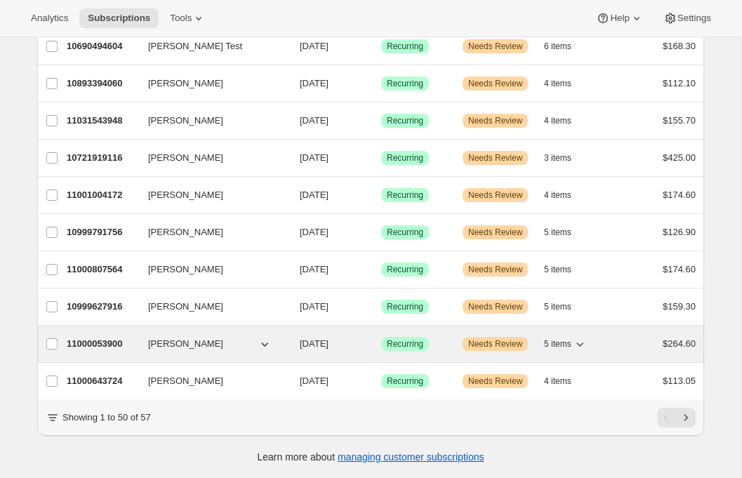
click at [96, 343] on p "11000053900" at bounding box center [102, 344] width 70 height 14
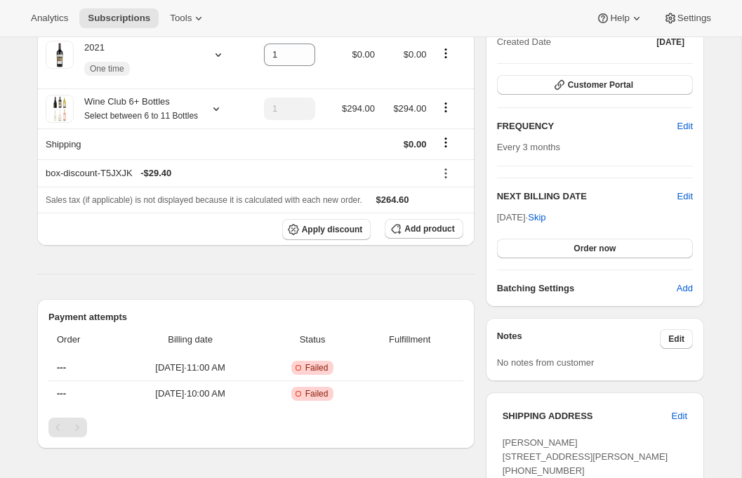
scroll to position [152, 0]
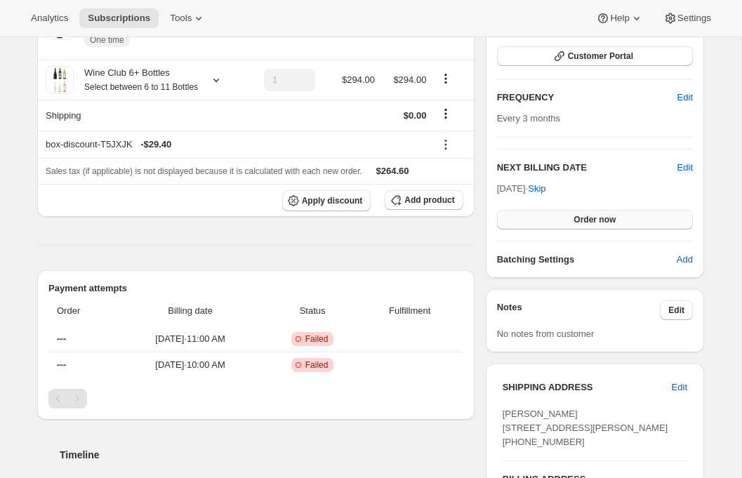
click at [572, 225] on button "Order now" at bounding box center [595, 220] width 196 height 20
click at [572, 225] on button "Click to confirm" at bounding box center [595, 220] width 196 height 20
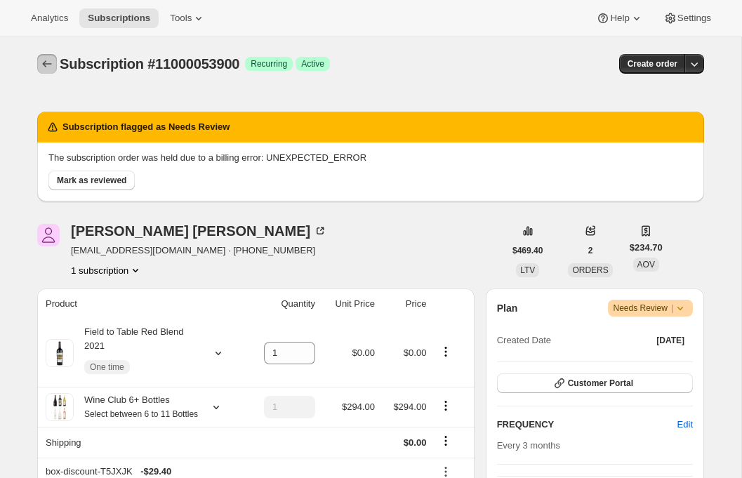
click at [51, 60] on icon "Subscriptions" at bounding box center [47, 64] width 14 height 14
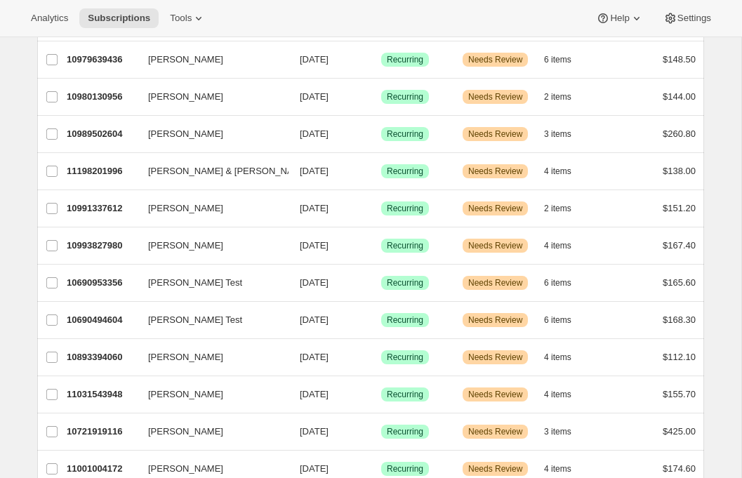
scroll to position [1613, 0]
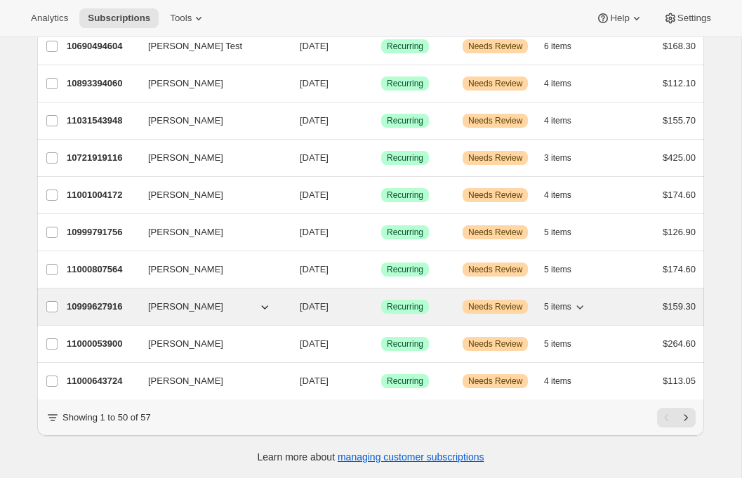
click at [102, 308] on p "10999627916" at bounding box center [102, 307] width 70 height 14
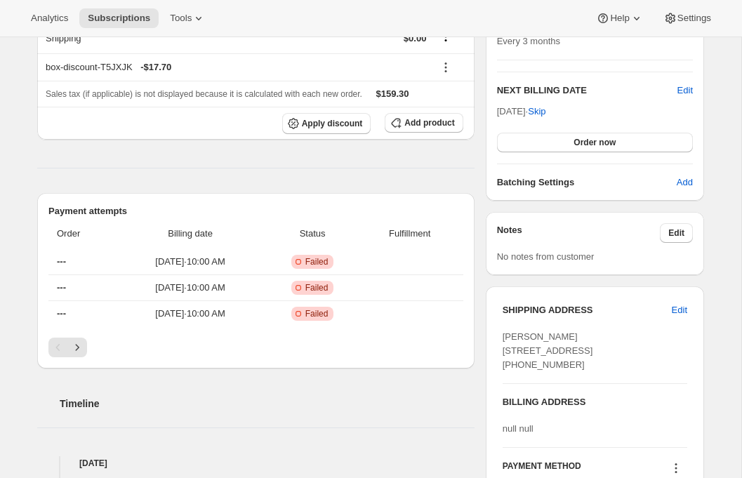
scroll to position [331, 0]
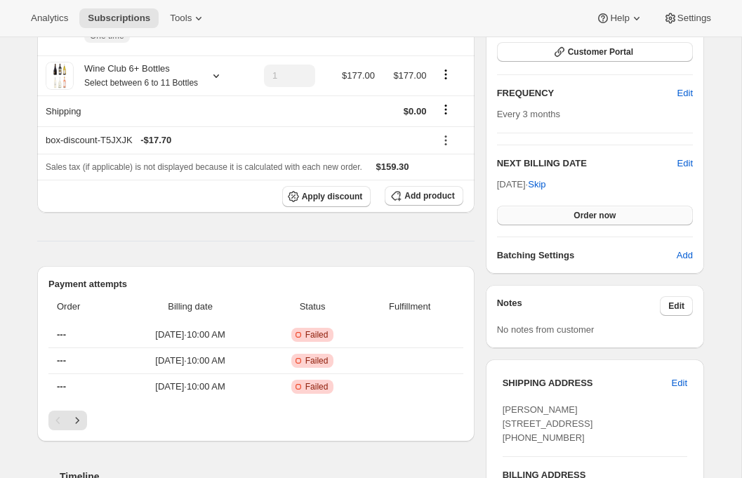
click at [555, 208] on button "Order now" at bounding box center [595, 216] width 196 height 20
click at [555, 213] on button "Click to confirm" at bounding box center [595, 216] width 196 height 20
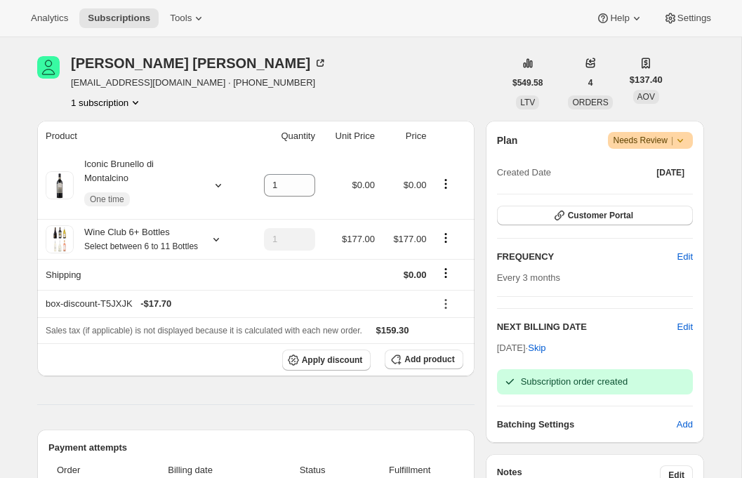
scroll to position [0, 0]
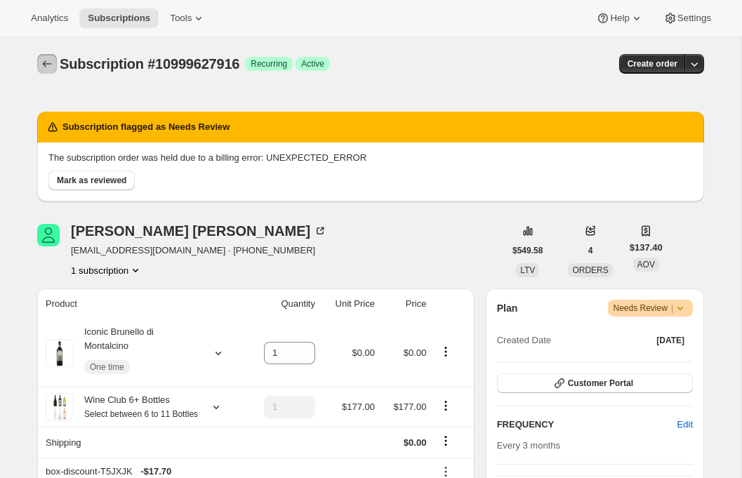
click at [46, 60] on icon "Subscriptions" at bounding box center [47, 64] width 14 height 14
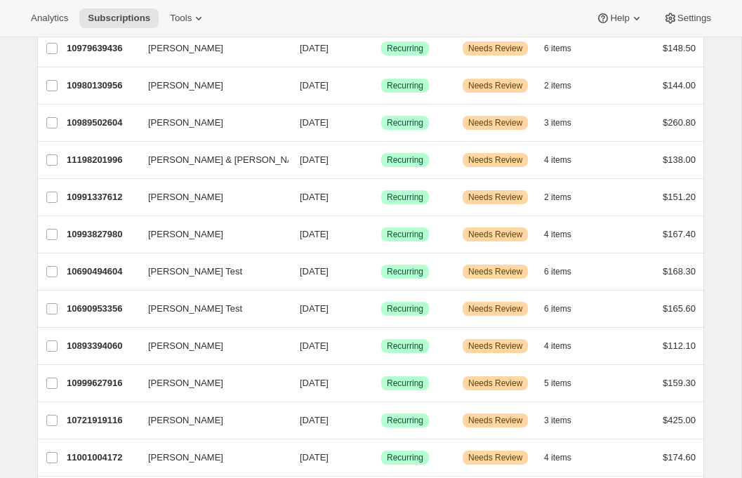
scroll to position [1613, 0]
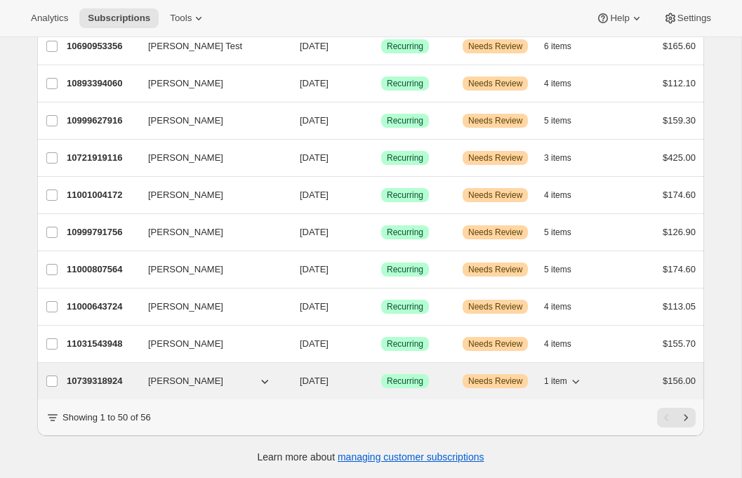
click at [98, 380] on p "10739318924" at bounding box center [102, 381] width 70 height 14
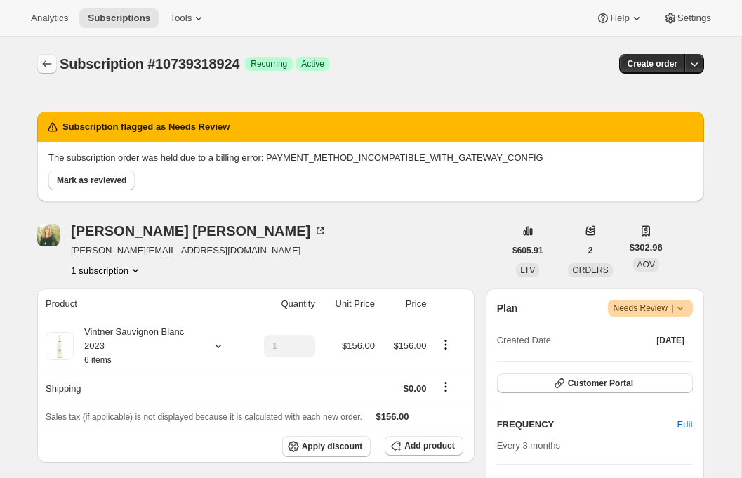
click at [41, 60] on icon "Subscriptions" at bounding box center [47, 64] width 14 height 14
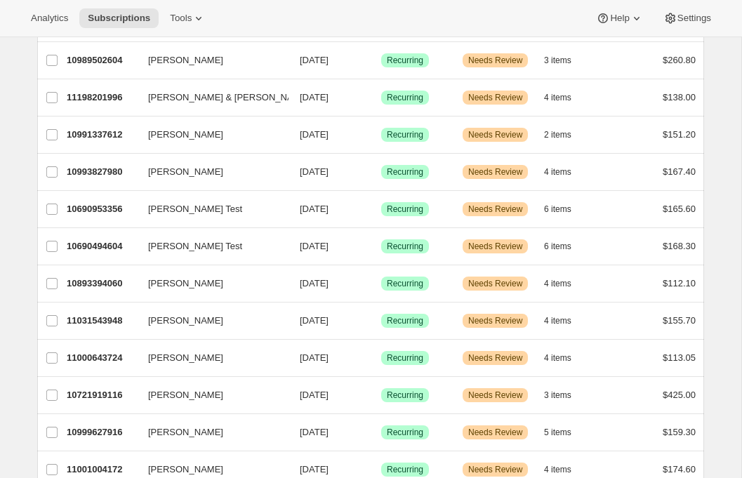
scroll to position [1613, 0]
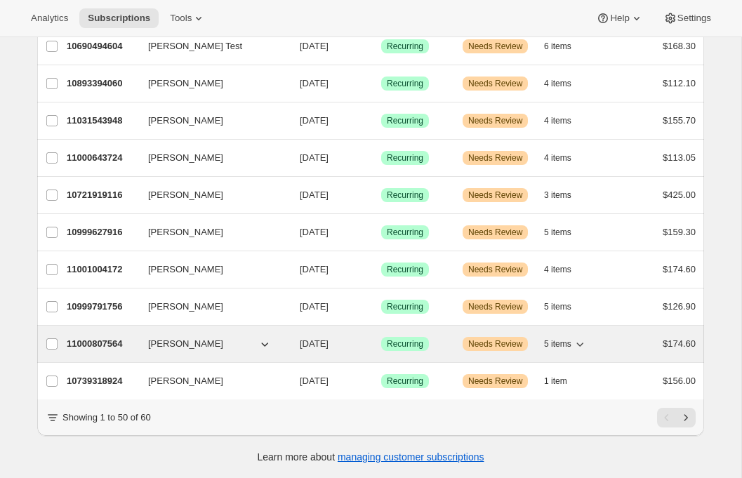
click at [100, 345] on p "11000807564" at bounding box center [102, 344] width 70 height 14
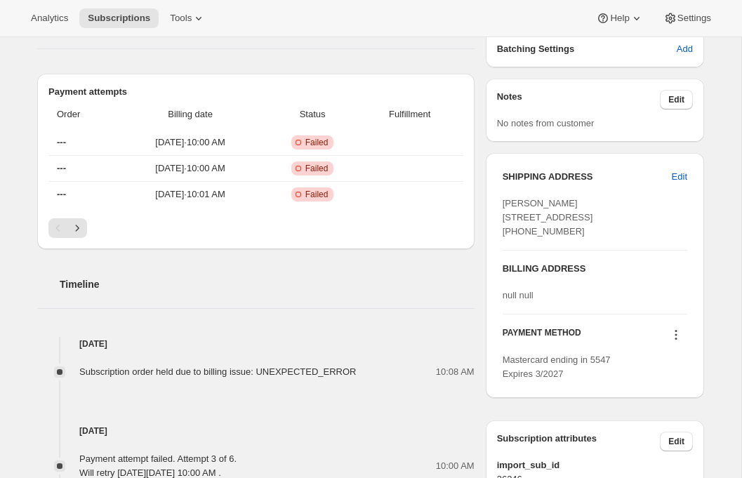
scroll to position [270, 0]
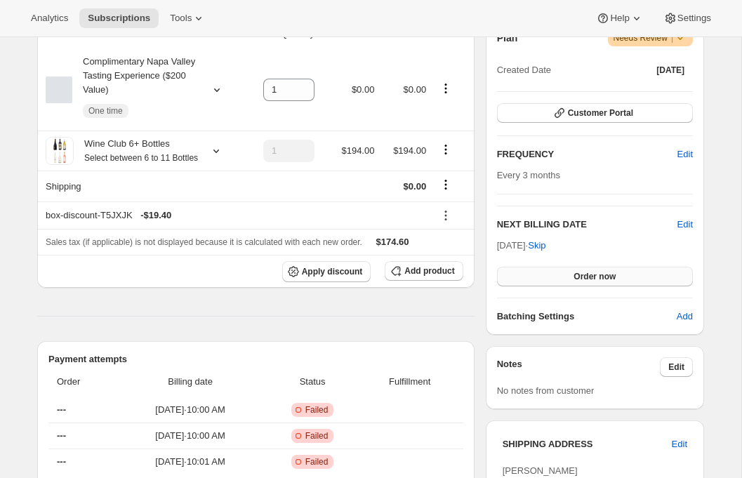
click at [551, 272] on button "Order now" at bounding box center [595, 277] width 196 height 20
click at [551, 272] on button "Click to confirm" at bounding box center [595, 277] width 196 height 20
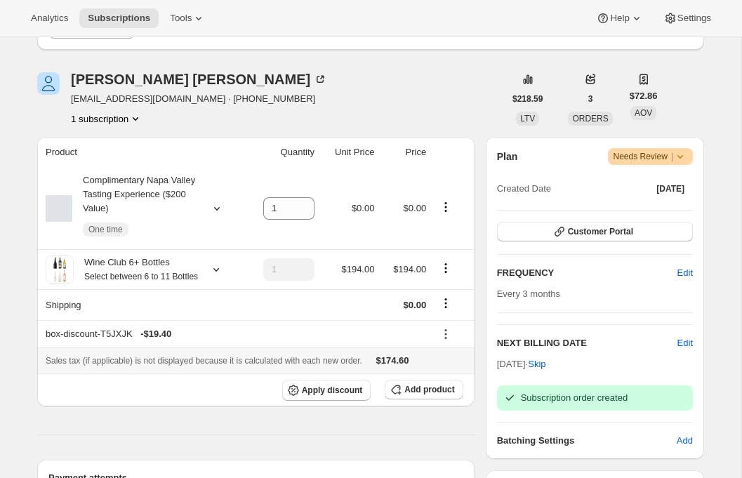
scroll to position [0, 0]
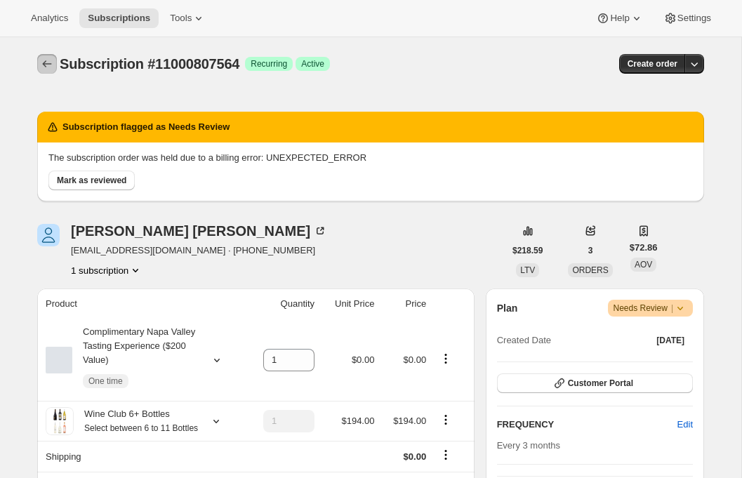
click at [49, 62] on icon "Subscriptions" at bounding box center [47, 64] width 14 height 14
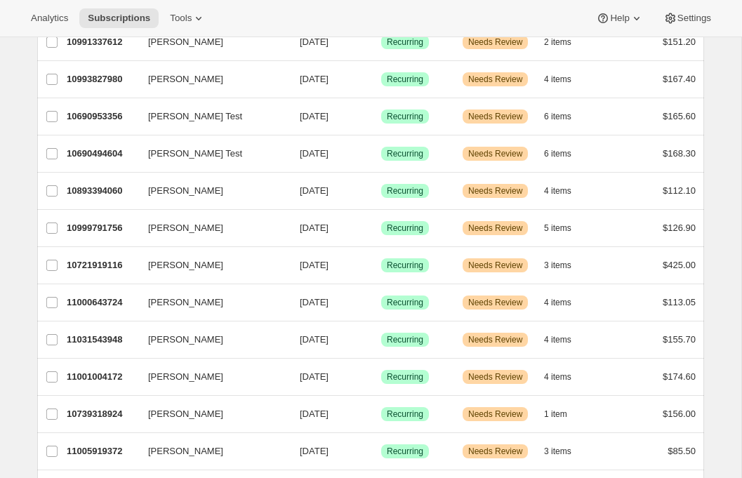
scroll to position [1613, 0]
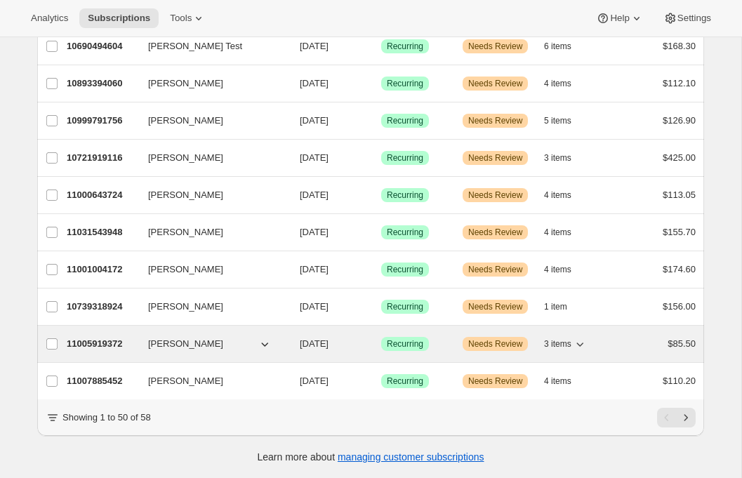
click at [94, 334] on div "11005919372 [PERSON_NAME] [DATE] Success Recurring Warning Needs Review 3 items…" at bounding box center [381, 344] width 629 height 20
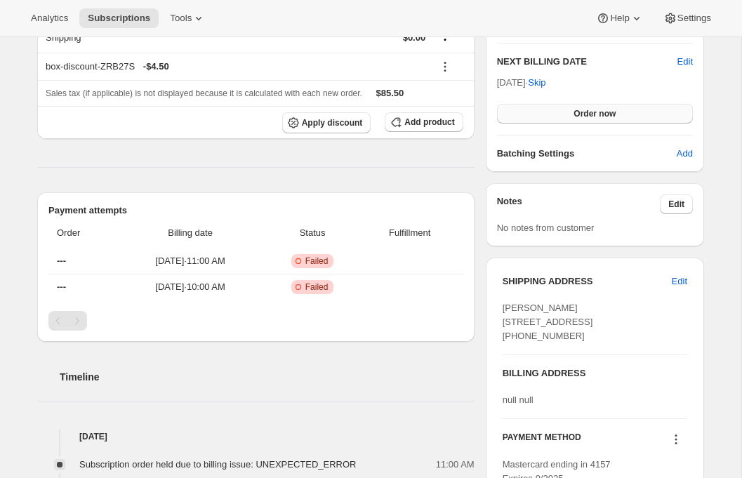
click at [633, 114] on button "Order now" at bounding box center [595, 114] width 196 height 20
click at [627, 115] on button "Click to confirm" at bounding box center [595, 114] width 196 height 20
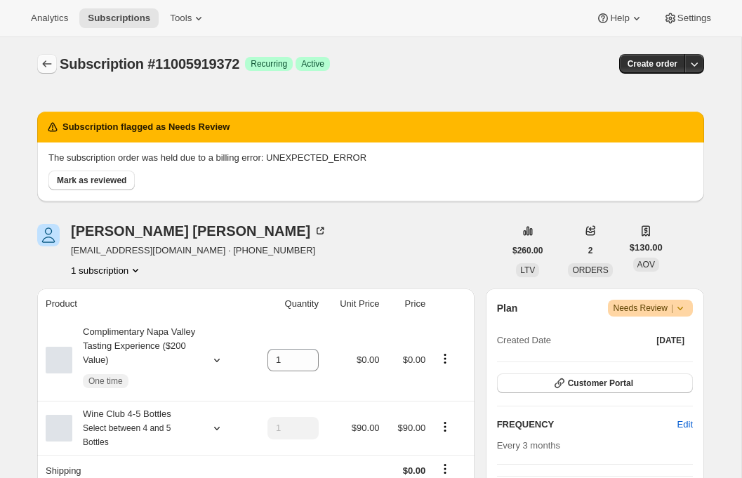
click at [46, 60] on icon "Subscriptions" at bounding box center [47, 64] width 14 height 14
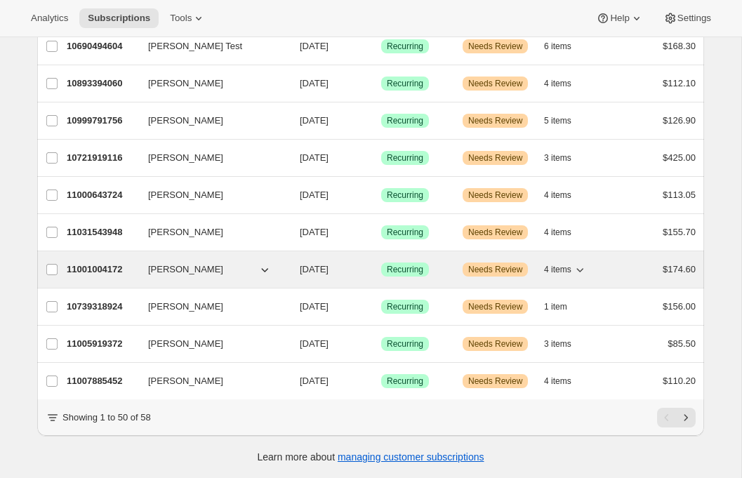
click at [95, 263] on p "11001004172" at bounding box center [102, 269] width 70 height 14
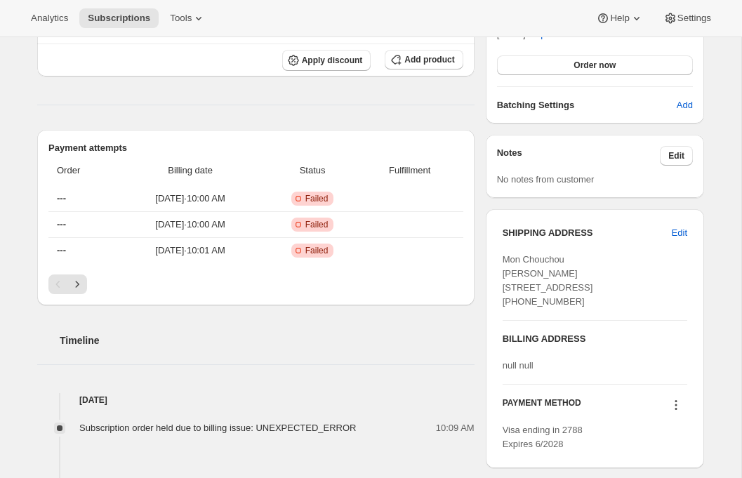
scroll to position [454, 0]
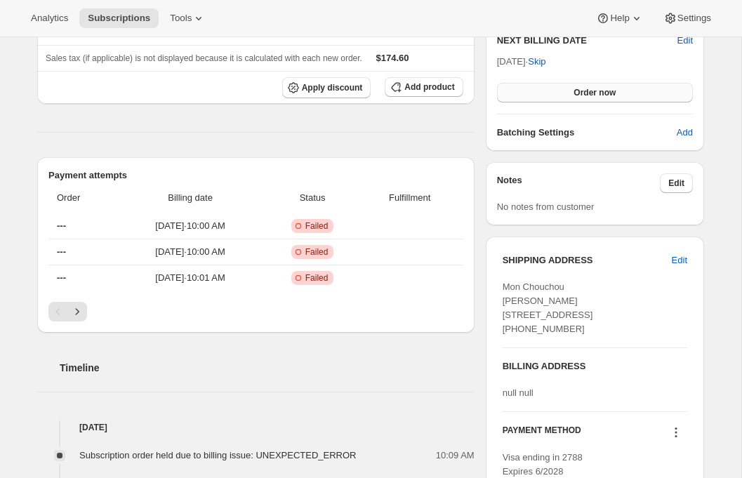
click at [586, 100] on button "Order now" at bounding box center [595, 93] width 196 height 20
click at [583, 91] on span "Click to confirm" at bounding box center [595, 92] width 64 height 11
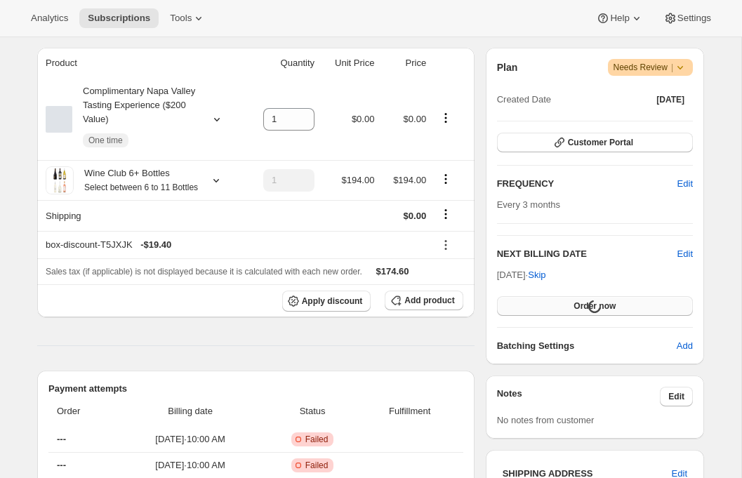
scroll to position [0, 0]
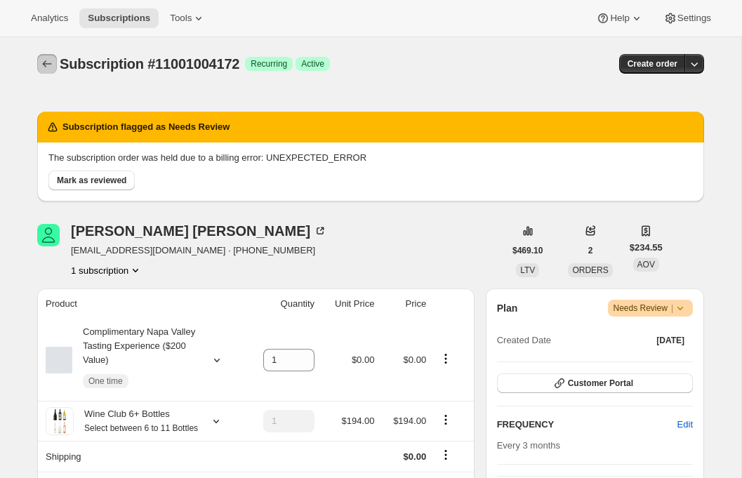
click at [46, 62] on icon "Subscriptions" at bounding box center [47, 64] width 14 height 14
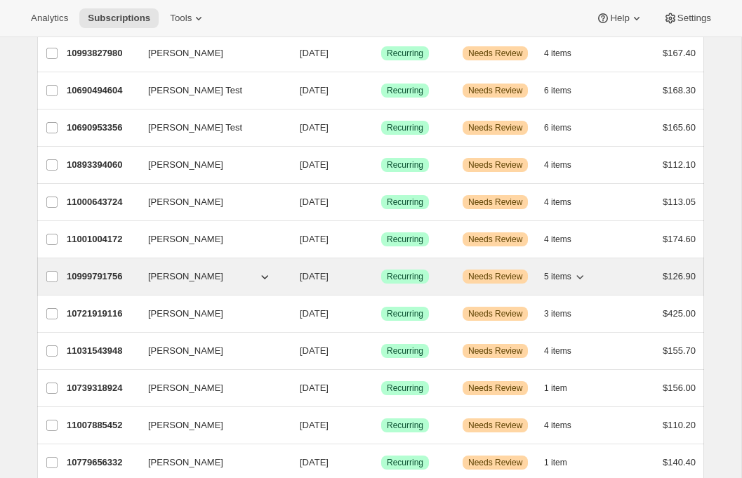
scroll to position [1531, 0]
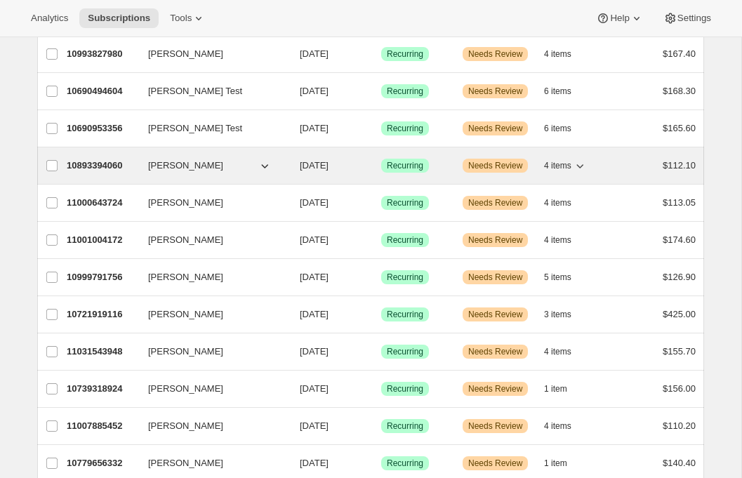
click at [110, 170] on p "10893394060" at bounding box center [102, 166] width 70 height 14
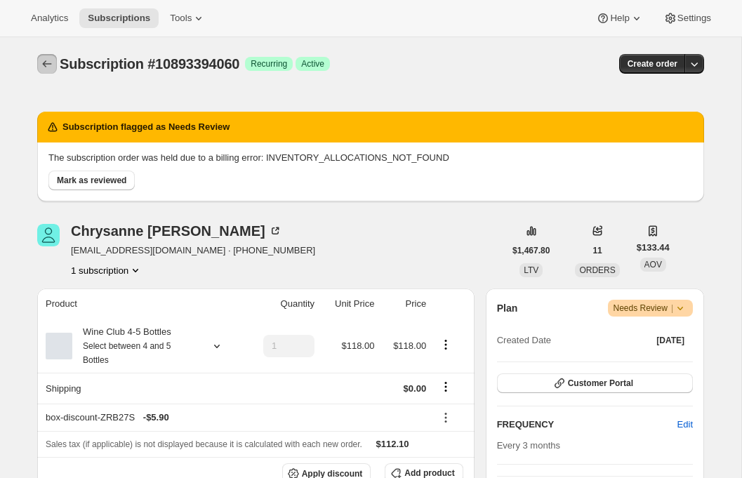
click at [42, 61] on icon "Subscriptions" at bounding box center [47, 64] width 14 height 14
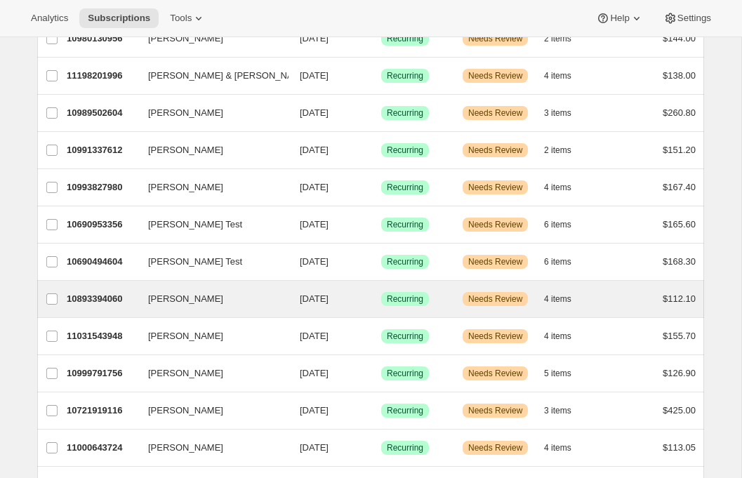
scroll to position [1348, 0]
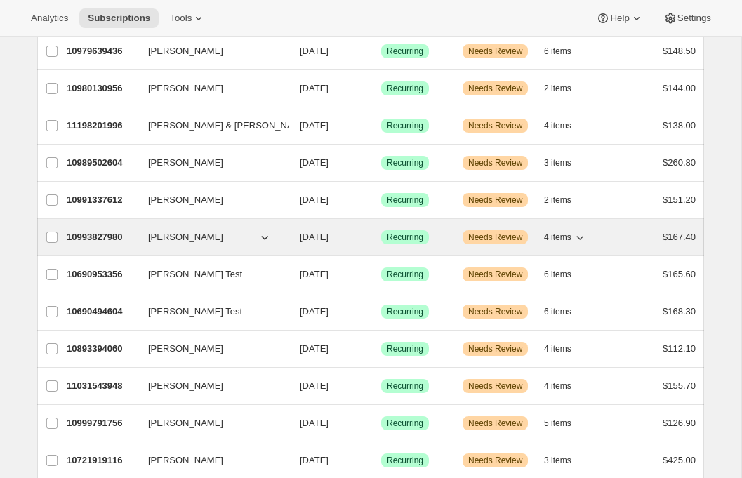
click at [105, 227] on div "10993827980 [PERSON_NAME] [DATE] Success Recurring Warning Needs Review 4 items…" at bounding box center [381, 237] width 629 height 20
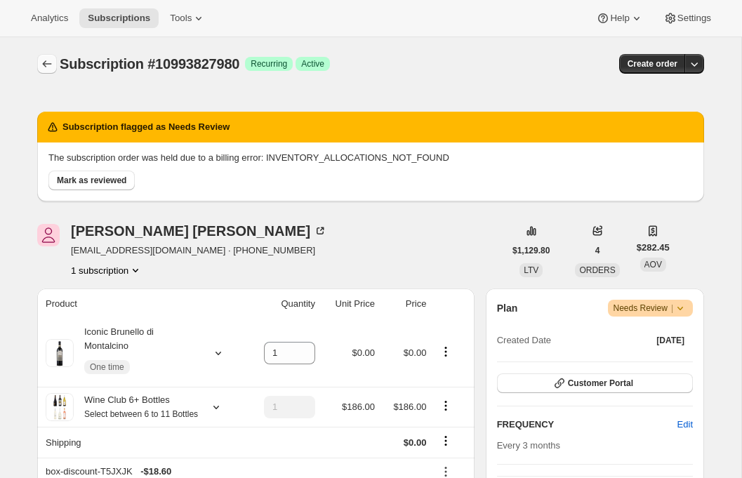
click at [44, 60] on icon "Subscriptions" at bounding box center [47, 64] width 14 height 14
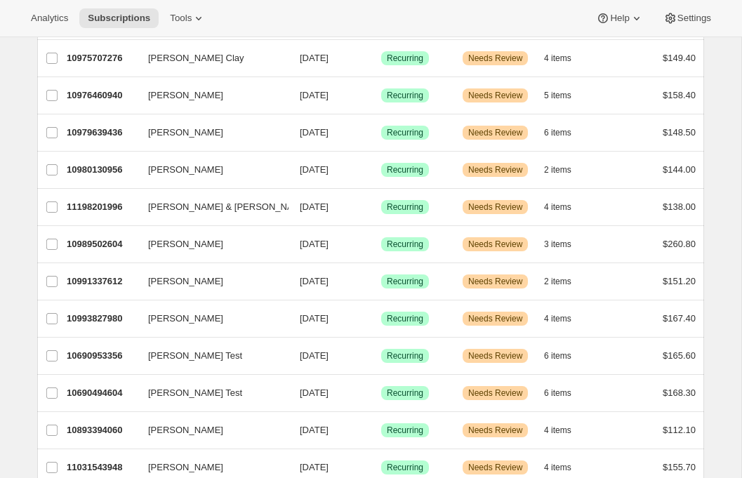
scroll to position [1260, 0]
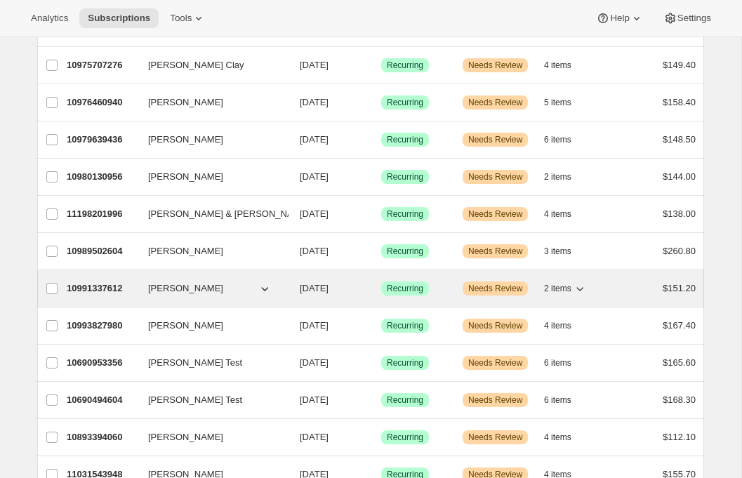
click at [98, 283] on p "10991337612" at bounding box center [102, 288] width 70 height 14
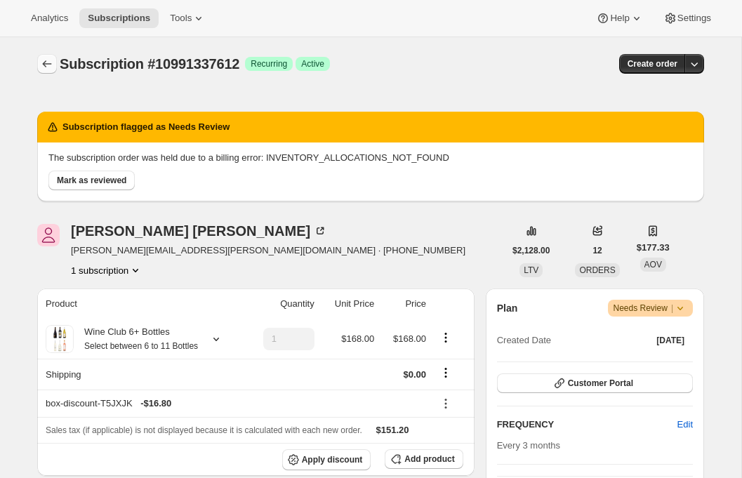
click at [44, 63] on icon "Subscriptions" at bounding box center [47, 63] width 9 height 7
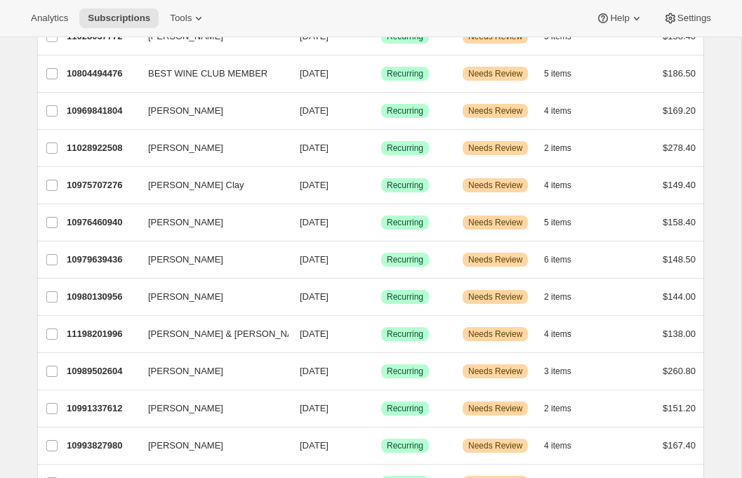
scroll to position [1195, 0]
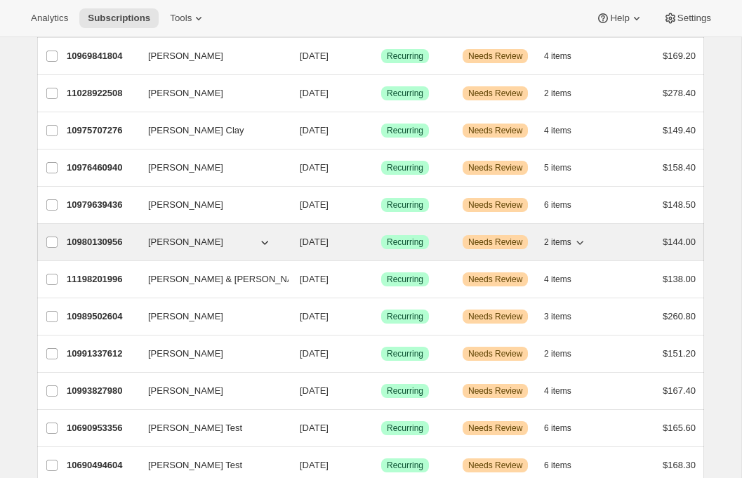
click at [109, 238] on p "10980130956" at bounding box center [102, 242] width 70 height 14
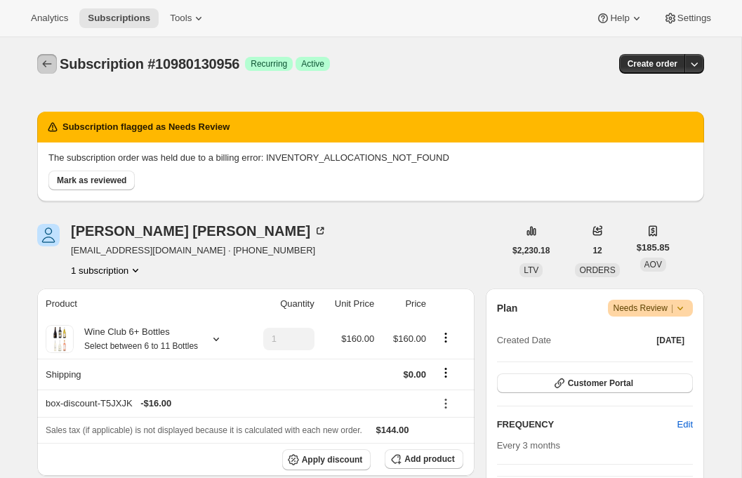
click at [41, 57] on icon "Subscriptions" at bounding box center [47, 64] width 14 height 14
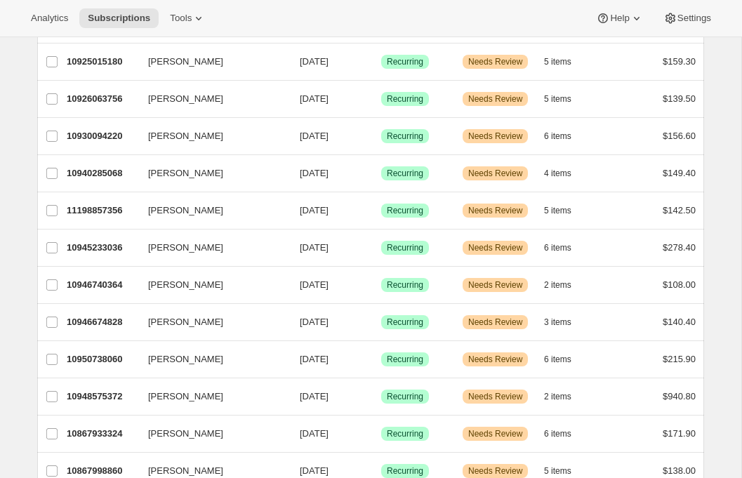
scroll to position [484, 0]
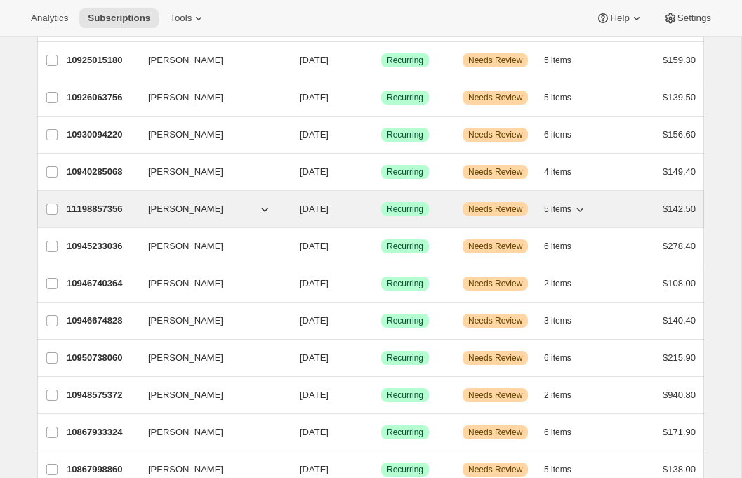
click at [86, 209] on p "11198857356" at bounding box center [102, 209] width 70 height 14
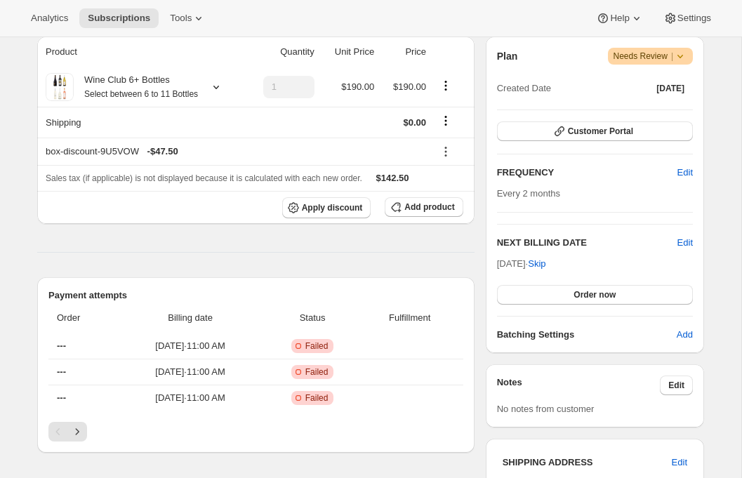
scroll to position [286, 0]
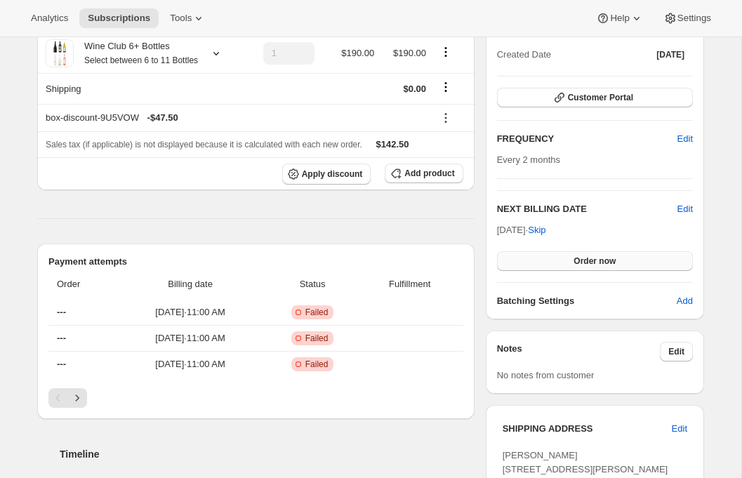
click at [604, 266] on button "Order now" at bounding box center [595, 261] width 196 height 20
click at [604, 266] on button "Click to confirm" at bounding box center [595, 261] width 196 height 20
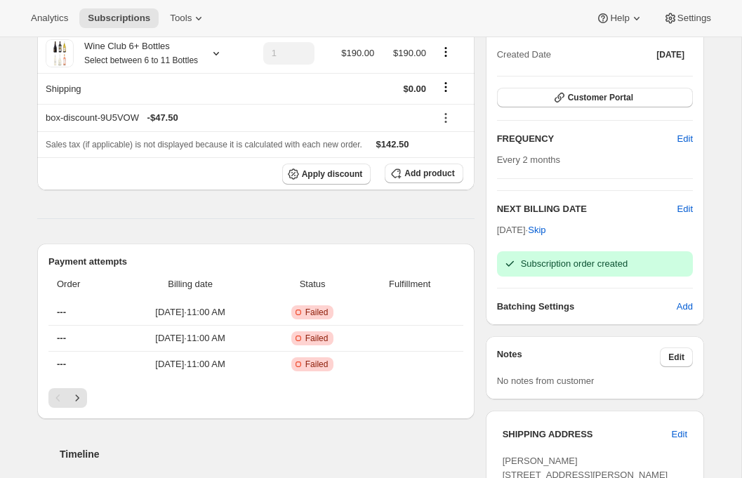
scroll to position [0, 0]
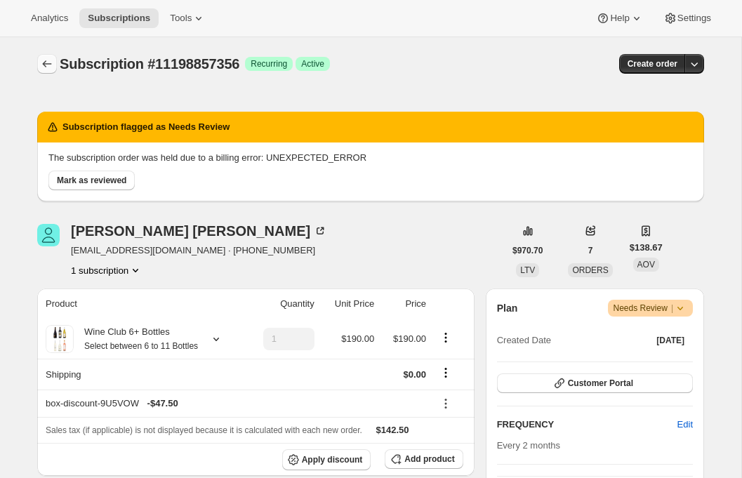
click at [44, 59] on icon "Subscriptions" at bounding box center [47, 64] width 14 height 14
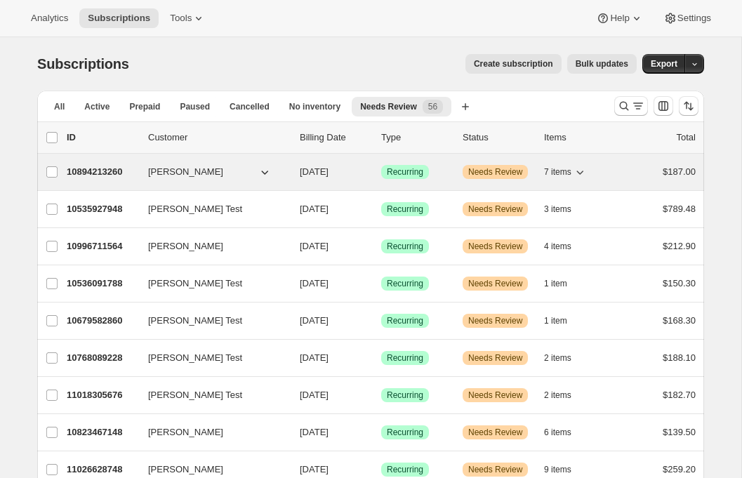
click at [95, 173] on p "10894213260" at bounding box center [102, 172] width 70 height 14
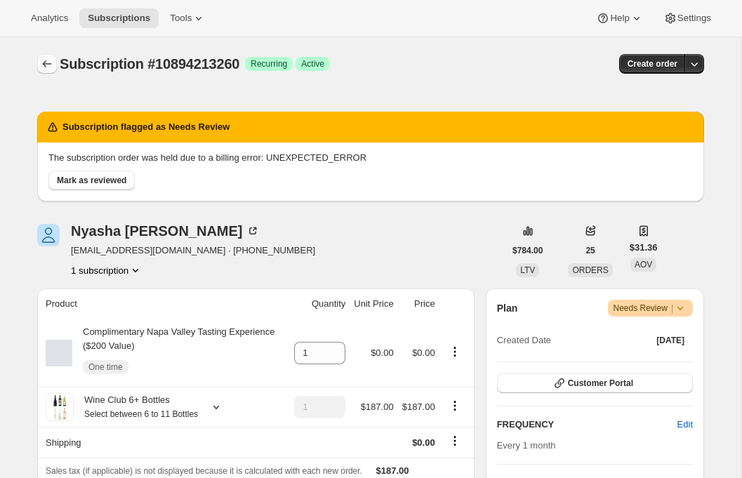
click at [48, 68] on icon "Subscriptions" at bounding box center [47, 64] width 14 height 14
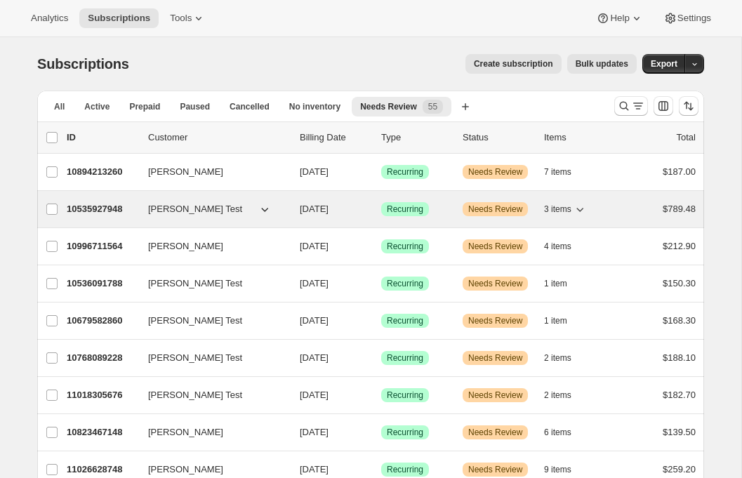
click at [93, 204] on p "10535927948" at bounding box center [102, 209] width 70 height 14
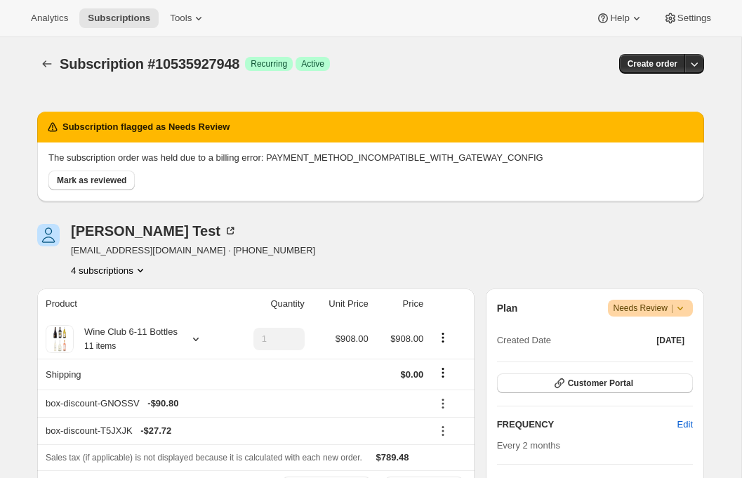
click at [51, 51] on div "Subscription #10535927948. This page is ready Subscription #10535927948 Success…" at bounding box center [370, 63] width 667 height 53
click at [44, 58] on icon "Subscriptions" at bounding box center [47, 64] width 14 height 14
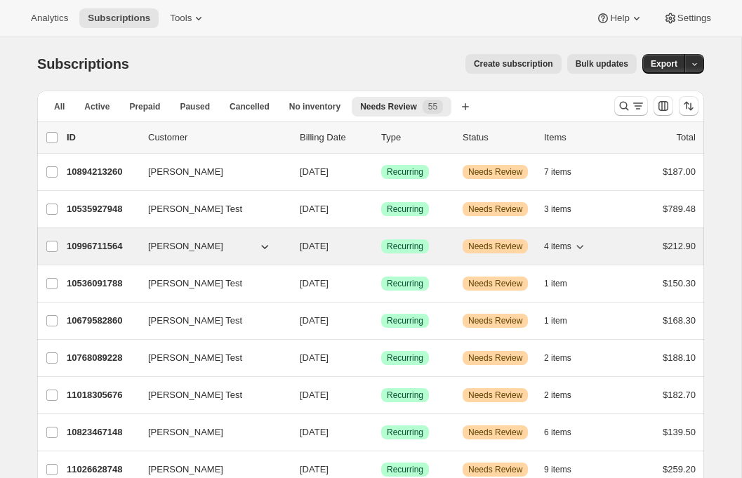
click at [102, 247] on p "10996711564" at bounding box center [102, 246] width 70 height 14
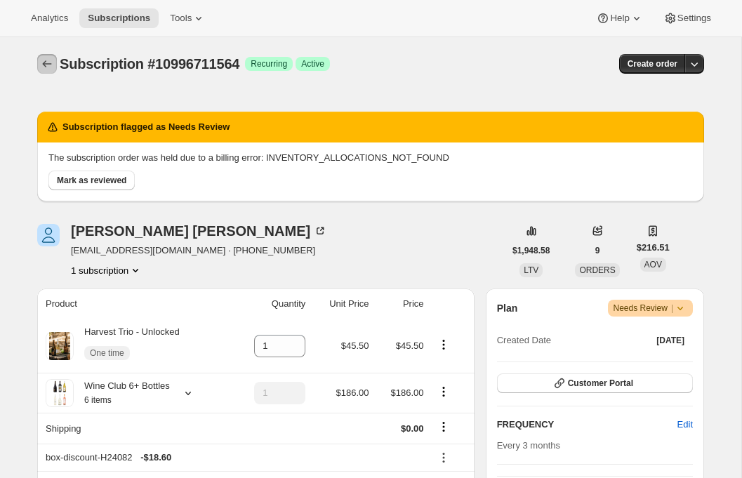
click at [45, 60] on icon "Subscriptions" at bounding box center [47, 64] width 14 height 14
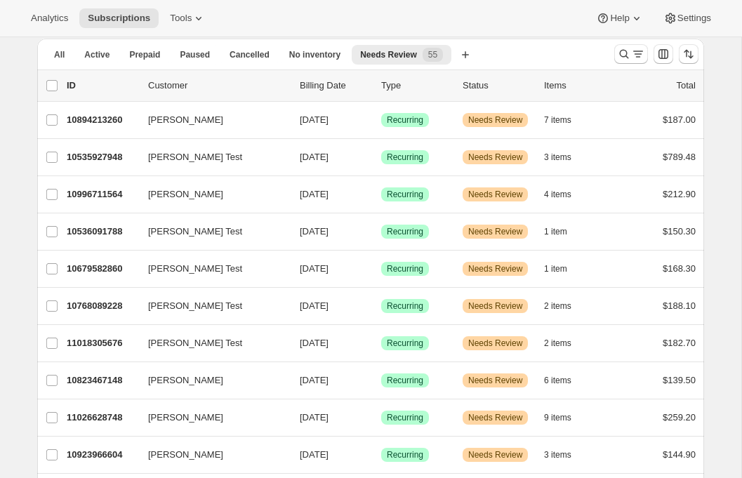
scroll to position [54, 0]
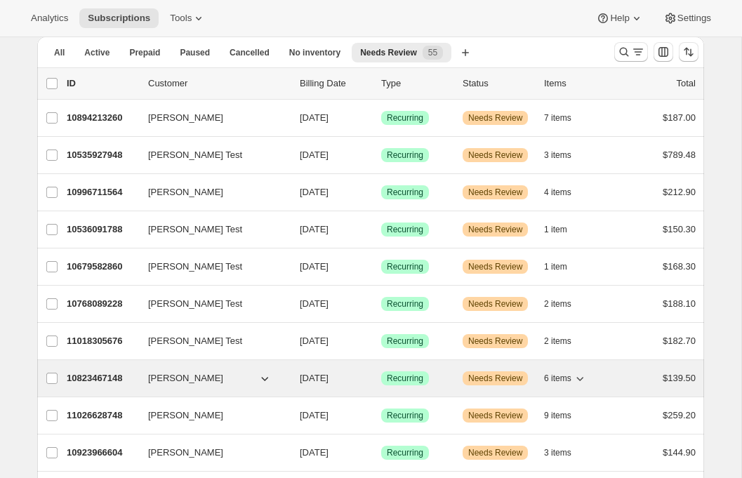
click at [100, 379] on p "10823467148" at bounding box center [102, 378] width 70 height 14
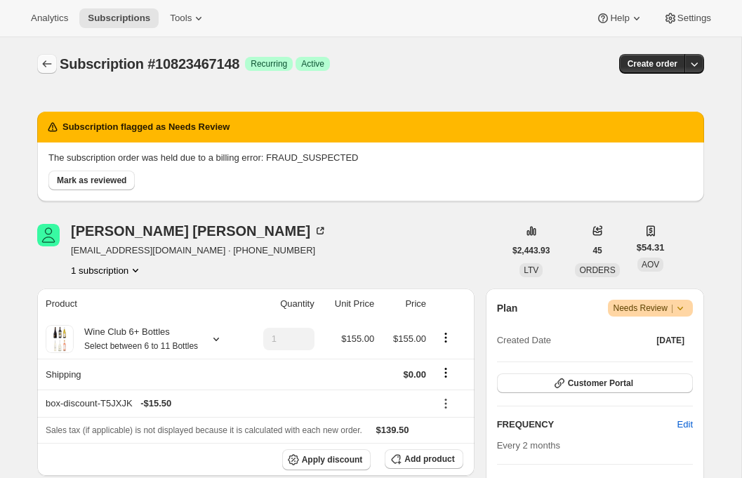
click at [42, 65] on icon "Subscriptions" at bounding box center [47, 64] width 14 height 14
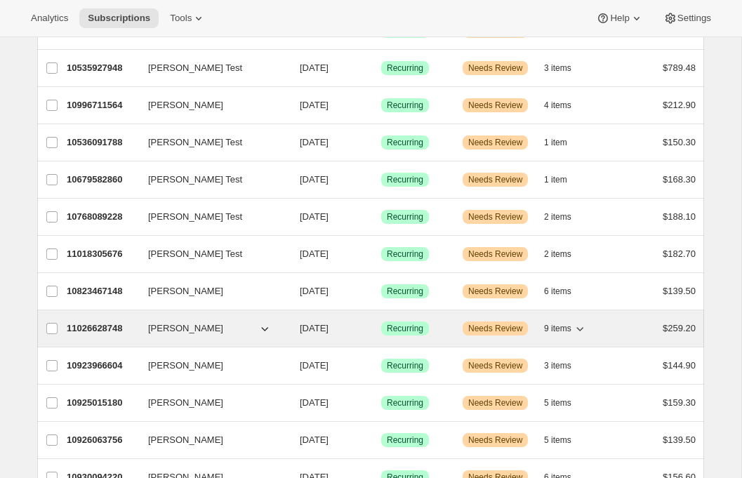
scroll to position [175, 0]
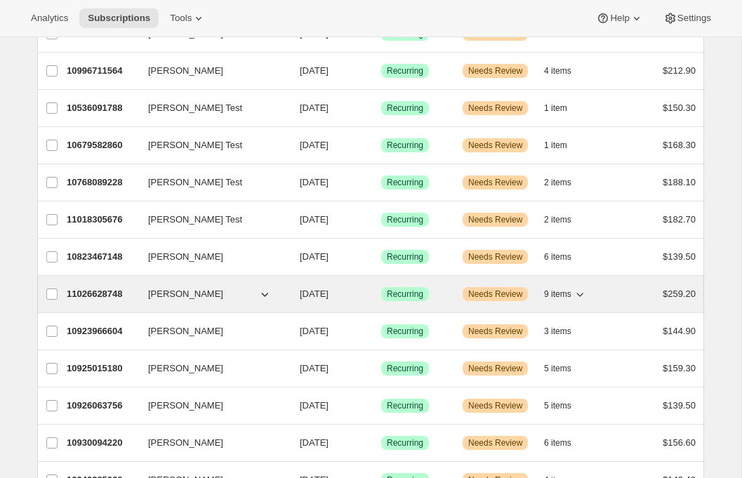
click at [110, 288] on p "11026628748" at bounding box center [102, 294] width 70 height 14
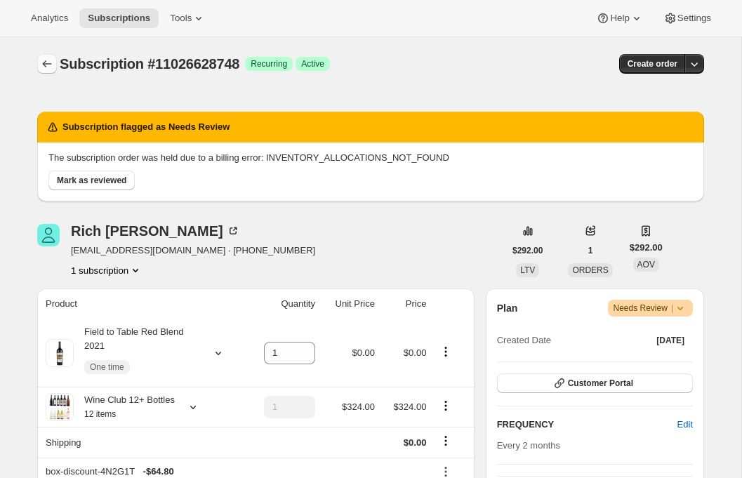
click at [40, 54] on button "Subscriptions" at bounding box center [47, 64] width 20 height 20
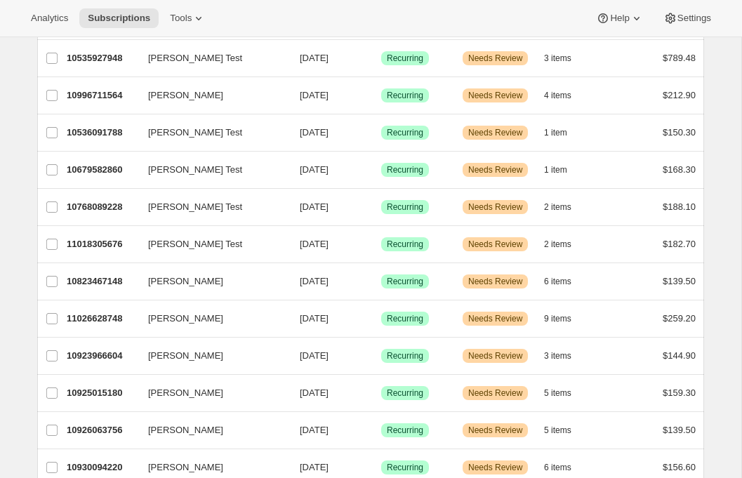
scroll to position [167, 0]
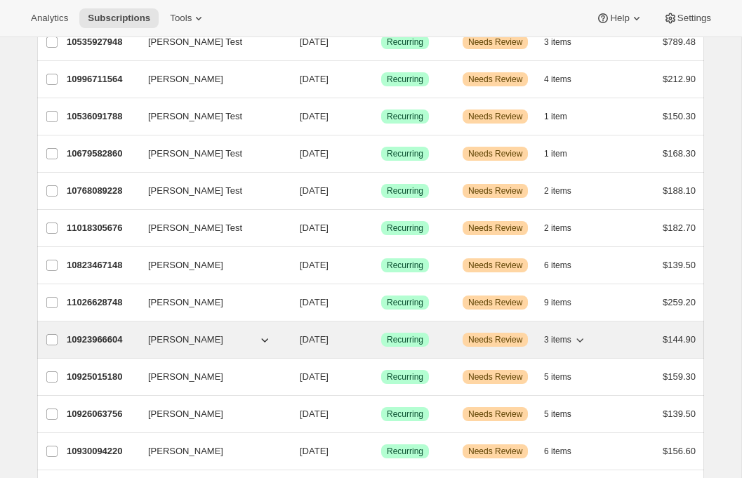
click at [89, 338] on p "10923966604" at bounding box center [102, 340] width 70 height 14
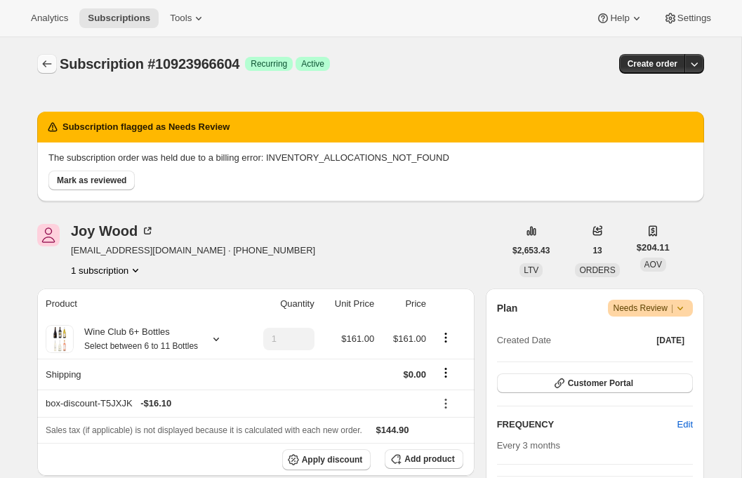
click at [44, 60] on icon "Subscriptions" at bounding box center [47, 64] width 14 height 14
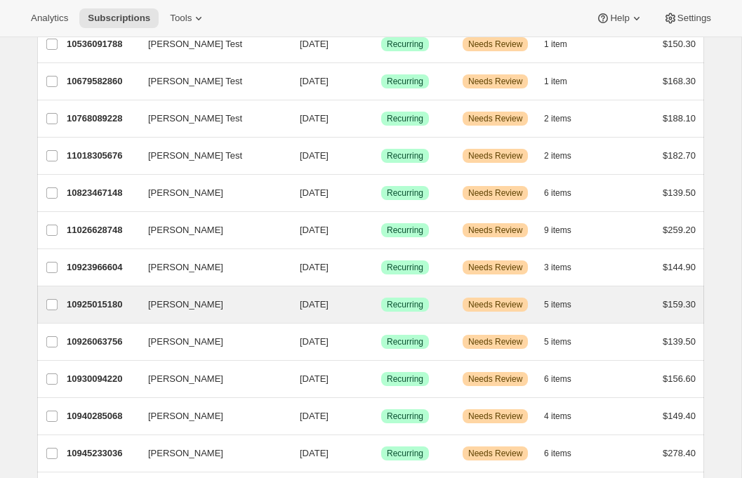
scroll to position [247, 0]
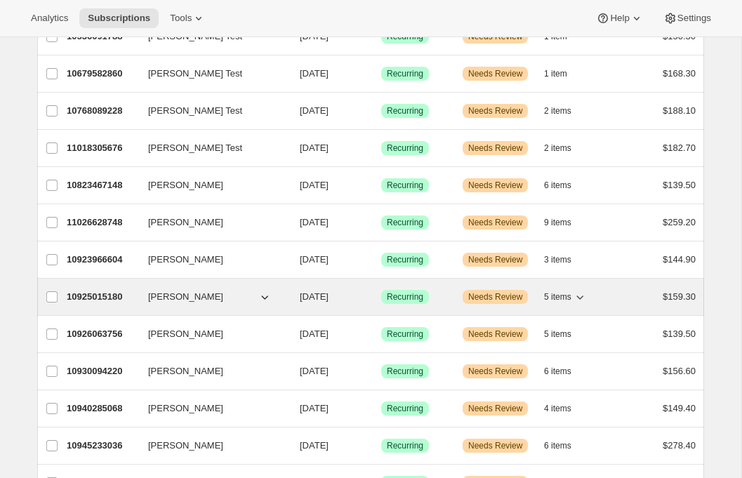
click at [93, 291] on p "10925015180" at bounding box center [102, 297] width 70 height 14
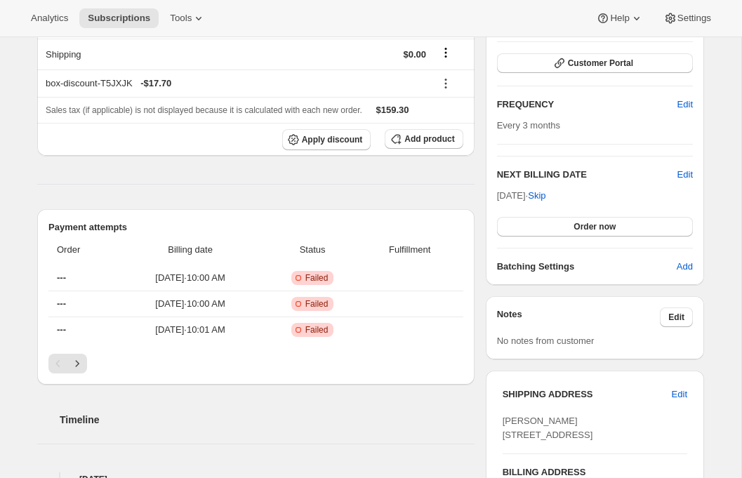
scroll to position [319, 0]
click at [548, 232] on button "Order now" at bounding box center [595, 228] width 196 height 20
click at [548, 232] on button "Click to confirm" at bounding box center [595, 228] width 196 height 20
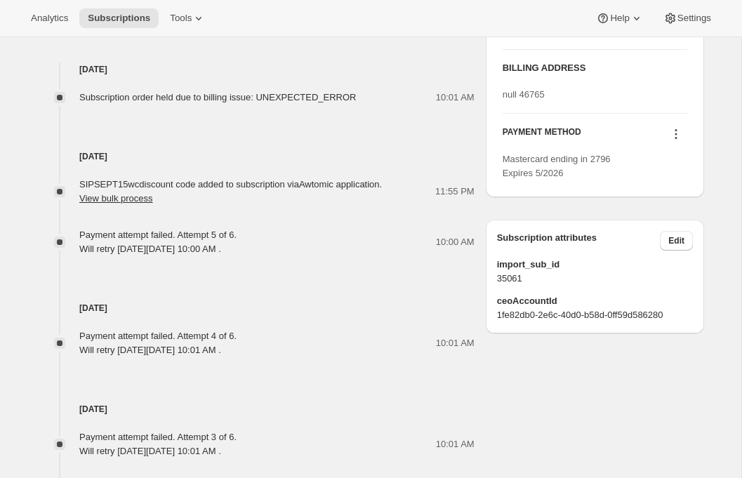
scroll to position [405, 0]
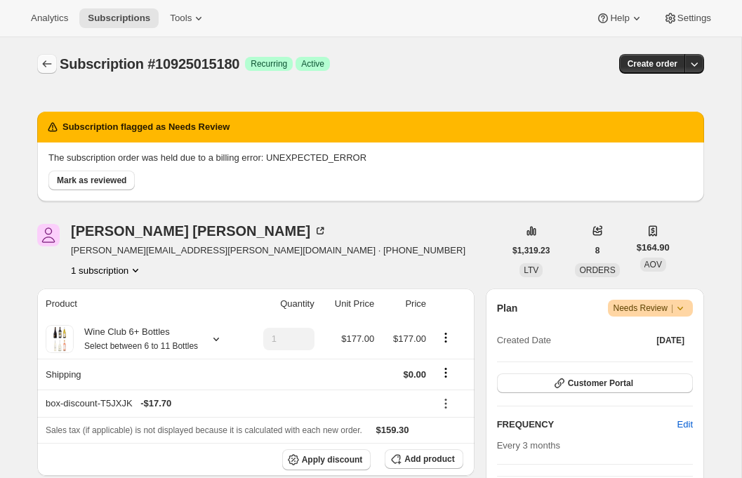
click at [45, 58] on icon "Subscriptions" at bounding box center [47, 64] width 14 height 14
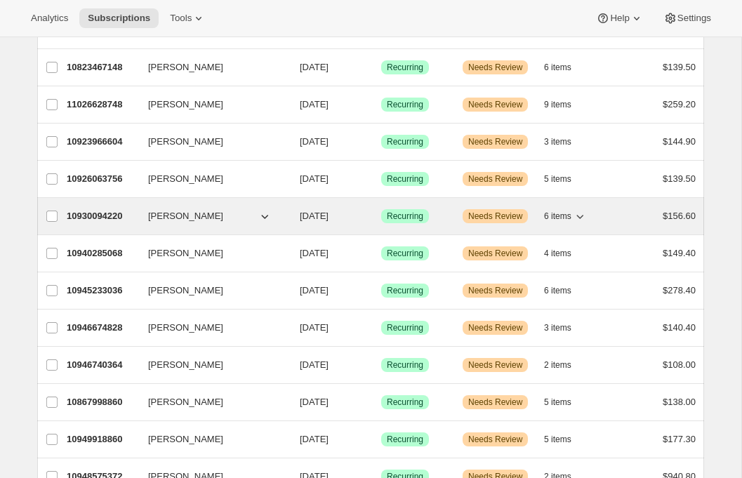
click at [95, 220] on p "10930094220" at bounding box center [102, 216] width 70 height 14
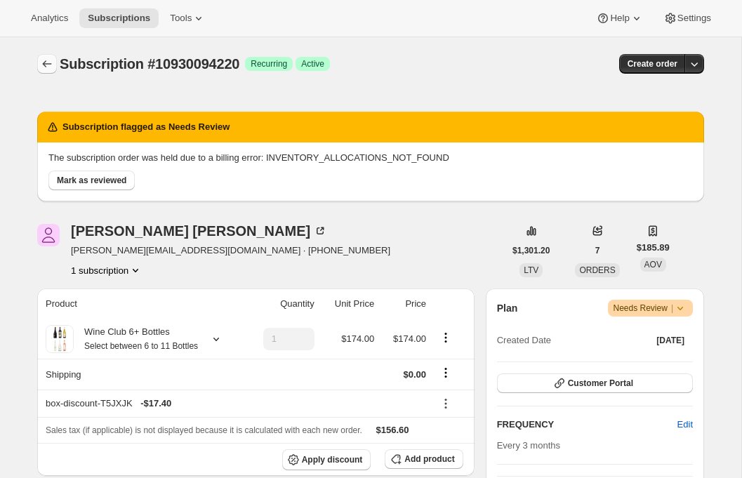
click at [48, 69] on icon "Subscriptions" at bounding box center [47, 64] width 14 height 14
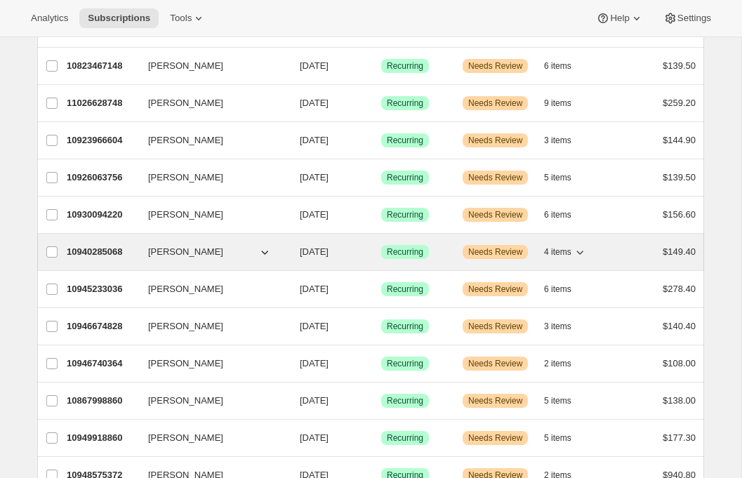
click at [102, 252] on p "10940285068" at bounding box center [102, 252] width 70 height 14
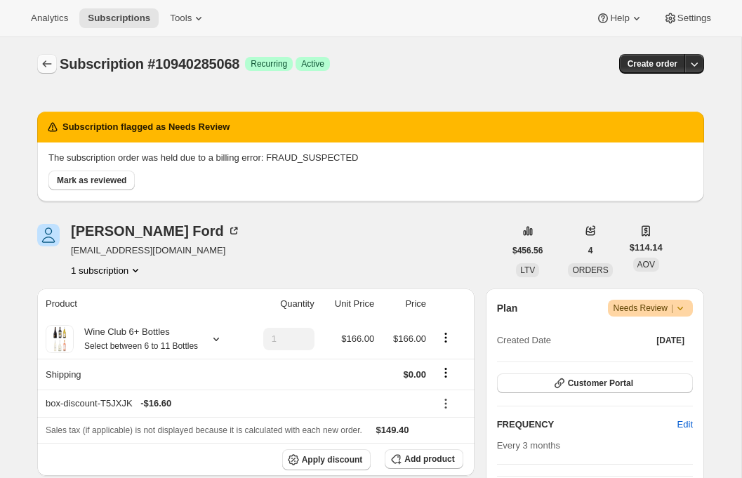
click at [46, 66] on icon "Subscriptions" at bounding box center [47, 64] width 14 height 14
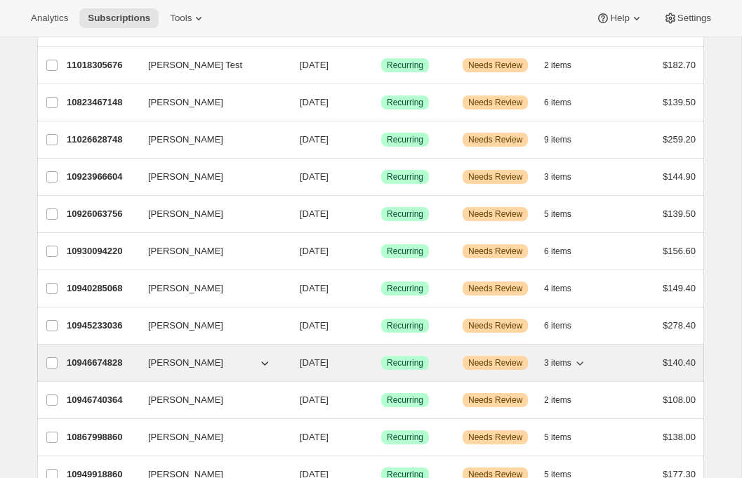
click at [100, 361] on p "10946674828" at bounding box center [102, 363] width 70 height 14
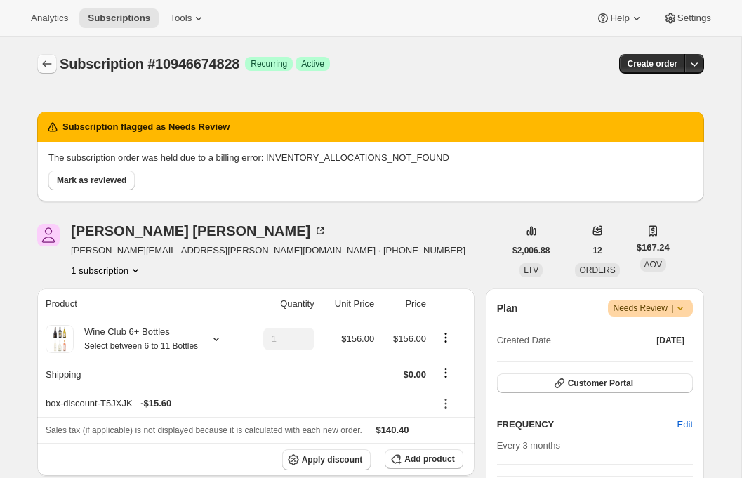
click at [44, 55] on button "Subscriptions" at bounding box center [47, 64] width 20 height 20
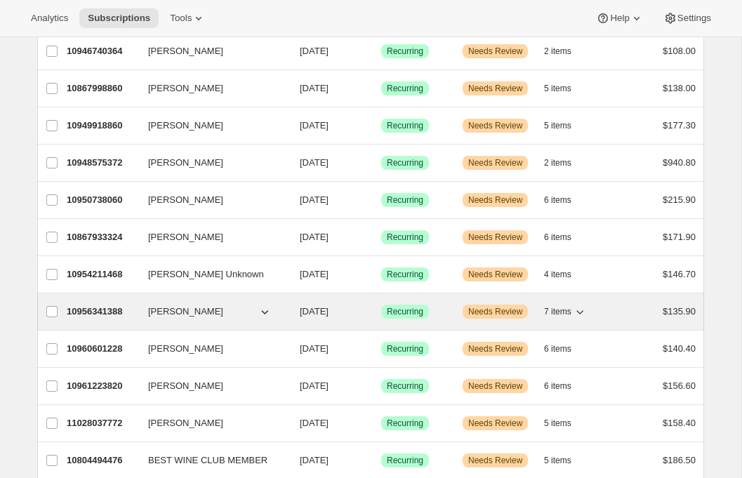
click at [100, 307] on p "10956341388" at bounding box center [102, 312] width 70 height 14
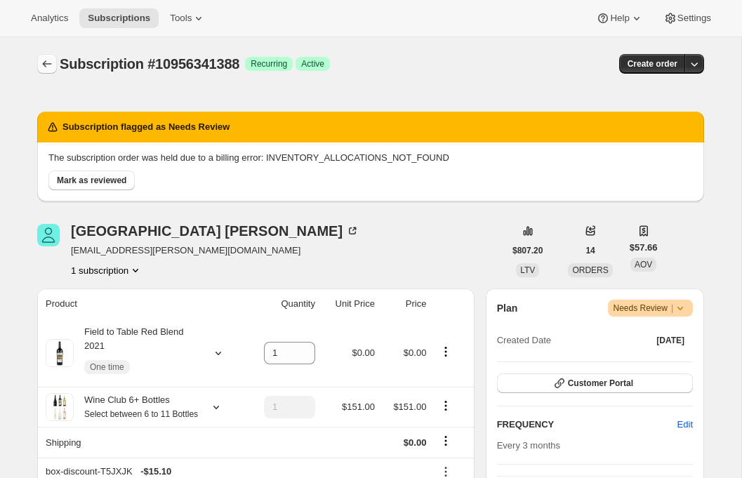
click at [44, 55] on button "Subscriptions" at bounding box center [47, 64] width 20 height 20
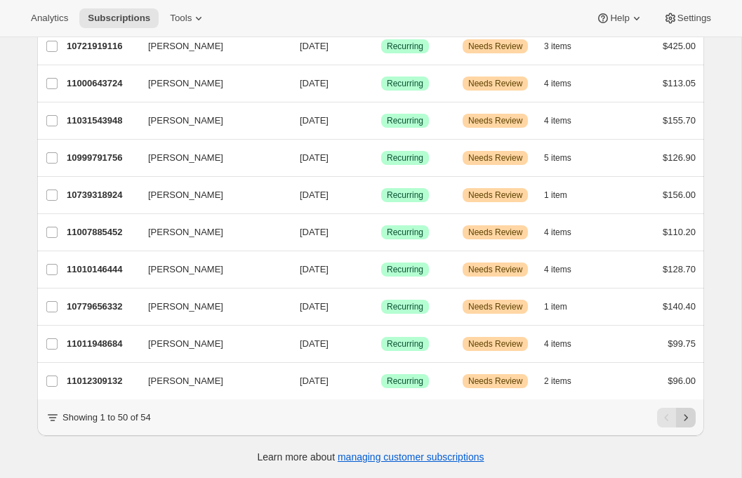
click at [686, 416] on icon "Next" at bounding box center [686, 418] width 14 height 14
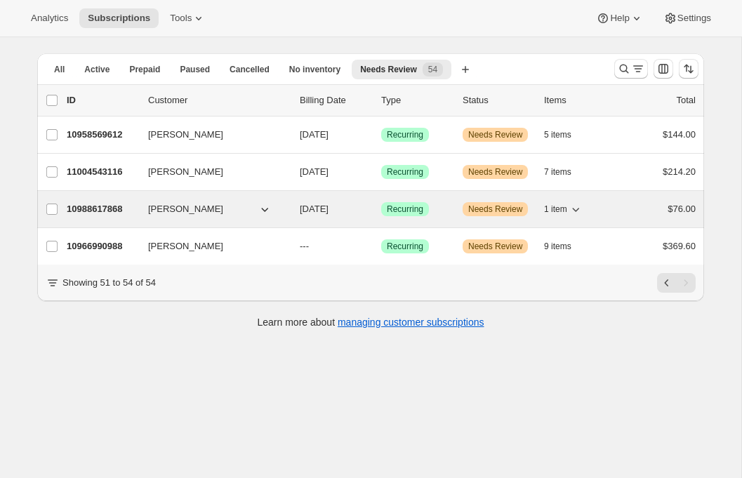
click at [92, 206] on p "10988617868" at bounding box center [102, 209] width 70 height 14
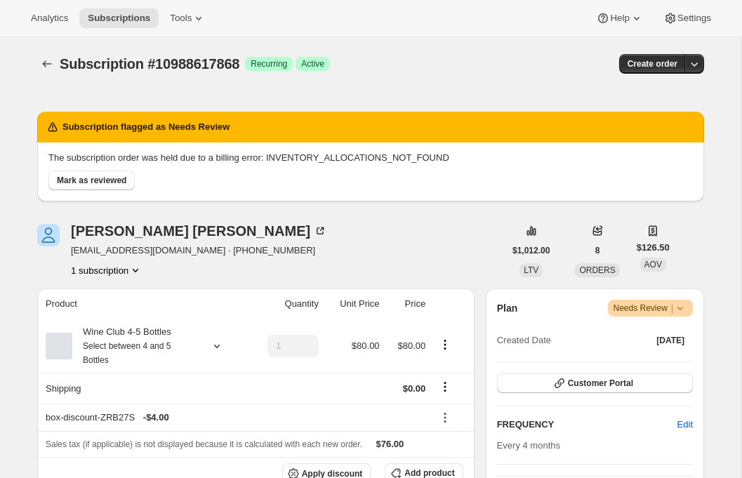
click at [53, 54] on div at bounding box center [48, 64] width 22 height 20
click at [48, 73] on button "Subscriptions" at bounding box center [47, 64] width 20 height 20
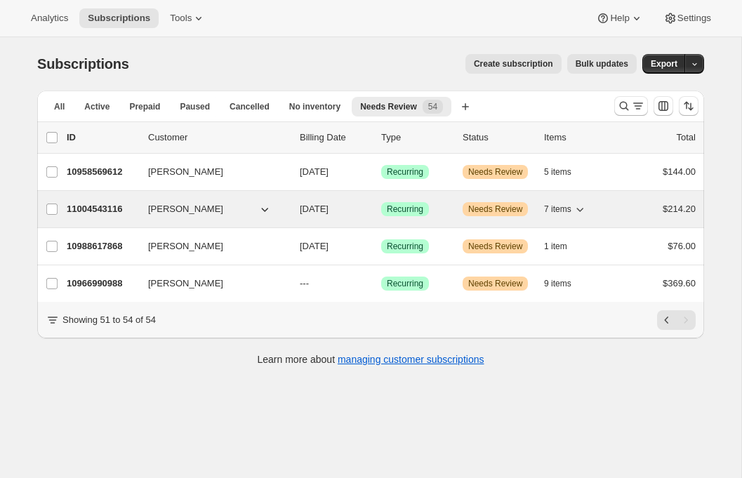
click at [106, 217] on div "11004543116 [PERSON_NAME] [DATE] Success Recurring Warning Needs Review 7 items…" at bounding box center [381, 209] width 629 height 20
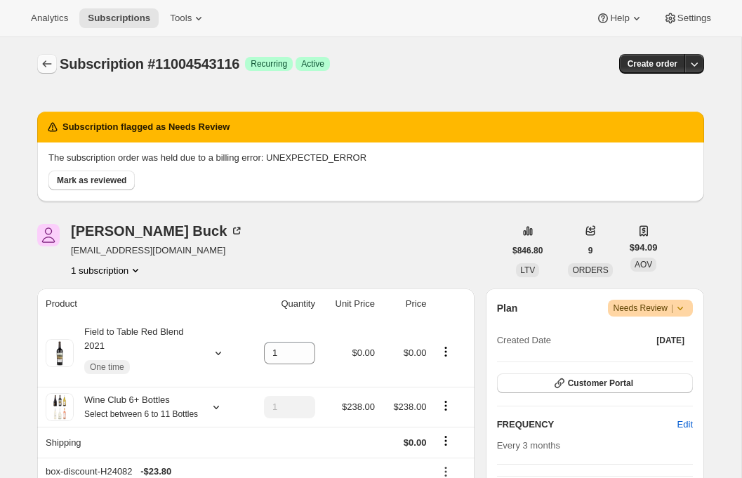
click at [47, 55] on button "Subscriptions" at bounding box center [47, 64] width 20 height 20
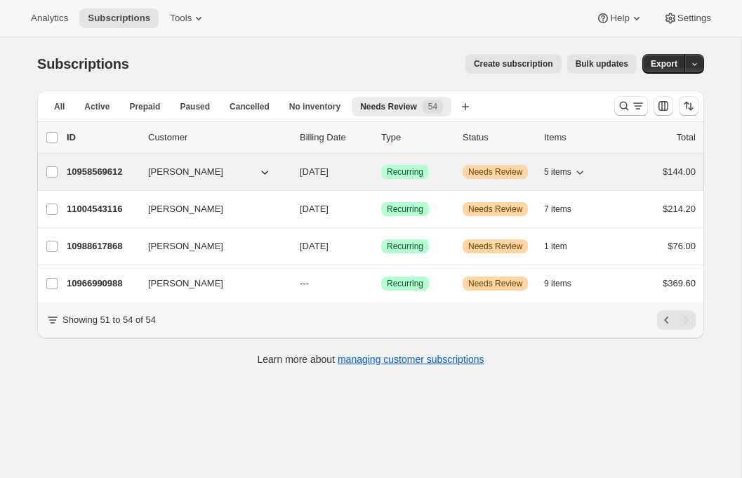
click at [182, 168] on span "[PERSON_NAME]" at bounding box center [185, 172] width 75 height 14
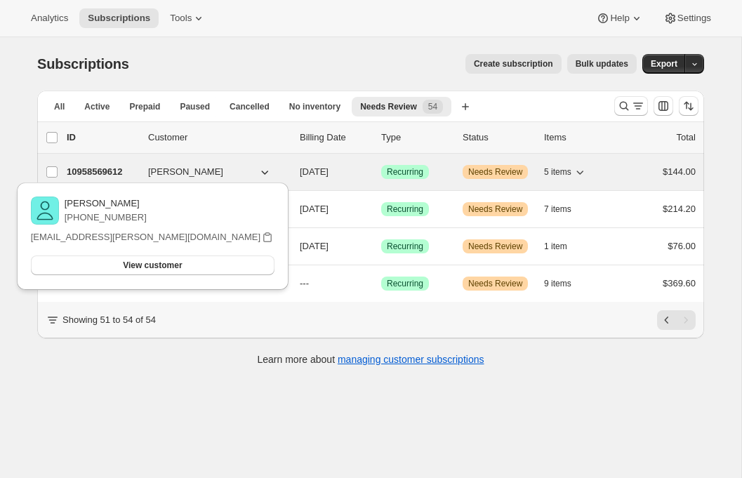
click at [114, 167] on p "10958569612" at bounding box center [102, 172] width 70 height 14
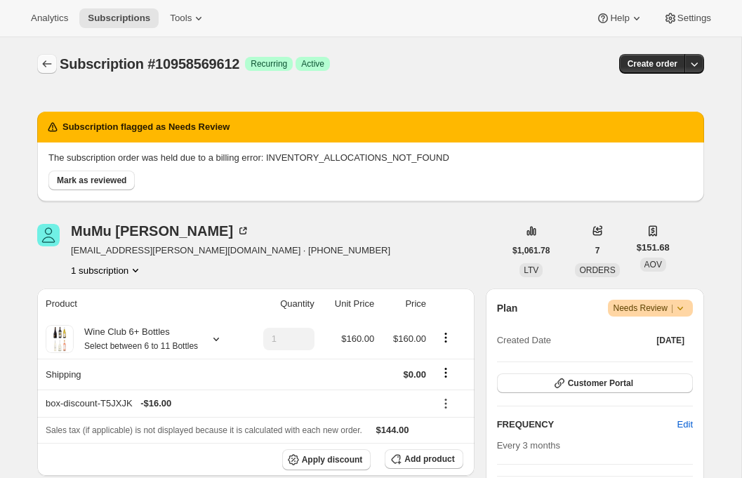
click at [49, 58] on icon "Subscriptions" at bounding box center [47, 64] width 14 height 14
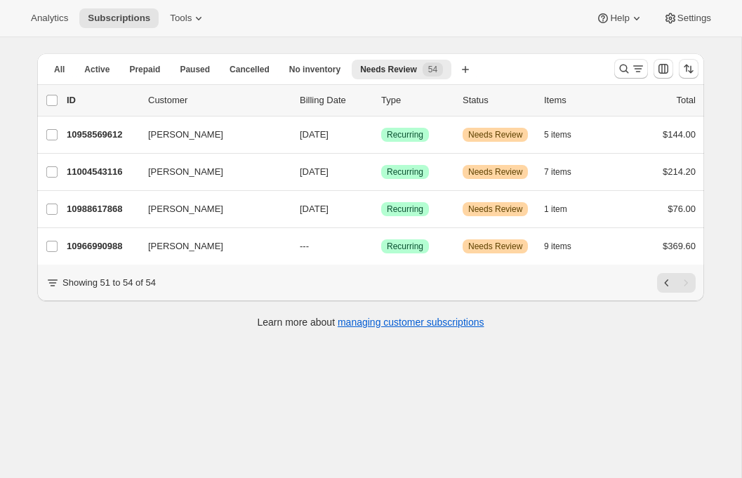
click at [656, 285] on div "Showing 51 to 54 of 54" at bounding box center [371, 283] width 650 height 20
click at [658, 285] on button "Previous" at bounding box center [667, 283] width 20 height 20
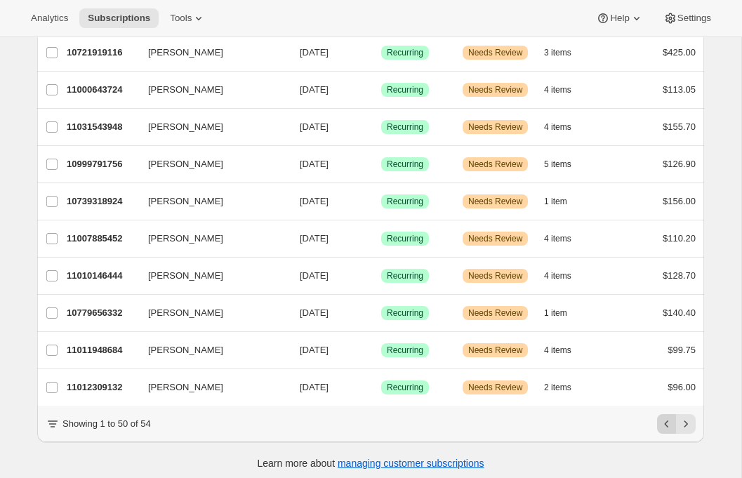
scroll to position [1613, 0]
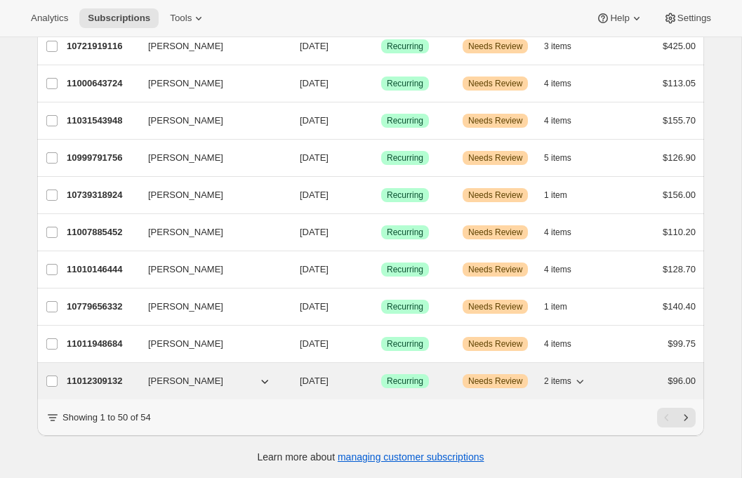
click at [81, 381] on p "11012309132" at bounding box center [102, 381] width 70 height 14
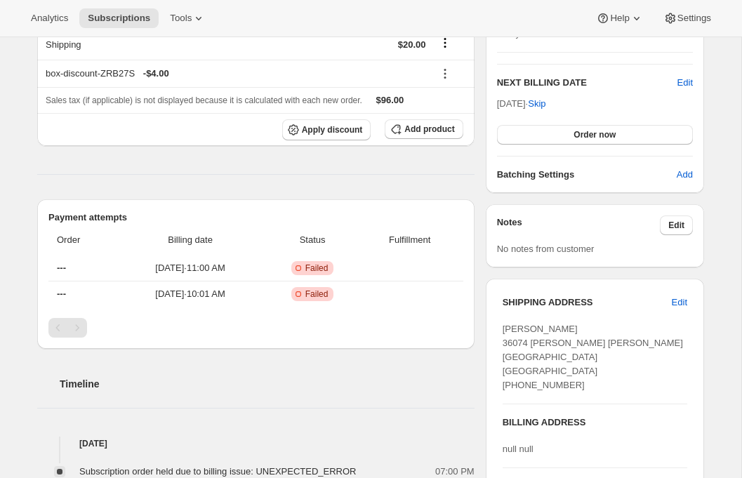
scroll to position [323, 0]
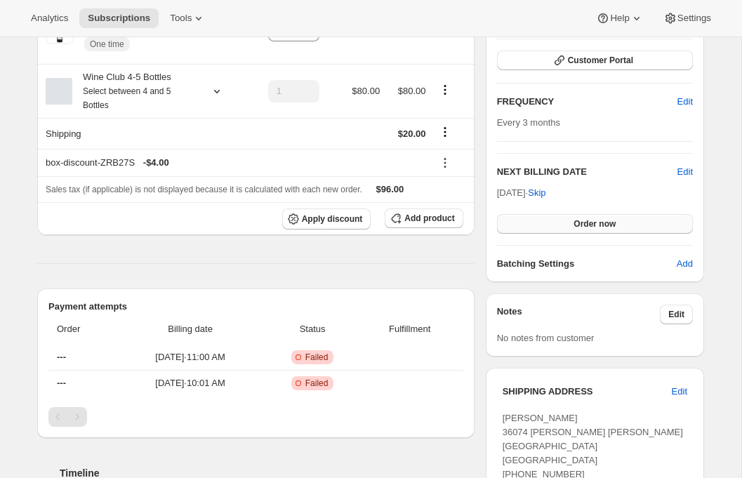
click at [575, 232] on button "Order now" at bounding box center [595, 224] width 196 height 20
click at [574, 222] on span "Click to confirm" at bounding box center [595, 223] width 64 height 11
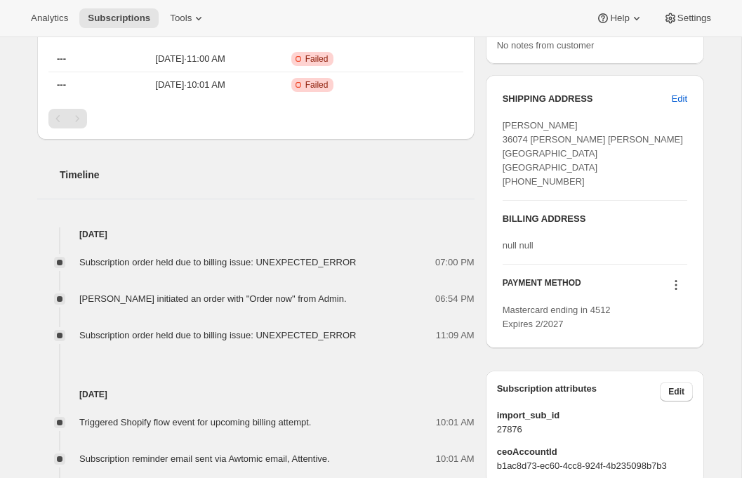
scroll to position [0, 0]
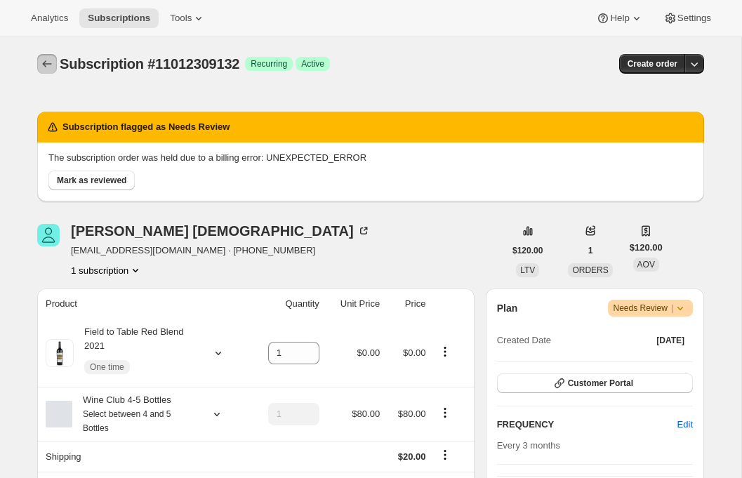
click at [43, 55] on button "Subscriptions" at bounding box center [47, 64] width 20 height 20
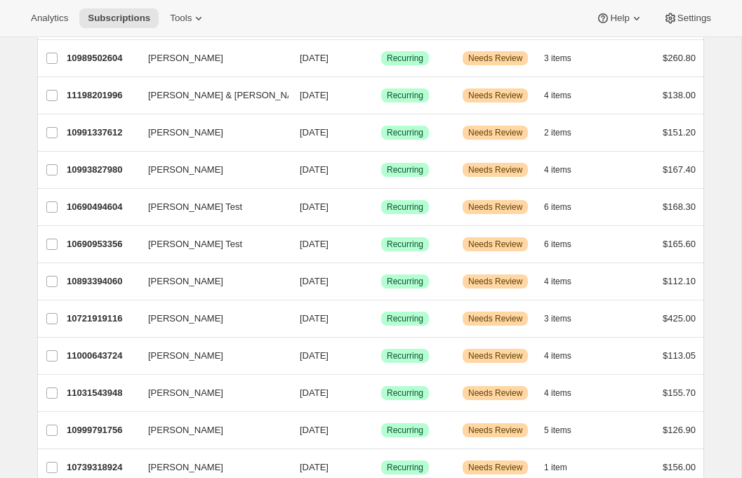
scroll to position [1613, 0]
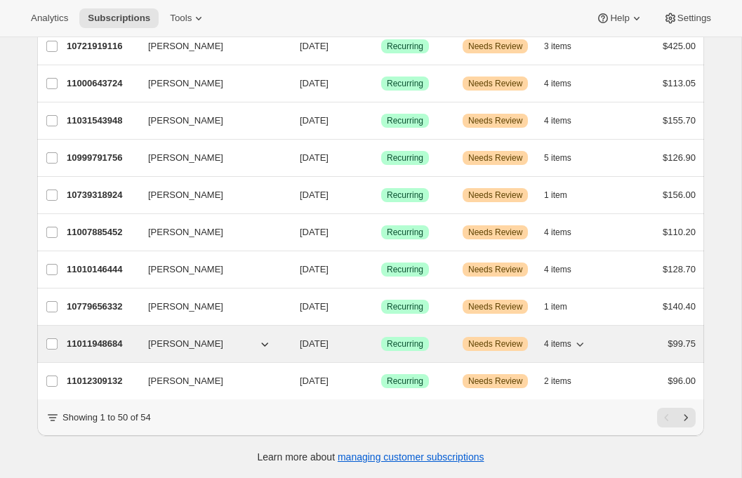
click at [105, 340] on p "11011948684" at bounding box center [102, 344] width 70 height 14
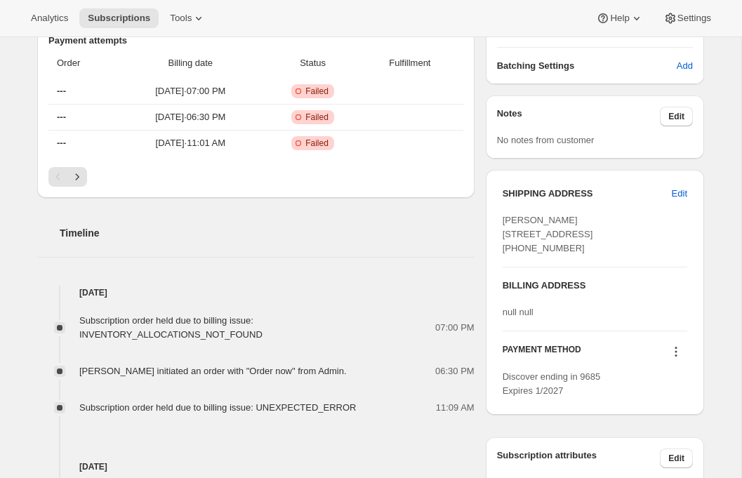
scroll to position [395, 0]
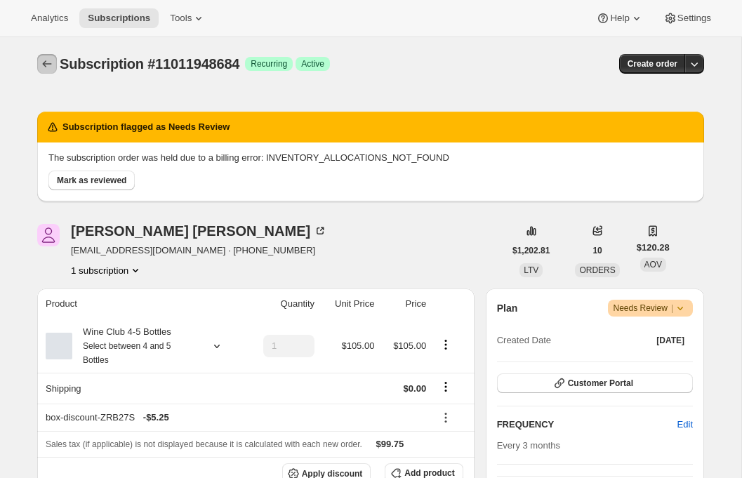
click at [46, 59] on icon "Subscriptions" at bounding box center [47, 64] width 14 height 14
